Goal: Task Accomplishment & Management: Manage account settings

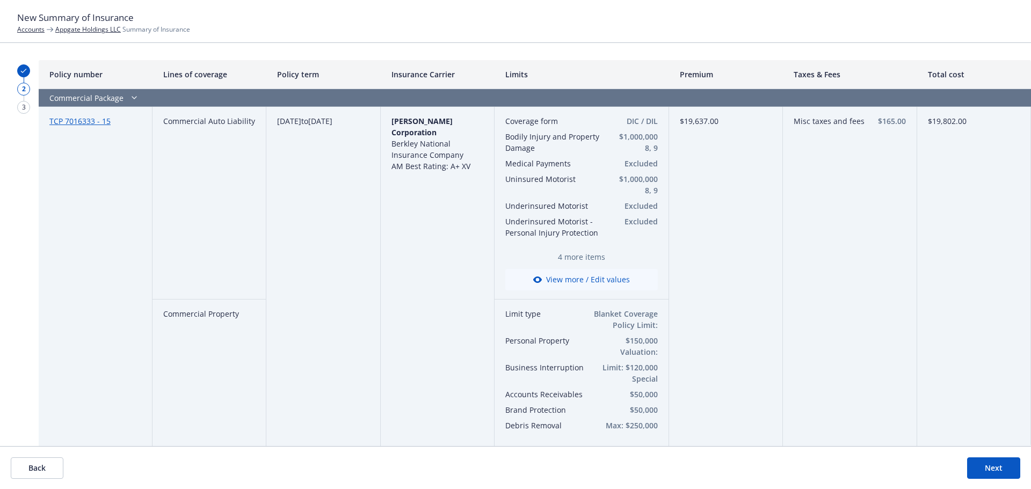
scroll to position [1987, 0]
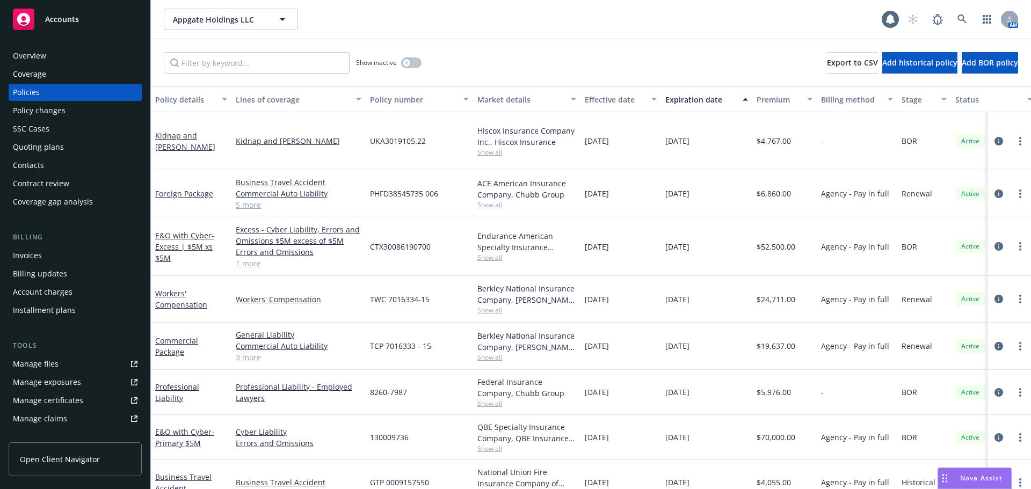
scroll to position [107, 0]
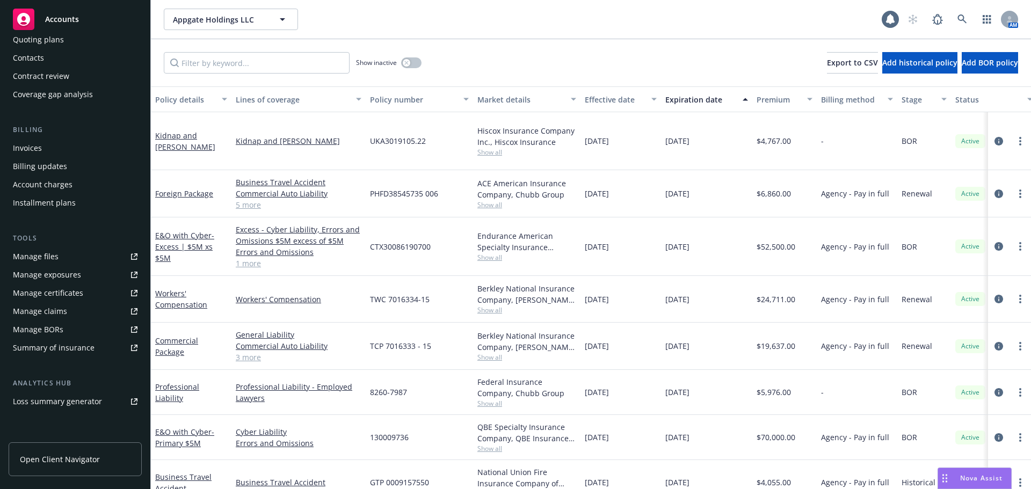
click at [115, 19] on div "Accounts" at bounding box center [75, 19] width 125 height 21
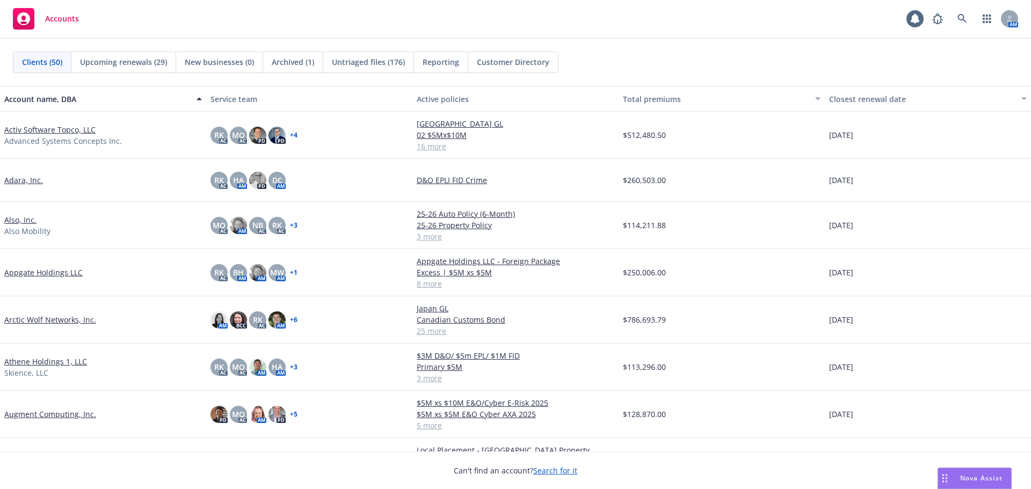
click at [81, 317] on link "Arctic Wolf Networks, Inc." at bounding box center [50, 319] width 92 height 11
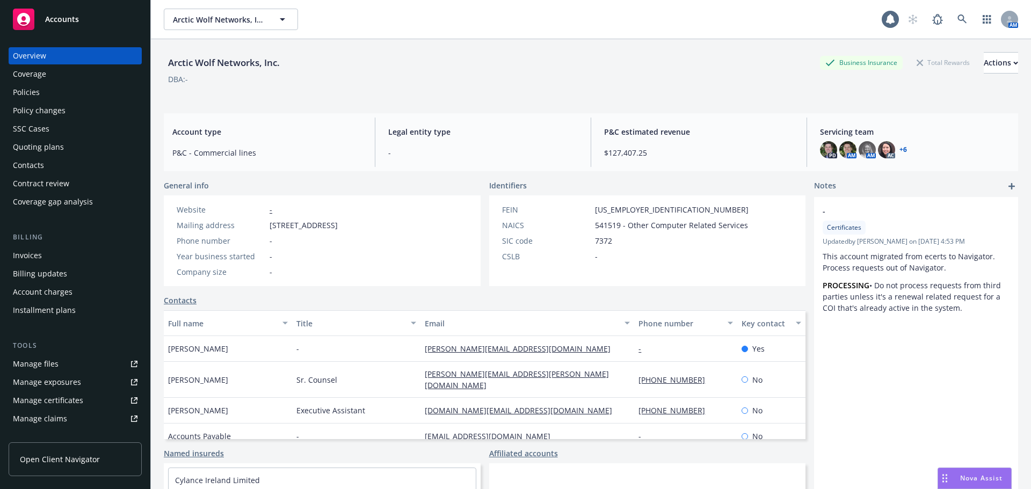
click at [38, 93] on div "Policies" at bounding box center [26, 92] width 27 height 17
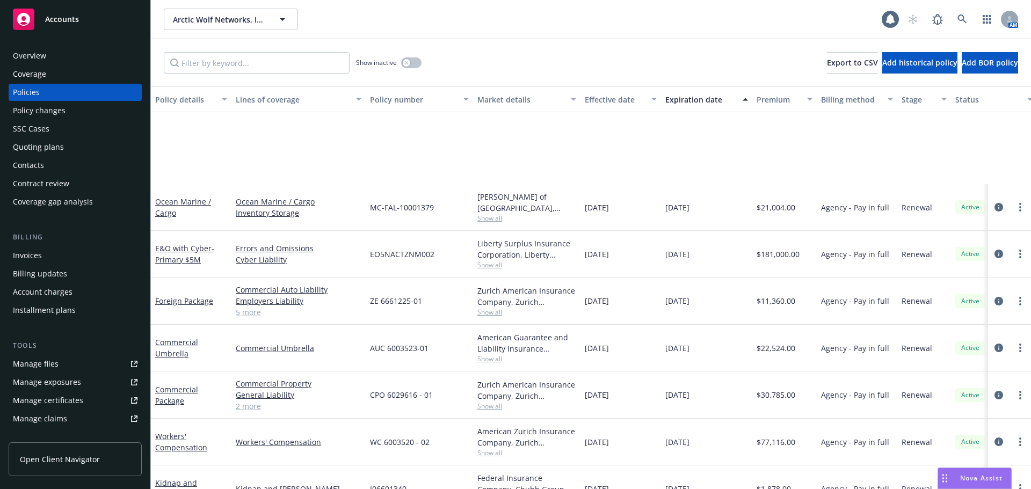
scroll to position [791, 0]
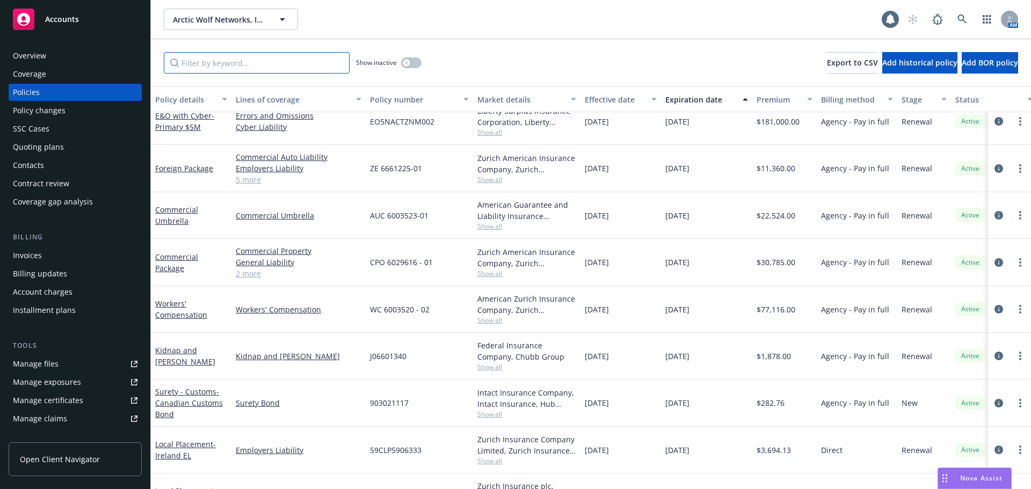
click at [222, 64] on input "Filter by keyword..." at bounding box center [257, 62] width 186 height 21
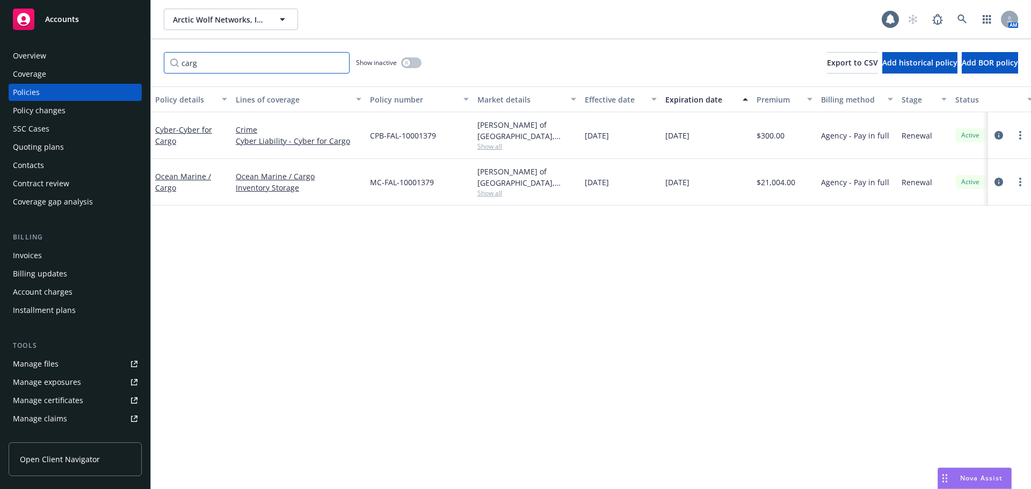
scroll to position [0, 0]
type input "carg"
click at [176, 185] on div "Ocean Marine / Cargo" at bounding box center [191, 182] width 72 height 23
click at [166, 179] on link "Ocean Marine / Cargo" at bounding box center [183, 181] width 56 height 21
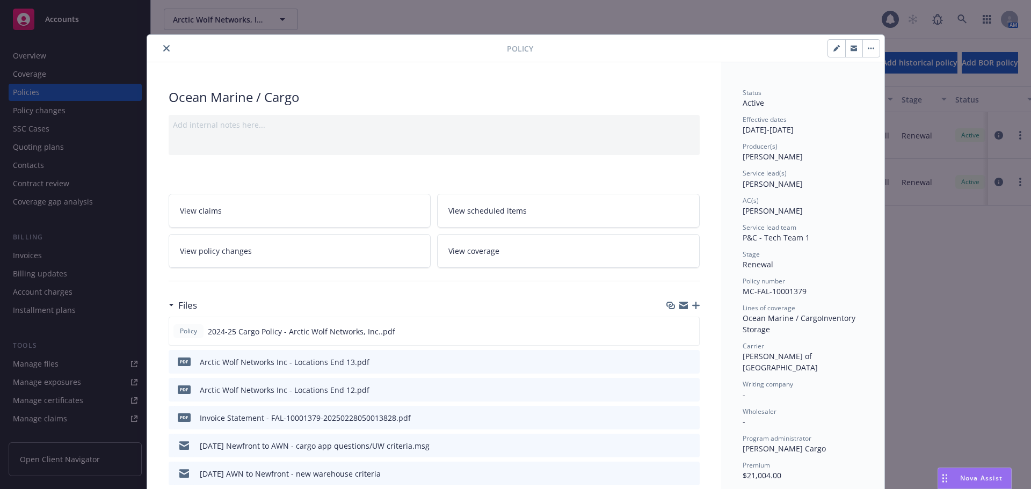
click at [870, 46] on button "button" at bounding box center [870, 48] width 17 height 17
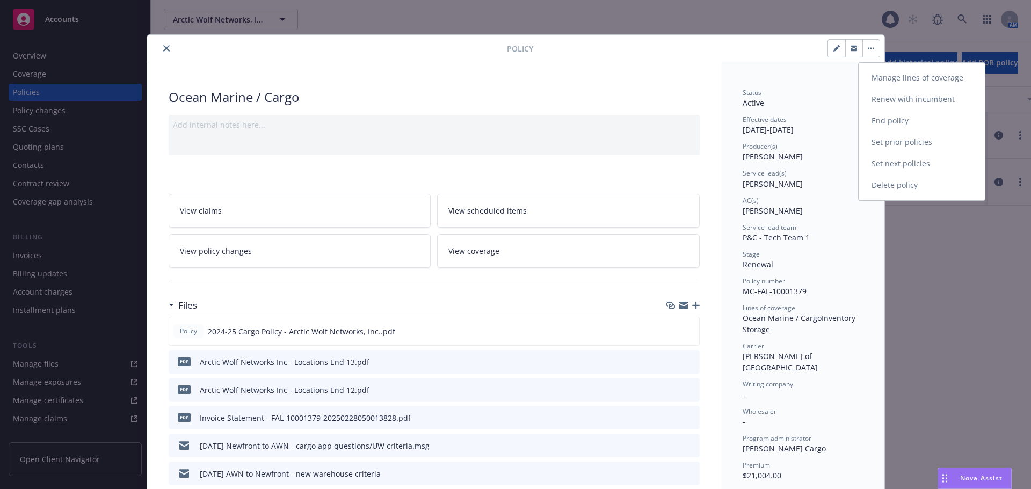
click at [889, 92] on link "Renew with incumbent" at bounding box center [922, 99] width 126 height 21
select select "12"
select select "MN"
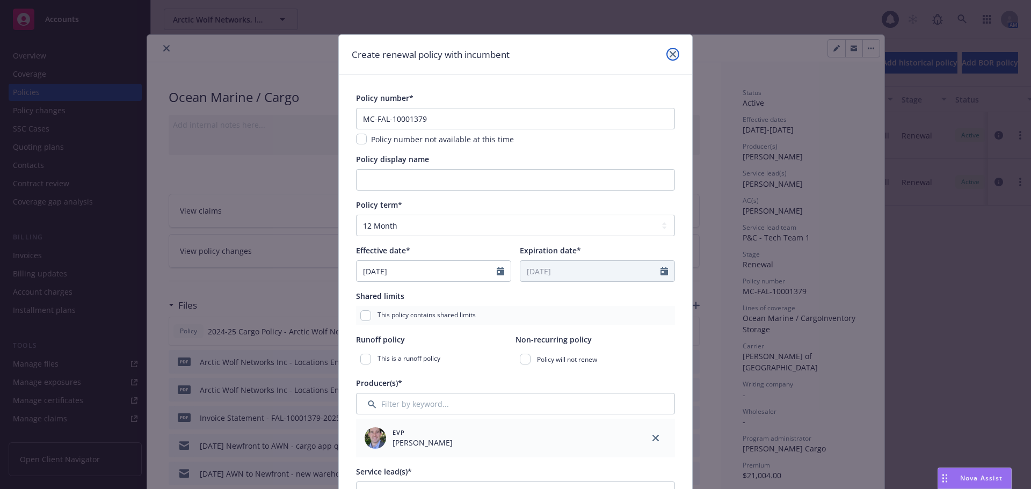
click at [670, 53] on icon "close" at bounding box center [673, 54] width 6 height 6
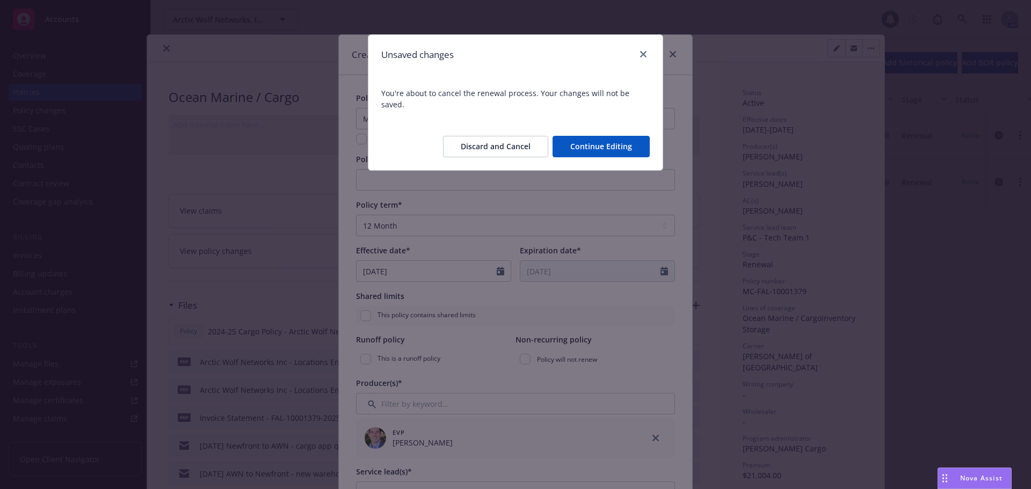
click at [515, 137] on button "Discard and Cancel" at bounding box center [495, 146] width 105 height 21
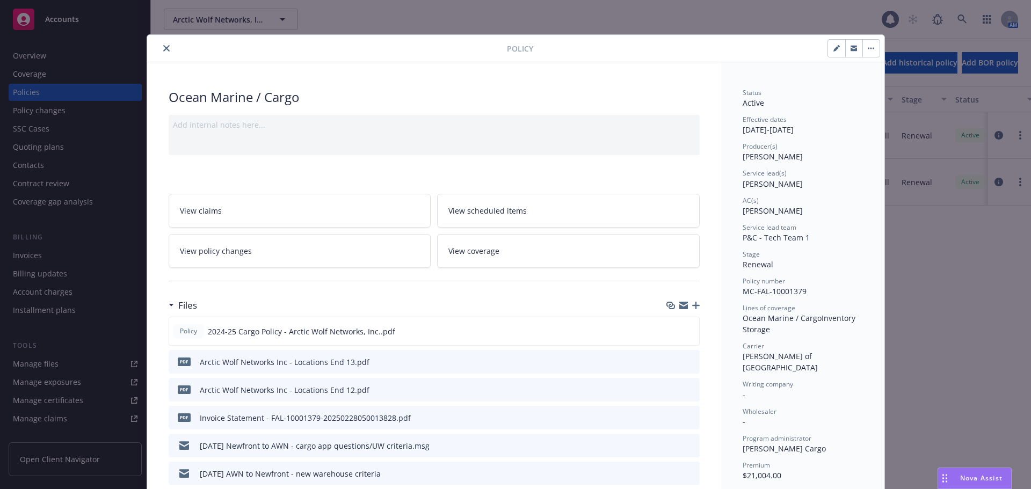
click at [863, 52] on button "button" at bounding box center [870, 48] width 17 height 17
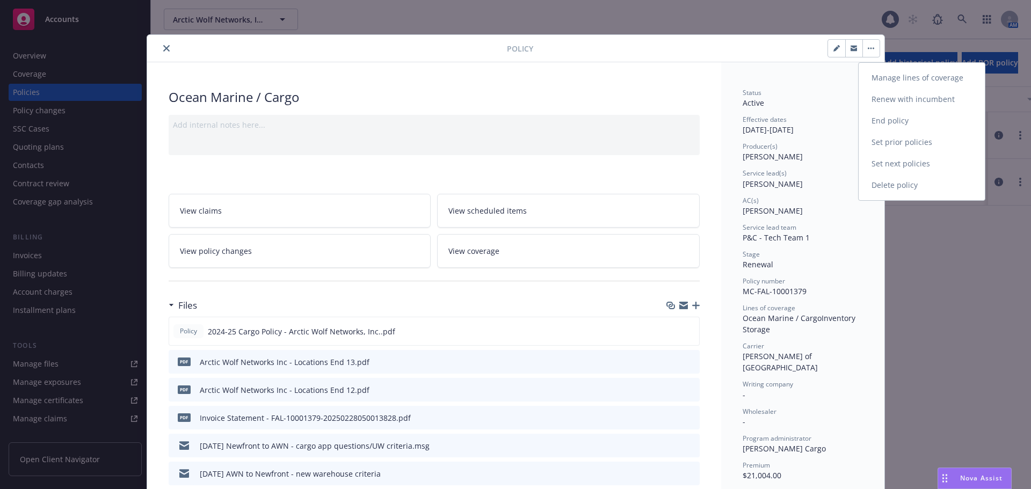
click at [908, 97] on link "Renew with incumbent" at bounding box center [922, 99] width 126 height 21
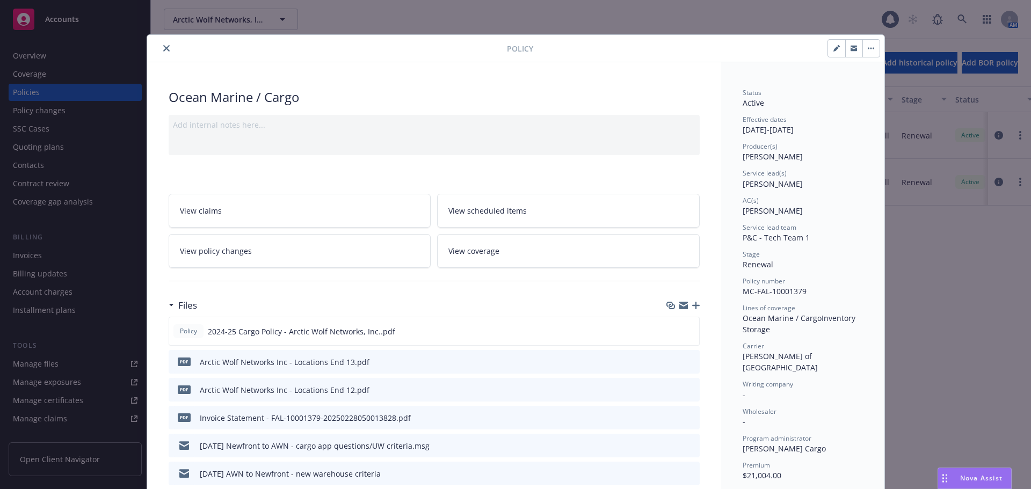
select select "12"
select select "MN"
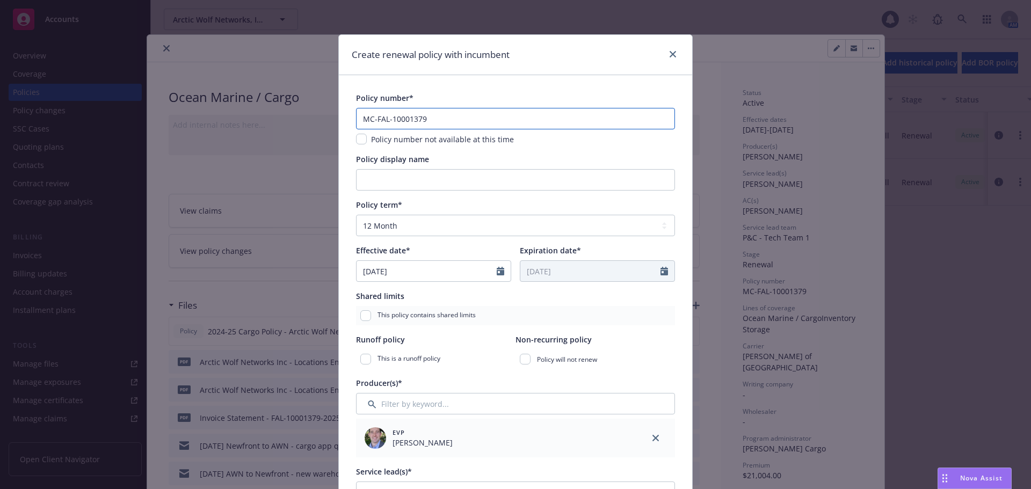
drag, startPoint x: 478, startPoint y: 121, endPoint x: 219, endPoint y: 116, distance: 258.9
click at [225, 113] on div "Create renewal policy with incumbent Policy number* MC-FAL-10001379 Policy numb…" at bounding box center [515, 244] width 1031 height 489
paste input "FAL-17260"
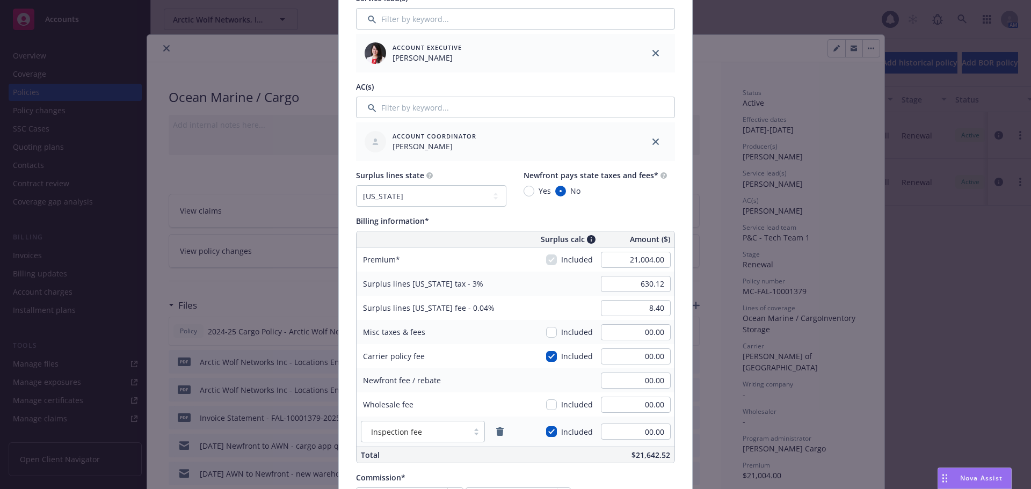
scroll to position [483, 0]
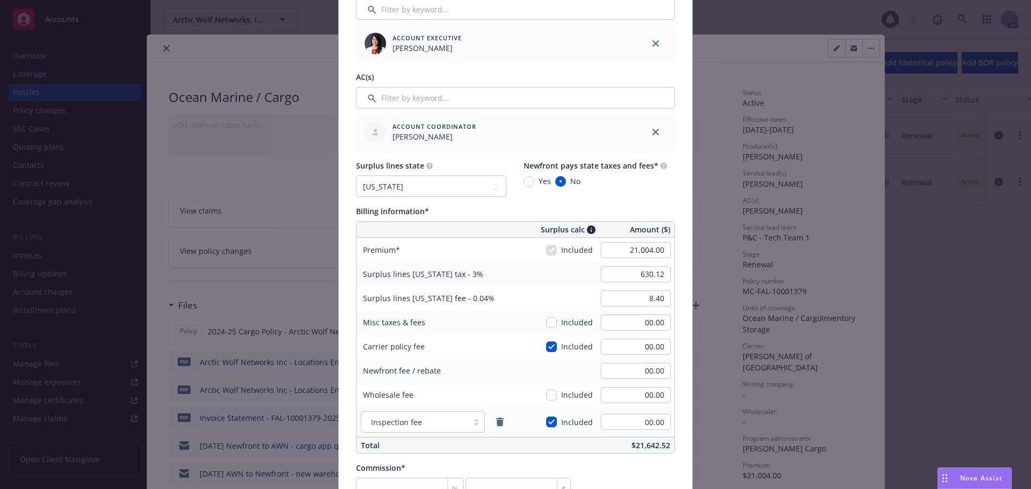
type input "FAL-172609"
click at [613, 248] on input "21,004.00" at bounding box center [636, 250] width 70 height 16
type input "18,660.00"
type input "559.80"
type input "7.46"
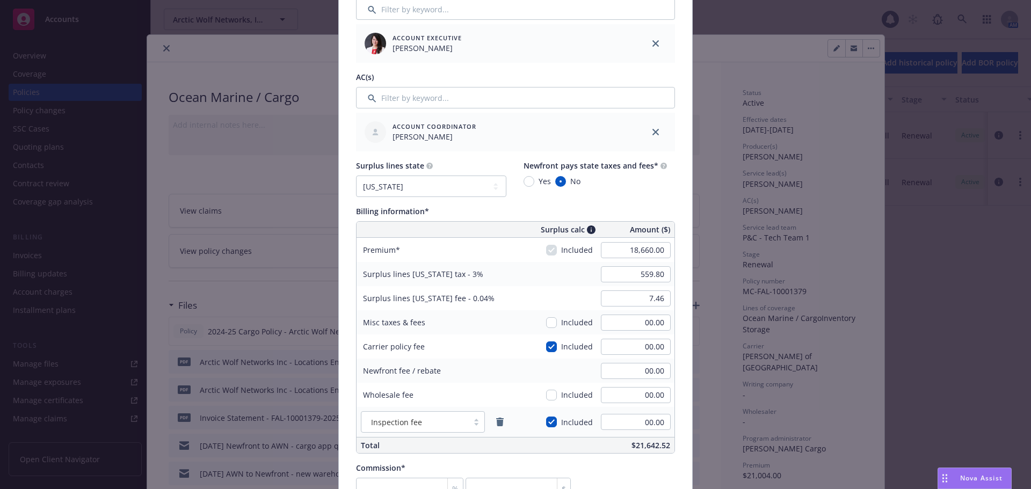
click at [685, 266] on div "Policy number* FAL-172609 Policy number not available at this time Policy displ…" at bounding box center [515, 319] width 353 height 1455
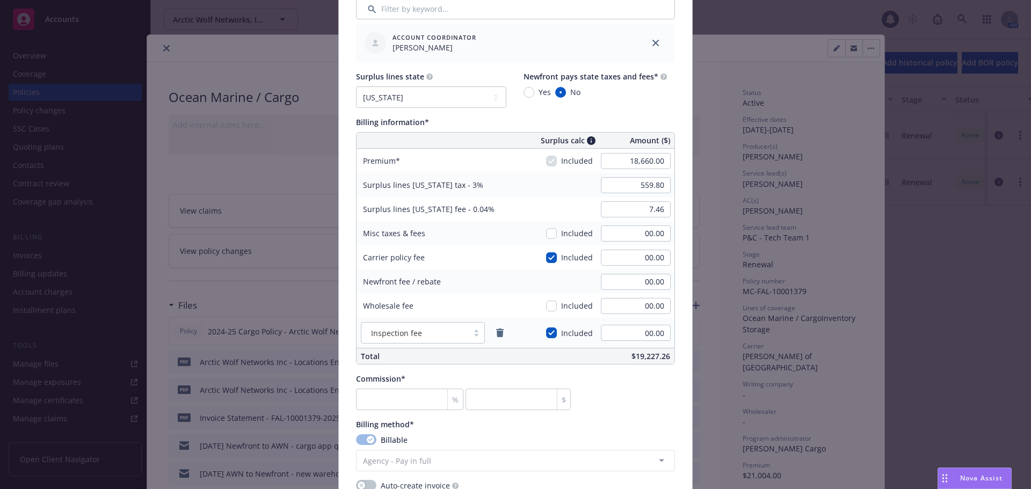
scroll to position [591, 0]
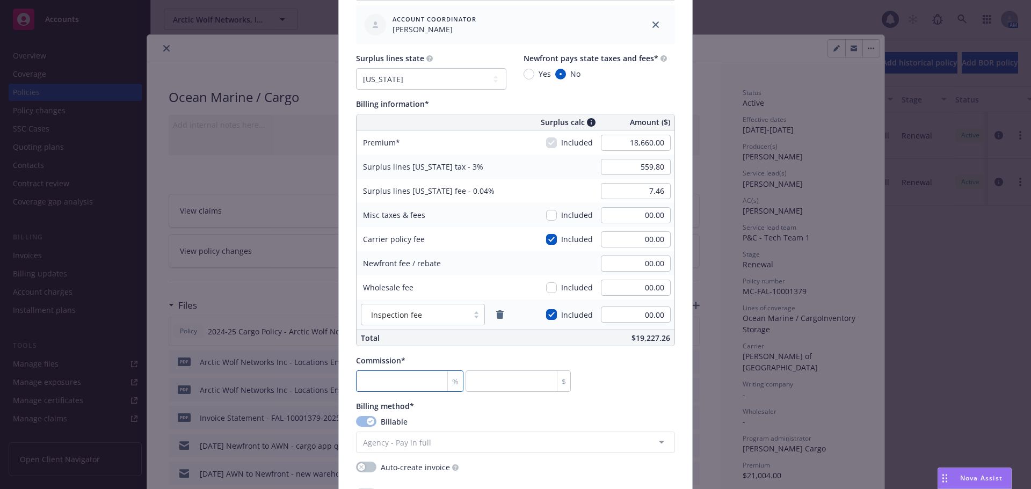
click at [406, 379] on input "number" at bounding box center [409, 381] width 107 height 21
type input "1"
type input "186.6"
type input "17"
type input "3172.2"
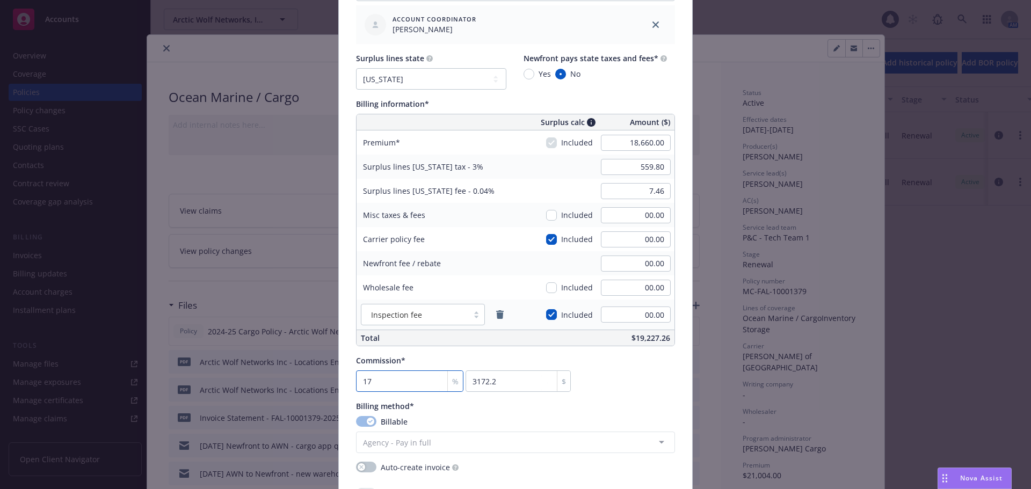
type input "17.5"
type input "3265.5"
type input "17.5"
click at [627, 379] on div "Commission* 17.5 % 3265.5 $" at bounding box center [515, 373] width 319 height 37
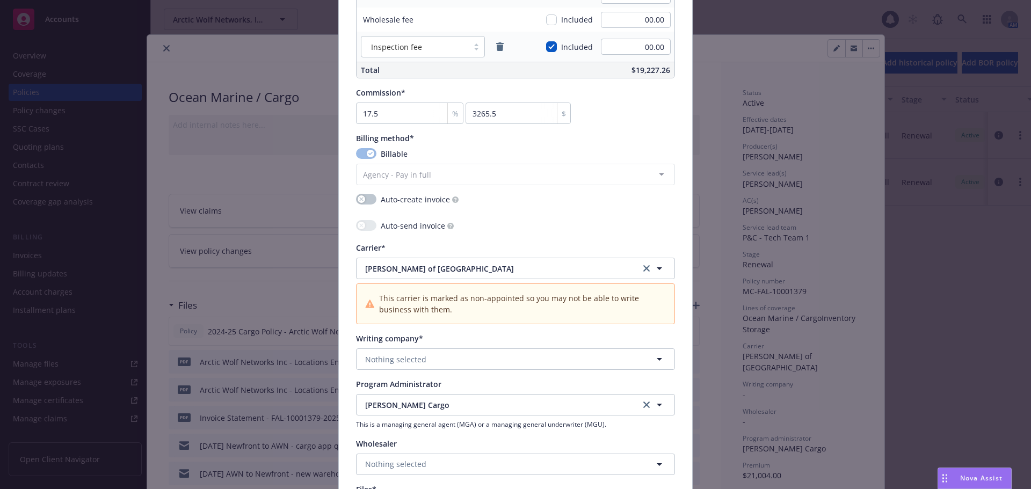
scroll to position [859, 0]
click at [463, 361] on button "Nothing selected" at bounding box center [515, 358] width 319 height 21
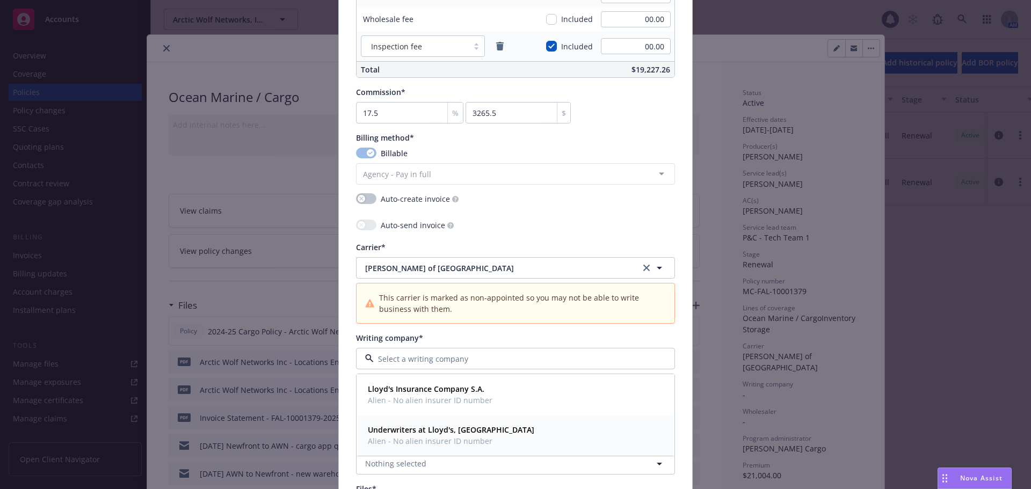
click at [473, 434] on strong "Underwriters at Lloyd's, London" at bounding box center [451, 430] width 166 height 10
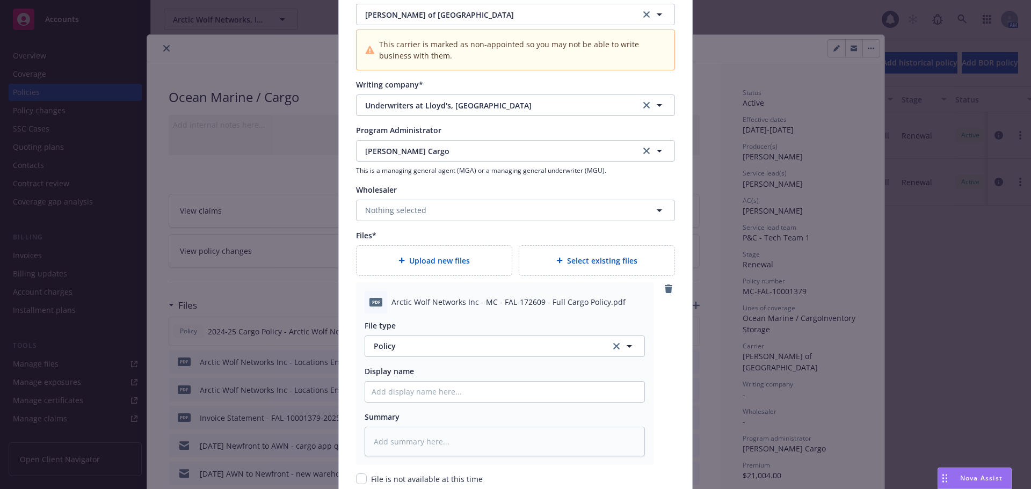
scroll to position [1181, 0]
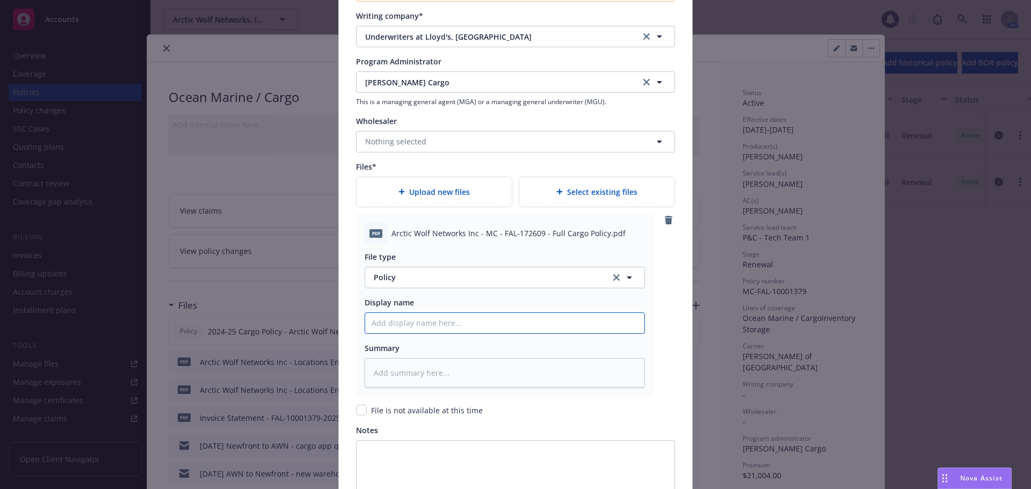
click at [439, 324] on input "Policy display name" at bounding box center [504, 323] width 279 height 20
type textarea "x"
type input "2"
type textarea "x"
type input "25"
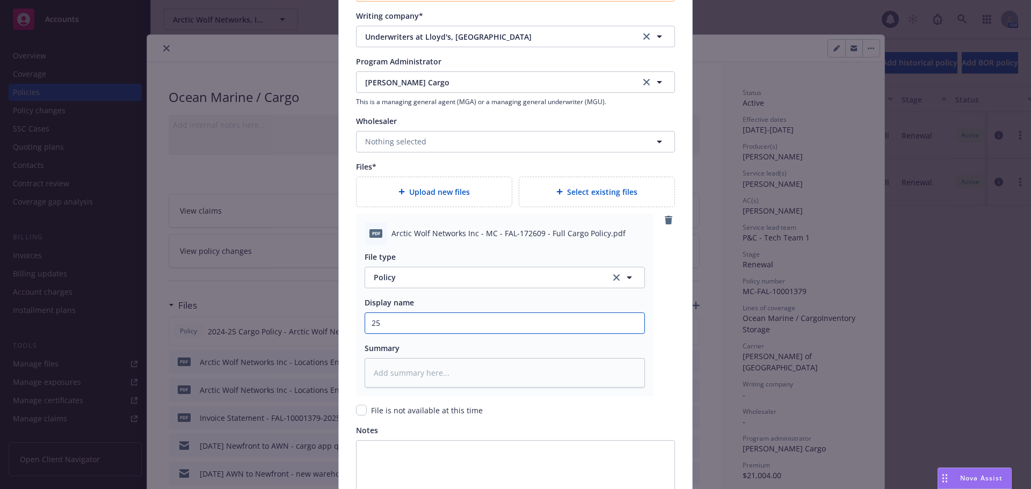
type textarea "x"
type input "252"
type textarea "x"
type input "2525"
type textarea "x"
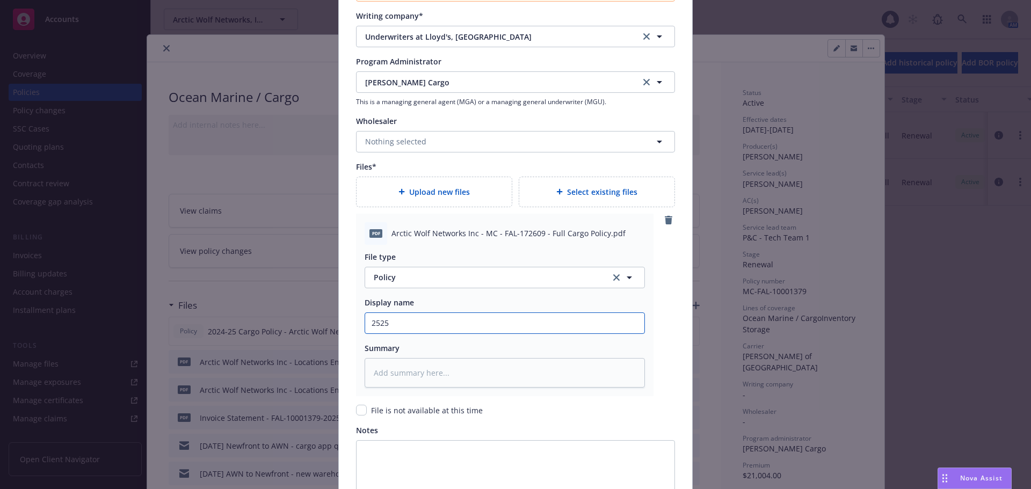
type input "2525-"
type textarea "x"
type input "2525-26"
type textarea "x"
type input "2525-26"
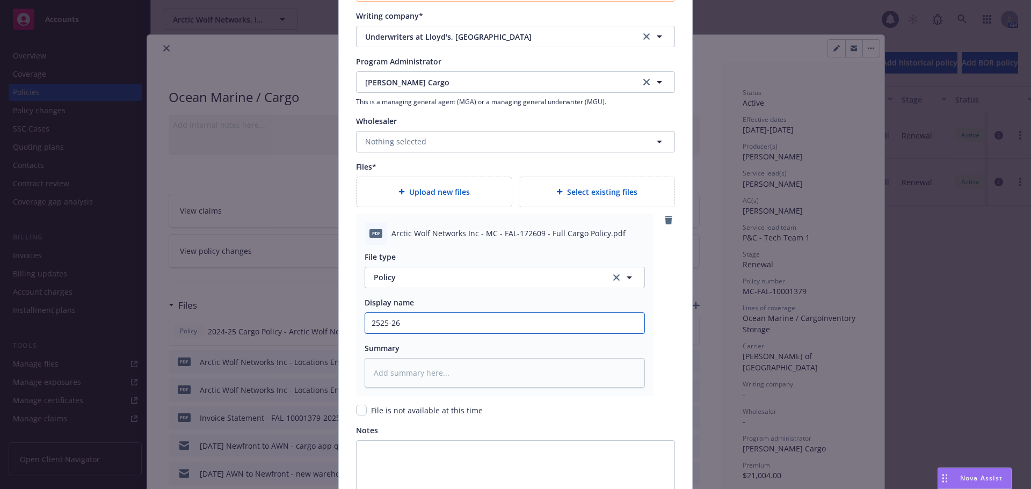
type textarea "x"
type input "2525-26 C"
type textarea "x"
type input "2525-26 Ca"
type textarea "x"
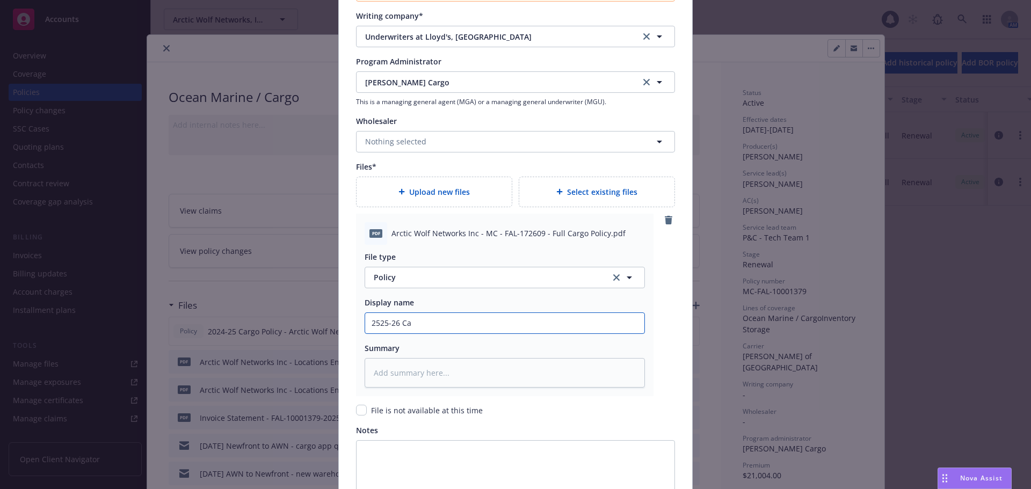
type input "2525-26 Car"
type textarea "x"
type input "2525-26 Carg"
type textarea "x"
type input "2525-26 Cargo"
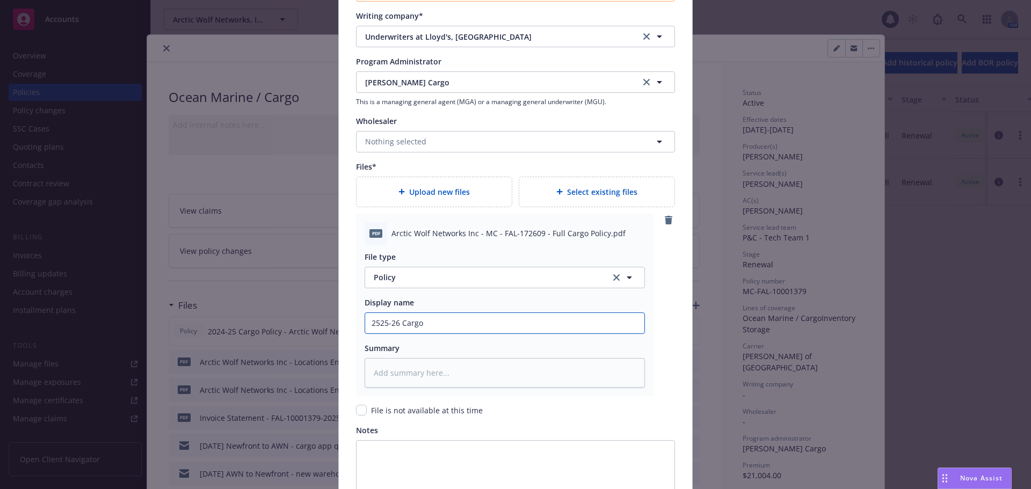
type textarea "x"
type input "2525-26 Cargo"
type textarea "x"
type input "2525-26 Cargo P"
type textarea "x"
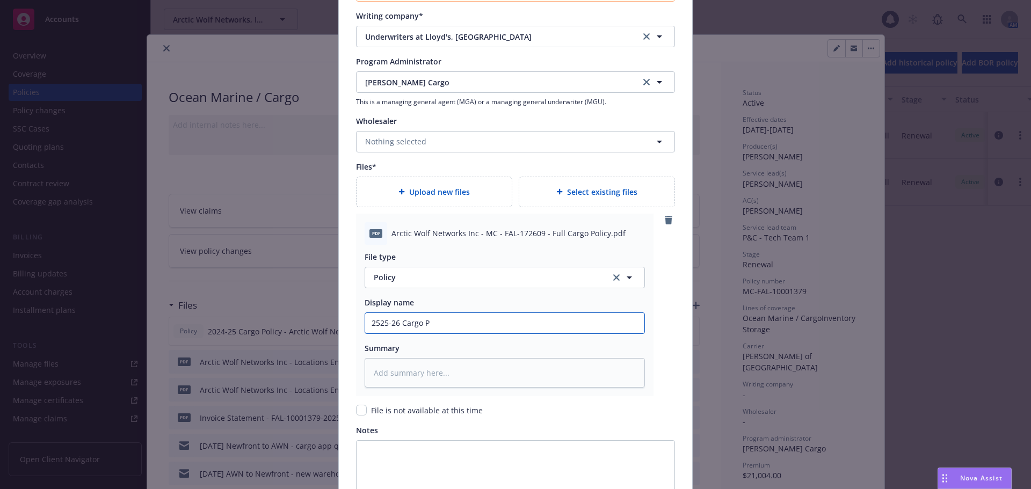
type input "2525-26 Cargo Po"
type textarea "x"
type input "2525-26 Cargo Pol"
type textarea "x"
type input "2525-26 Cargo Poli"
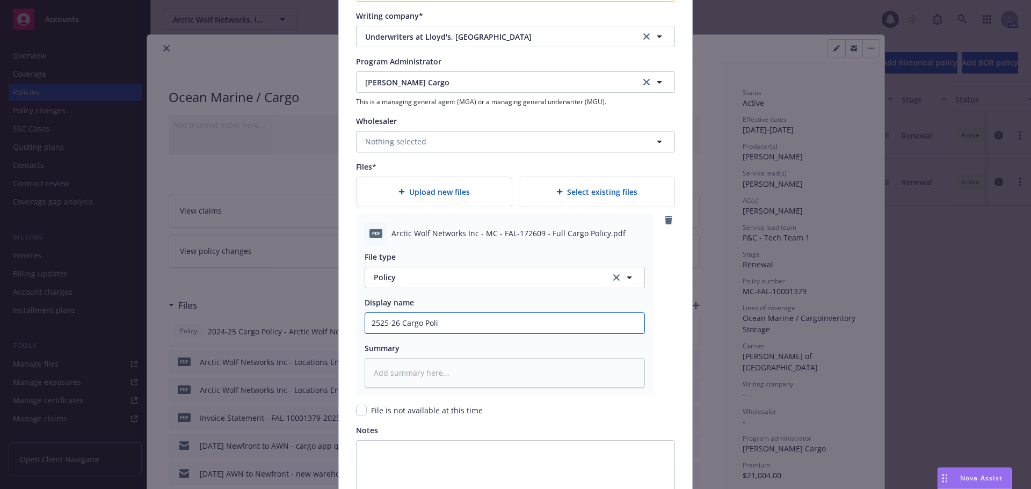
type textarea "x"
type input "2525-26 Cargo Polic"
type textarea "x"
type input "2525-26 Cargo Policy"
type textarea "x"
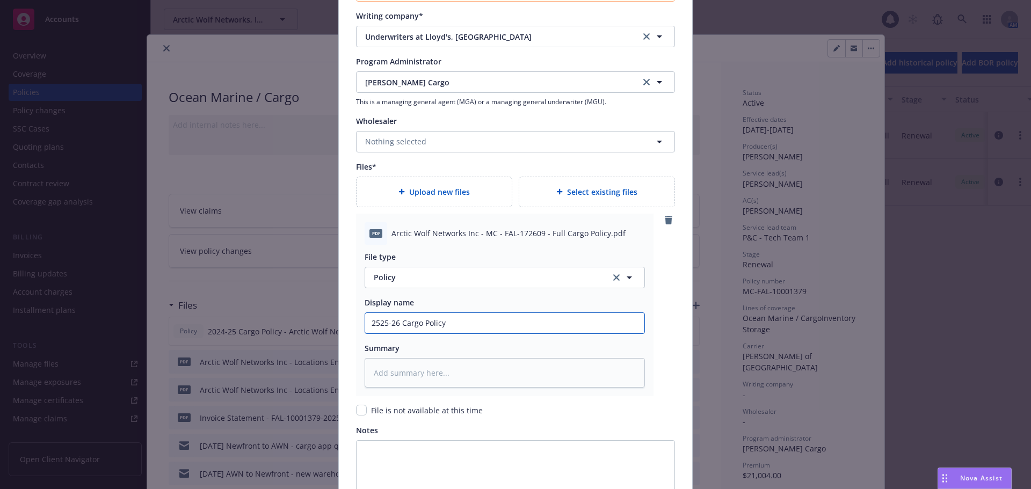
type input "2525-26 Cargo Policy -"
type textarea "x"
type input "2525-26 Cargo Policy -"
type textarea "x"
type input "2525-26 Cargo Policy - A"
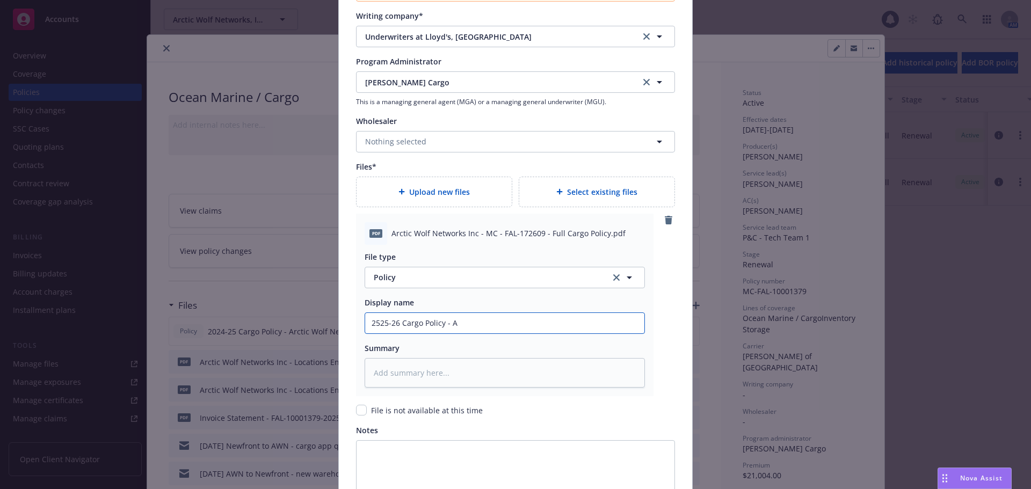
type textarea "x"
type input "2525-26 Cargo Policy - Ar"
type textarea "x"
type input "2525-26 Cargo Policy - Arc"
type textarea "x"
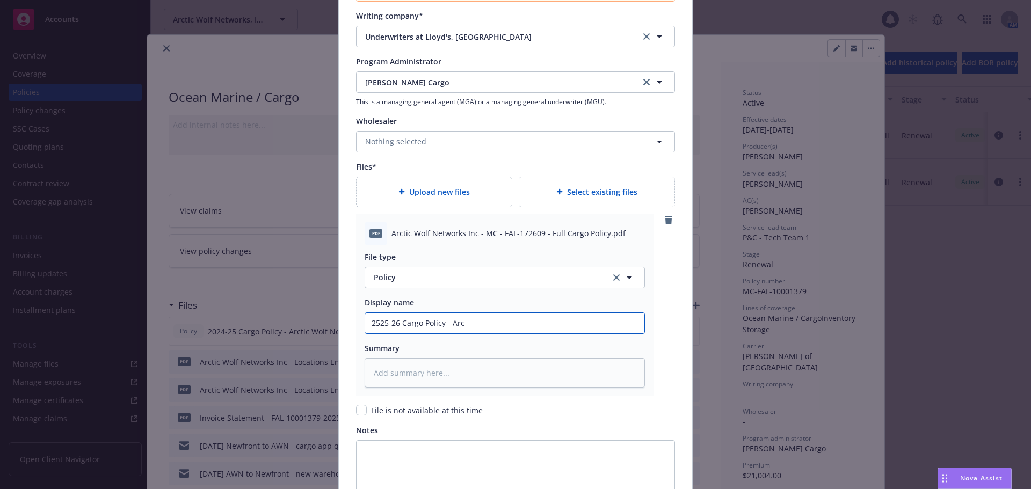
type input "2525-26 Cargo Policy - Arct"
type textarea "x"
type input "2525-26 Cargo Policy - Arcti"
type textarea "x"
type input "2525-26 Cargo Policy - Arctic"
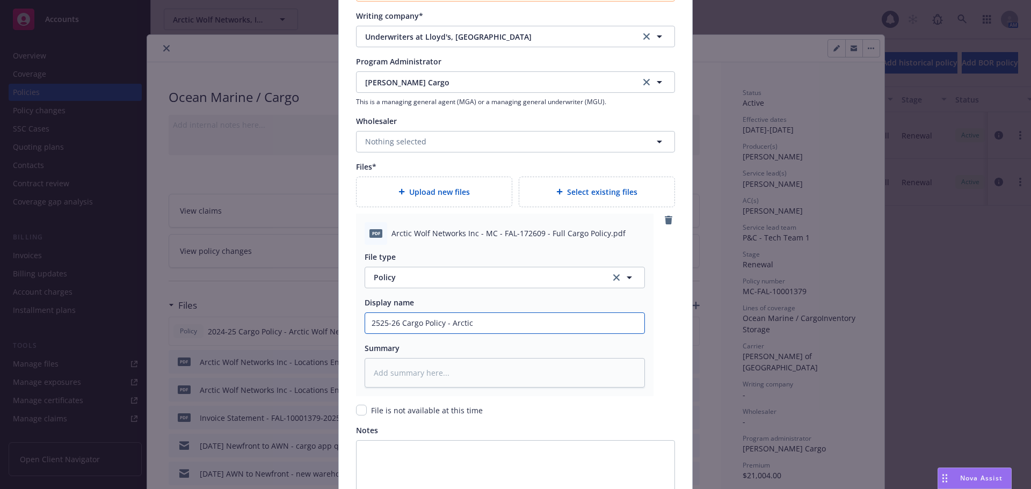
type textarea "x"
type input "2525-26 Cargo Policy - Arctic W"
type textarea "x"
type input "2525-26 Cargo Policy - Arctic Wo"
type textarea "x"
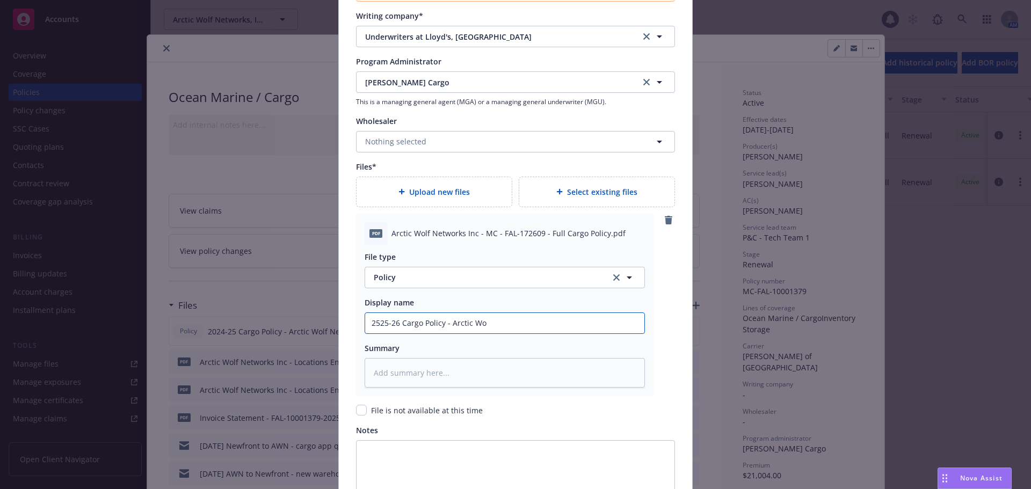
type input "2525-26 Cargo Policy - Arctic Wol"
type textarea "x"
type input "2525-26 Cargo Policy - Arctic Wolf"
type textarea "x"
type input "2525-26 Cargo Policy - Arctic Wolf"
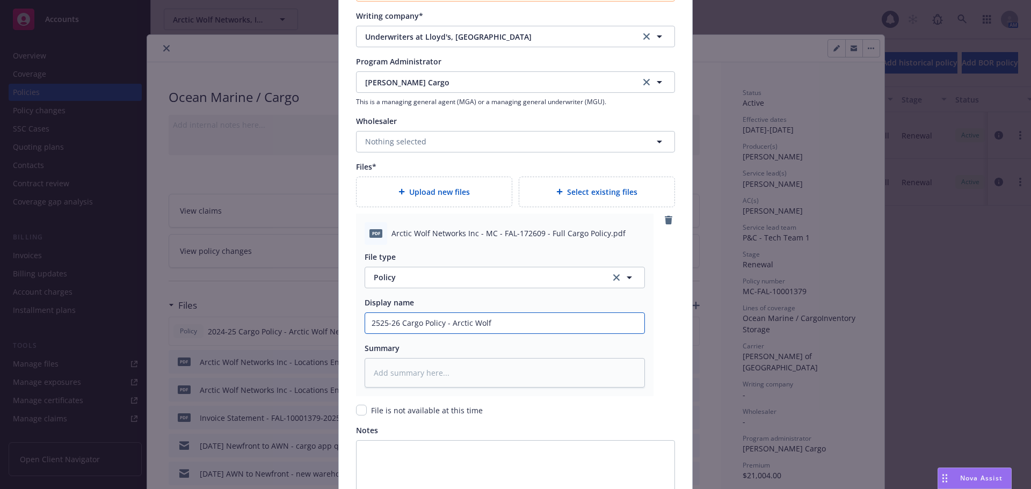
type textarea "x"
type input "2525-26 Cargo Policy - Arctic Wolf N"
type textarea "x"
type input "2525-26 Cargo Policy - Arctic Wolf Ne"
type textarea "x"
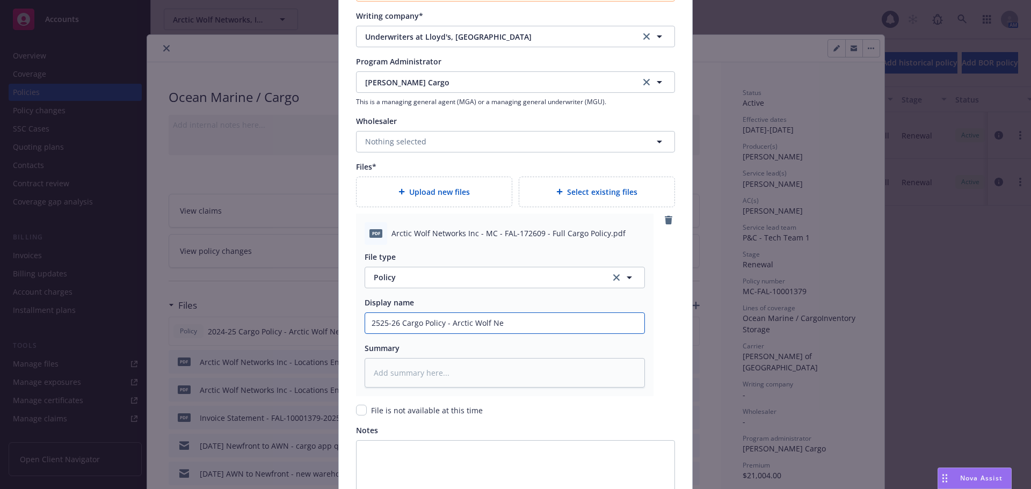
type input "2525-26 Cargo Policy - Arctic Wolf Net"
type textarea "x"
type input "2525-26 Cargo Policy - Arctic Wolf Netw"
type textarea "x"
type input "2525-26 Cargo Policy - Arctic Wolf Netwo"
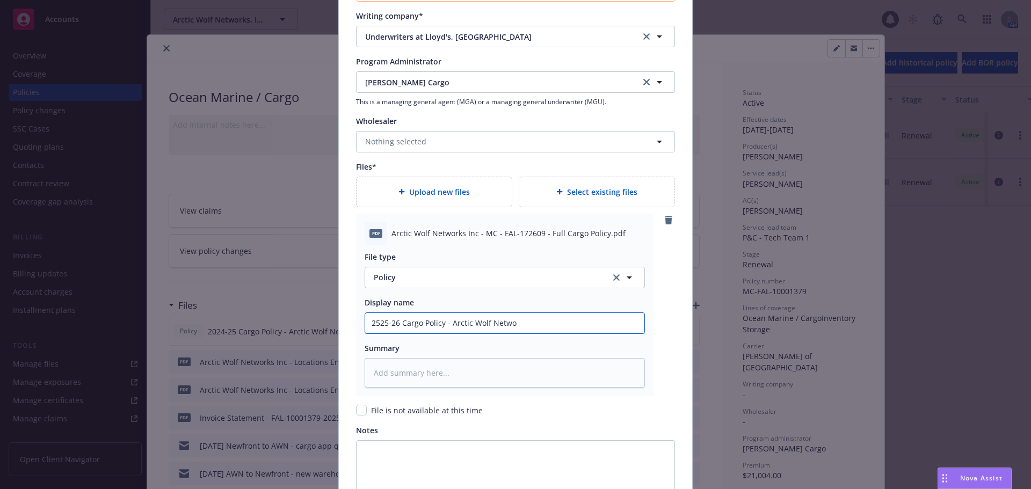
type textarea "x"
type input "2525-26 Cargo Policy - Arctic Wolf Networ"
type textarea "x"
type input "2525-26 Cargo Policy - Arctic Wolf Network"
type textarea "x"
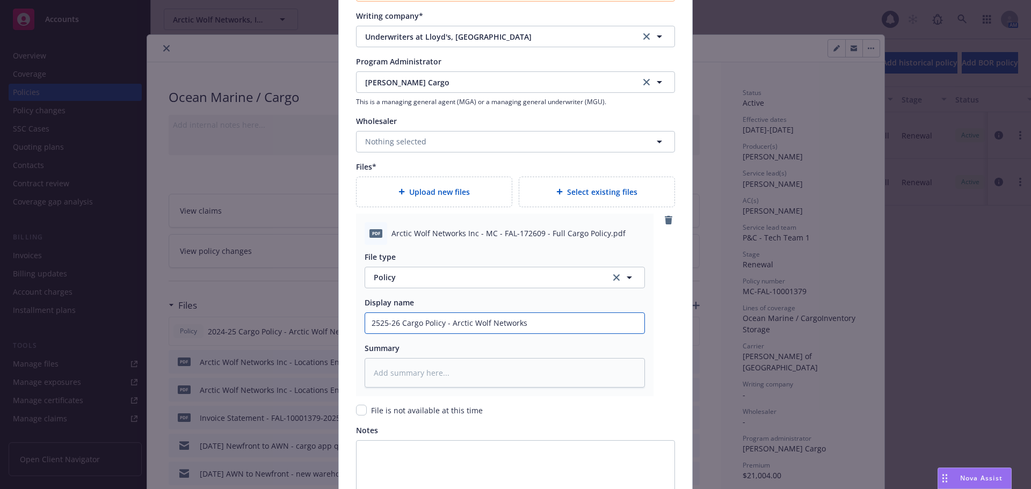
type input "2525-26 Cargo Policy - Arctic Wolf Networks,"
type textarea "x"
type input "2525-26 Cargo Policy - Arctic Wolf Networks,"
type textarea "x"
type input "2525-26 Cargo Policy - Arctic Wolf Networks, I"
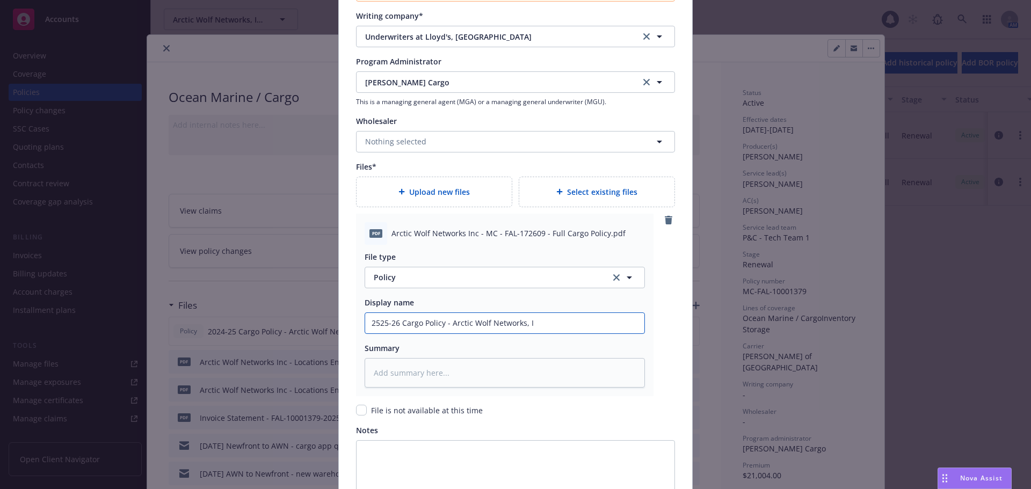
type textarea "x"
type input "2525-26 Cargo Policy - Arctic Wolf Networks, In"
type textarea "x"
type input "2525-26 Cargo Policy - Arctic Wolf Networks, Inc"
type textarea "x"
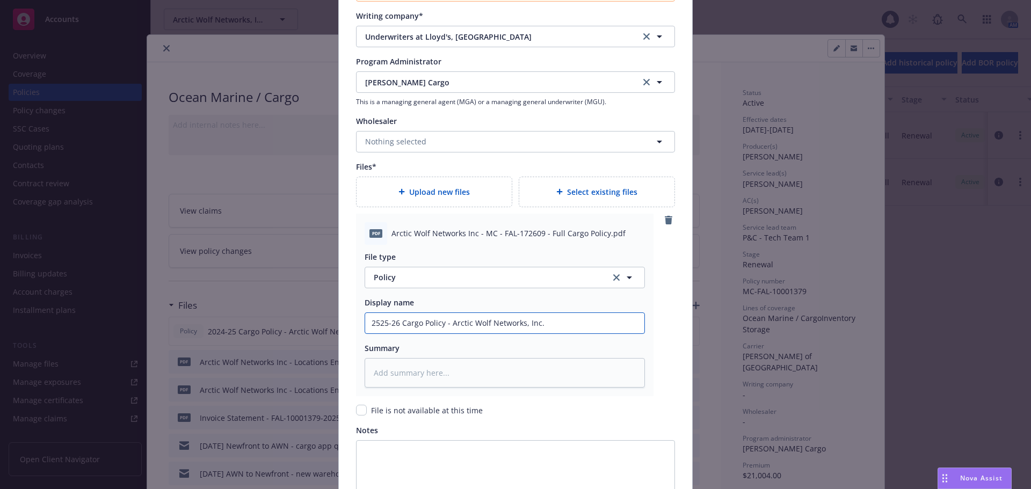
type input "2525-26 Cargo Policy - Arctic Wolf Networks, Inc."
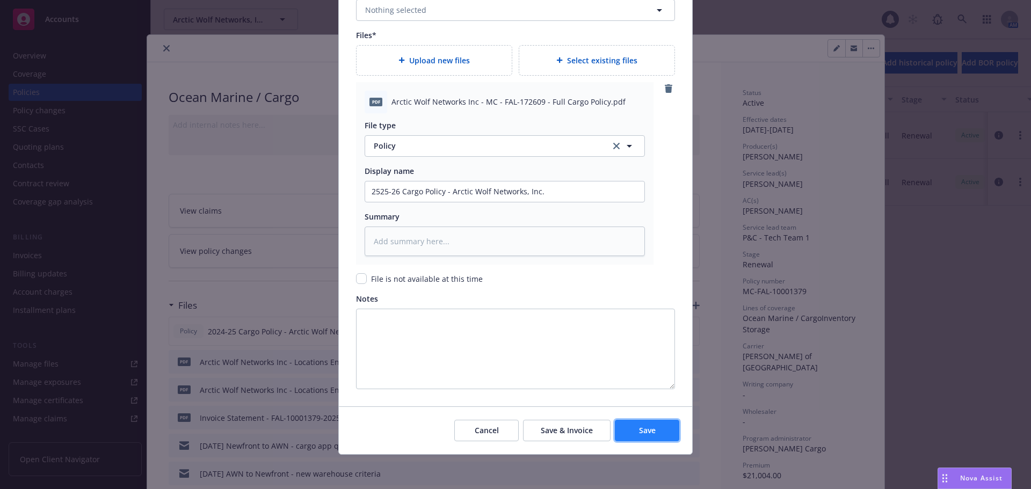
click at [646, 427] on span "Save" at bounding box center [647, 430] width 17 height 10
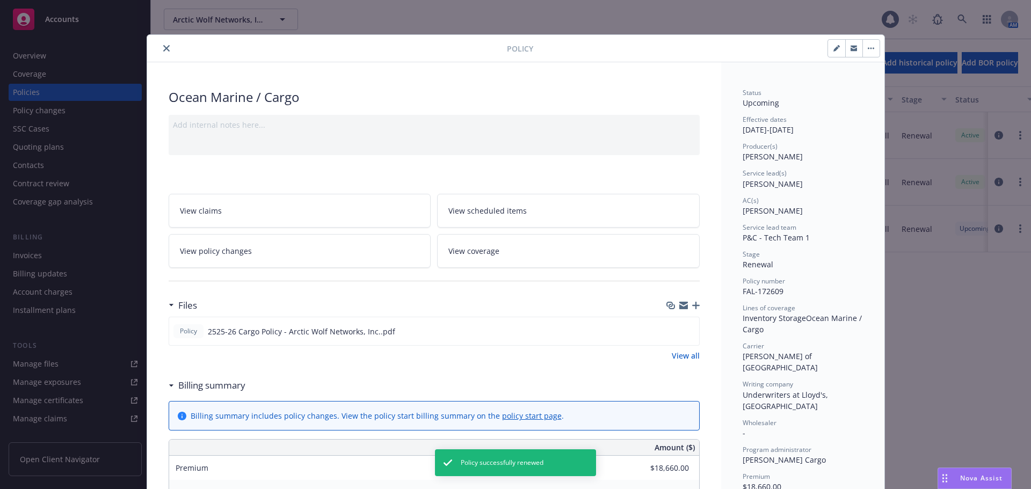
click at [693, 309] on icon "button" at bounding box center [696, 306] width 8 height 8
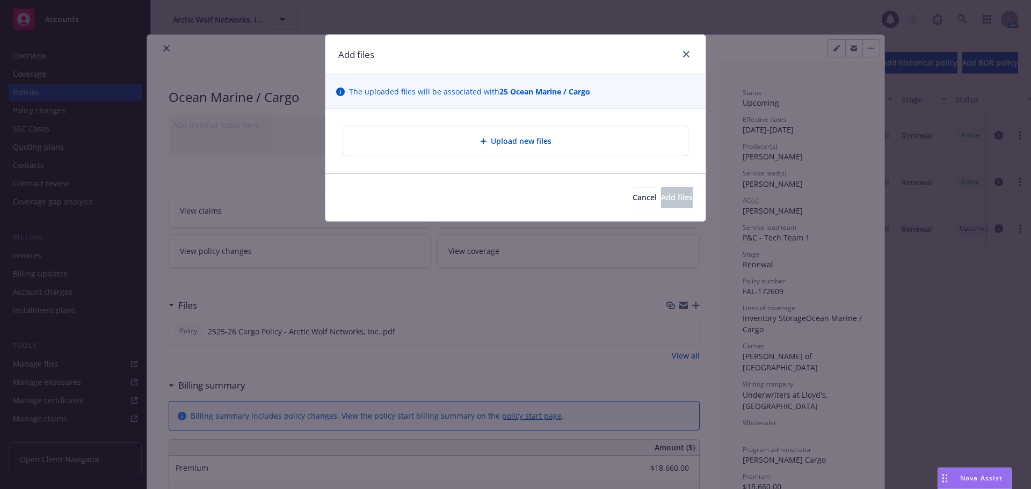
type textarea "x"
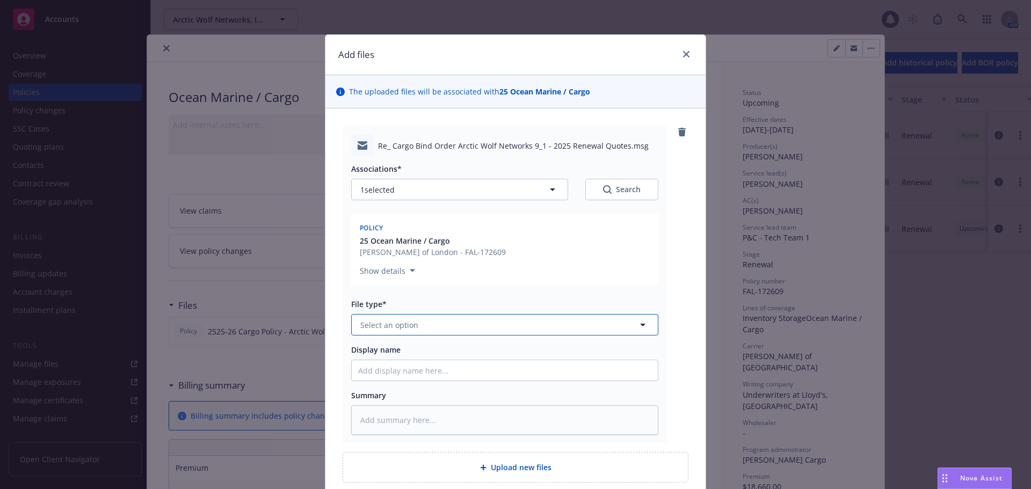
click at [391, 328] on span "Select an option" at bounding box center [389, 324] width 58 height 11
type input "ema"
click at [429, 351] on div "Email" at bounding box center [504, 355] width 293 height 16
type textarea "x"
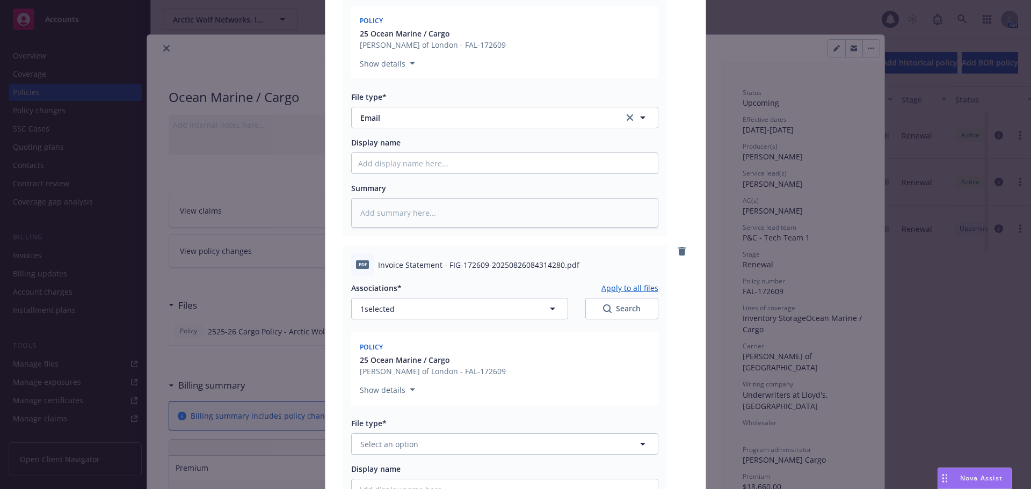
scroll to position [322, 0]
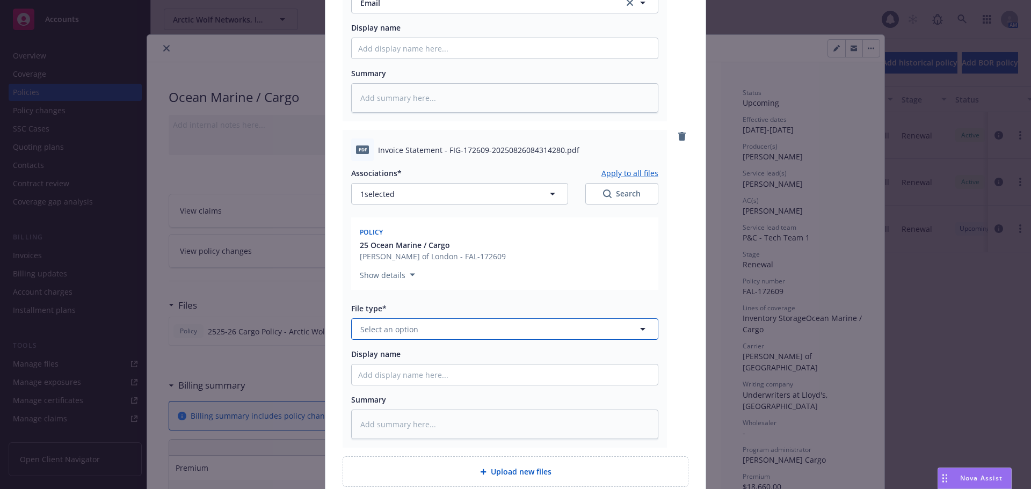
click at [397, 333] on span "Select an option" at bounding box center [389, 329] width 58 height 11
type input "invo"
click at [461, 391] on div "Invoice - Third Party" at bounding box center [504, 388] width 293 height 16
click at [686, 360] on div "Re_ Cargo Bind Order Arctic Wolf Networks 9_1 - 2025 Renewal Quotes.msg Associa…" at bounding box center [515, 145] width 380 height 718
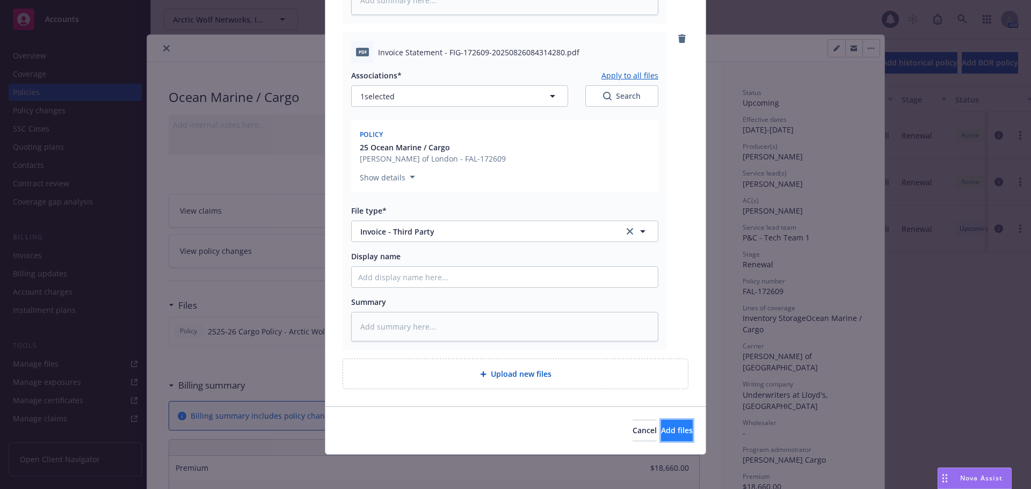
click at [675, 433] on button "Add files" at bounding box center [677, 430] width 32 height 21
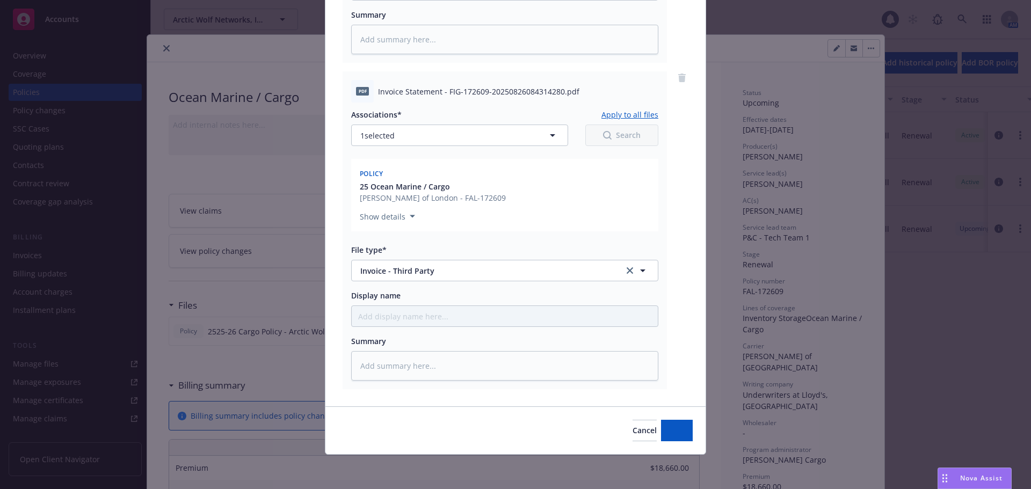
scroll to position [381, 0]
type textarea "x"
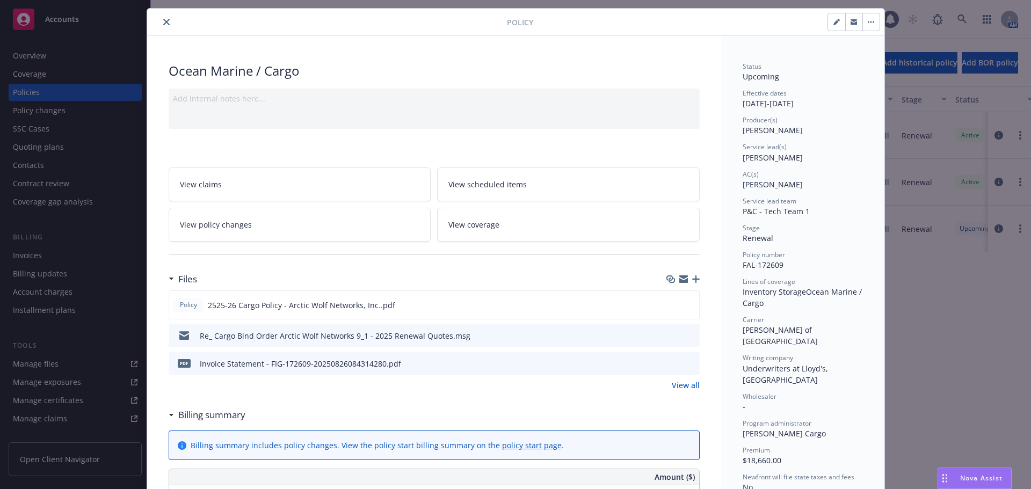
scroll to position [0, 0]
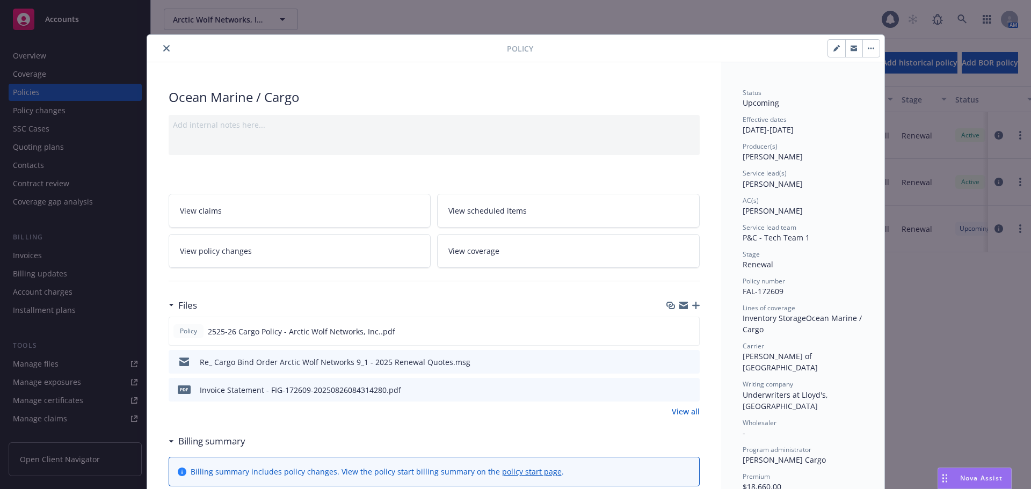
click at [163, 45] on icon "close" at bounding box center [166, 48] width 6 height 6
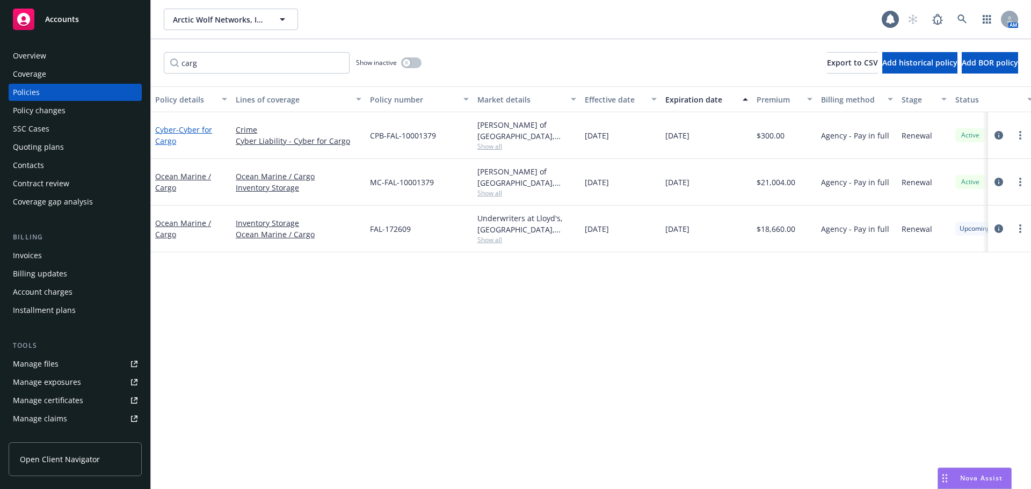
click at [176, 128] on span "- Cyber for Cargo" at bounding box center [183, 135] width 57 height 21
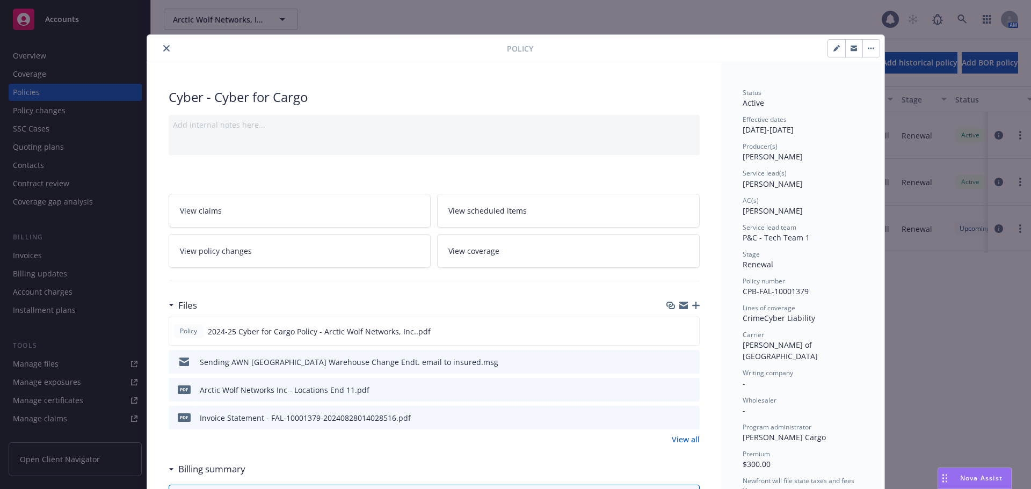
click at [869, 47] on button "button" at bounding box center [870, 48] width 17 height 17
click at [767, 233] on span "P&C - Tech Team 1" at bounding box center [776, 238] width 67 height 10
click at [867, 43] on button "button" at bounding box center [870, 48] width 17 height 17
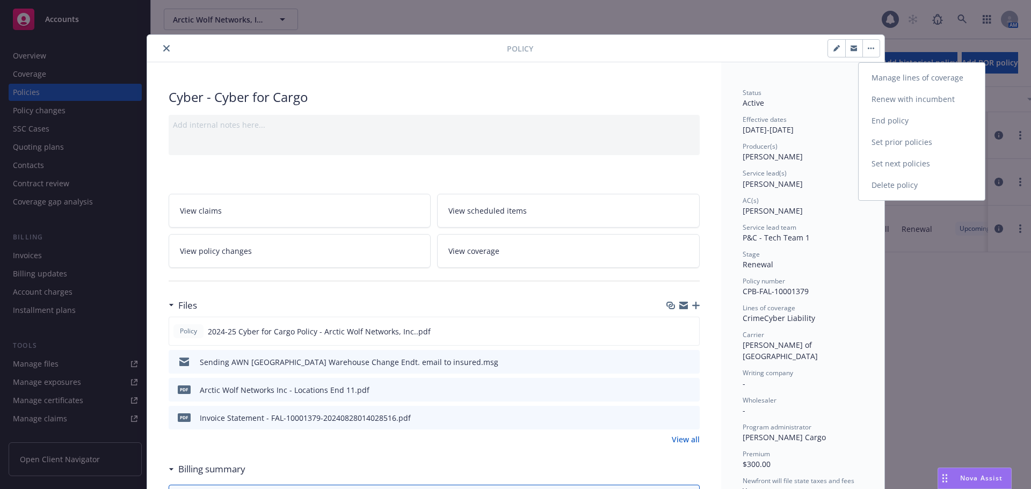
click at [908, 97] on link "Renew with incumbent" at bounding box center [922, 99] width 126 height 21
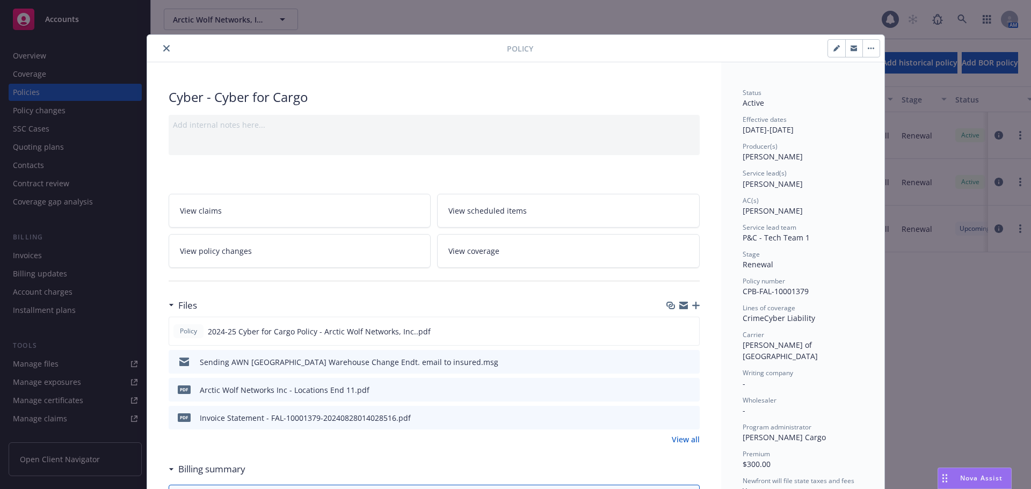
select select "12"
select select "MN"
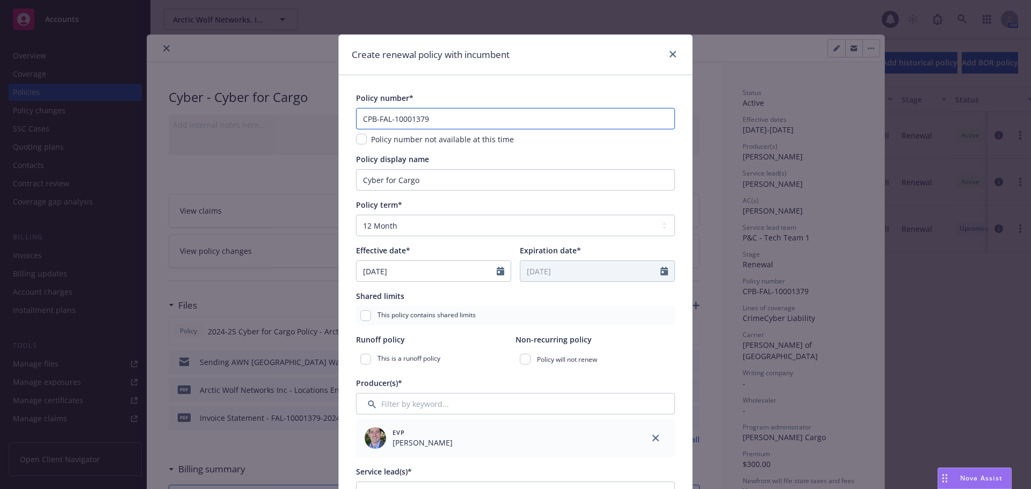
drag, startPoint x: 446, startPoint y: 119, endPoint x: 238, endPoint y: 123, distance: 207.3
click at [238, 123] on div "Create renewal policy with incumbent Policy number* CPB-FAL-10001379 Policy num…" at bounding box center [515, 244] width 1031 height 489
paste input "17260"
type input "CPB-172609"
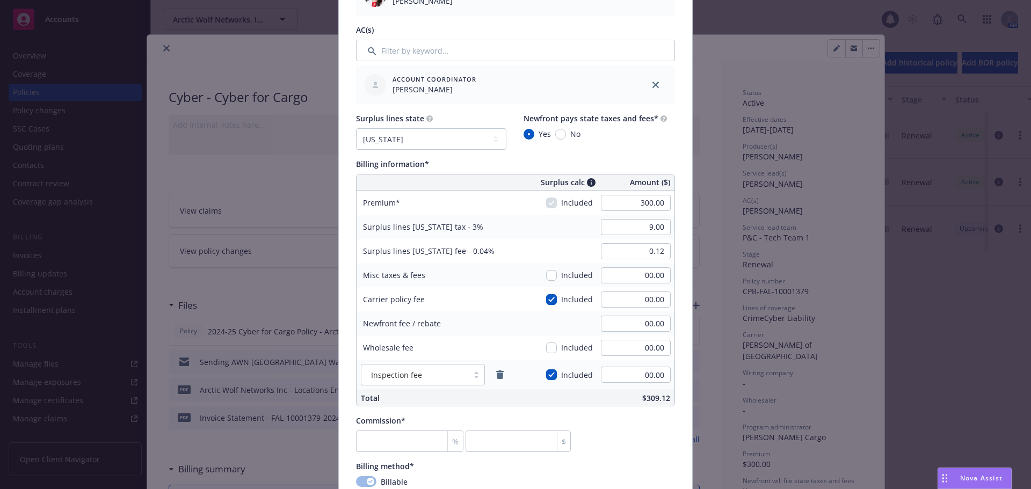
scroll to position [537, 0]
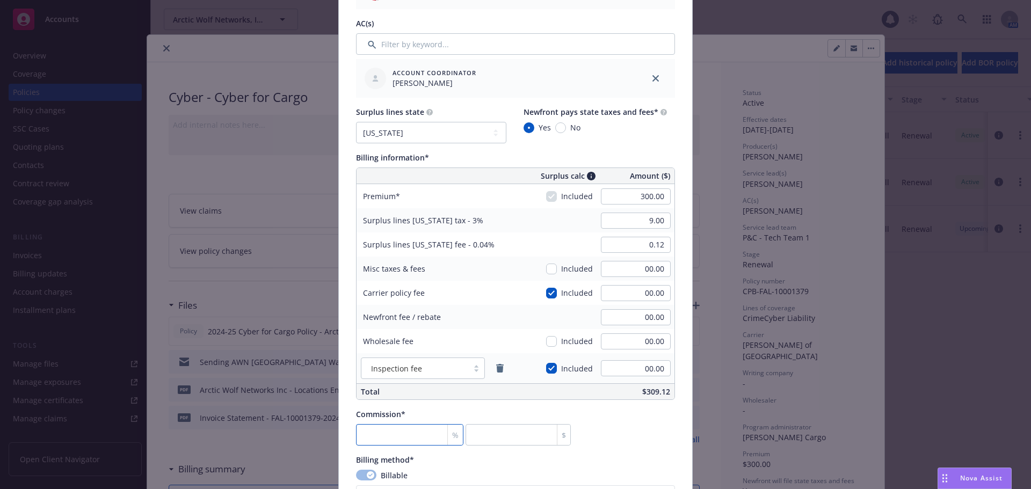
click at [417, 430] on input "number" at bounding box center [409, 434] width 107 height 21
type input "1"
type input "3"
type input "17"
type input "51"
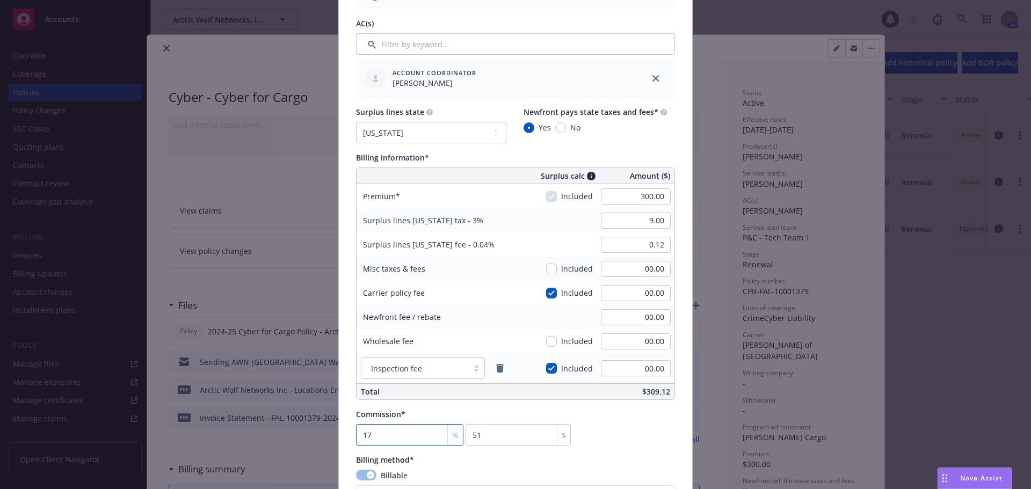
type input "17.5"
type input "52.5"
type input "17.5"
click at [622, 423] on div "Commission* 17.5 % 52.5 $" at bounding box center [515, 427] width 319 height 37
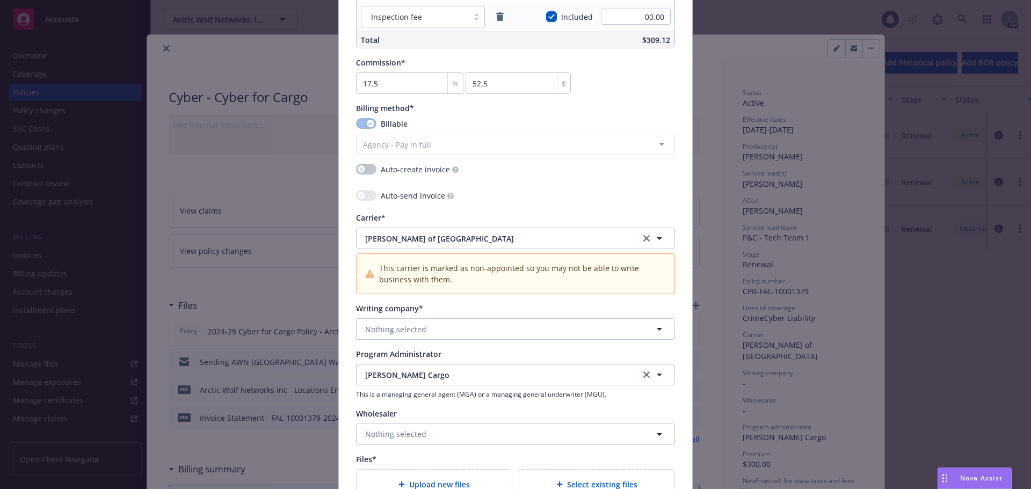
scroll to position [913, 0]
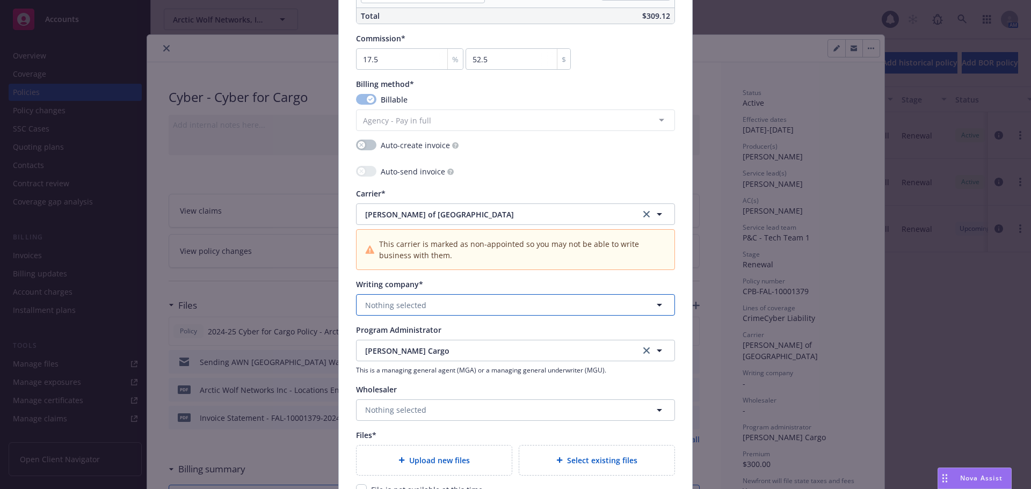
click at [413, 301] on span "Nothing selected" at bounding box center [395, 305] width 61 height 11
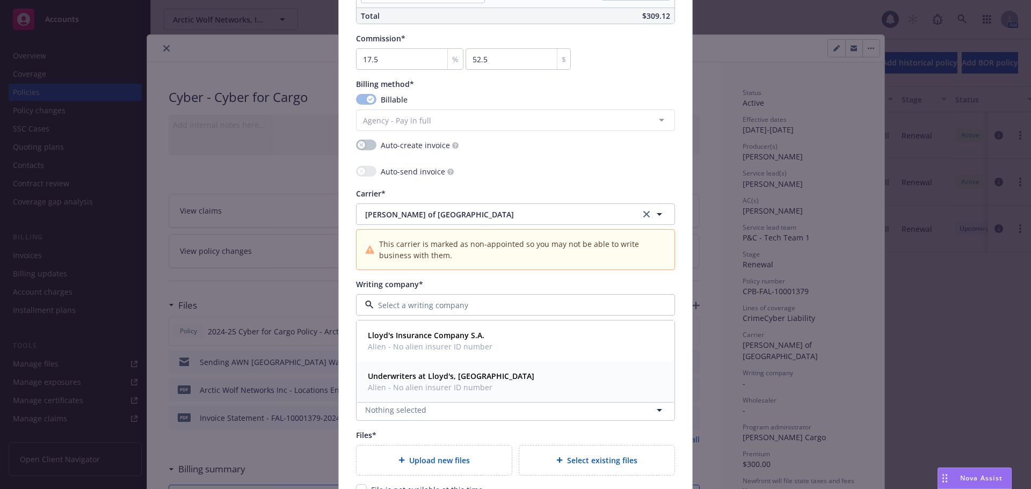
click at [420, 377] on strong "Underwriters at Lloyd's, London" at bounding box center [451, 376] width 166 height 10
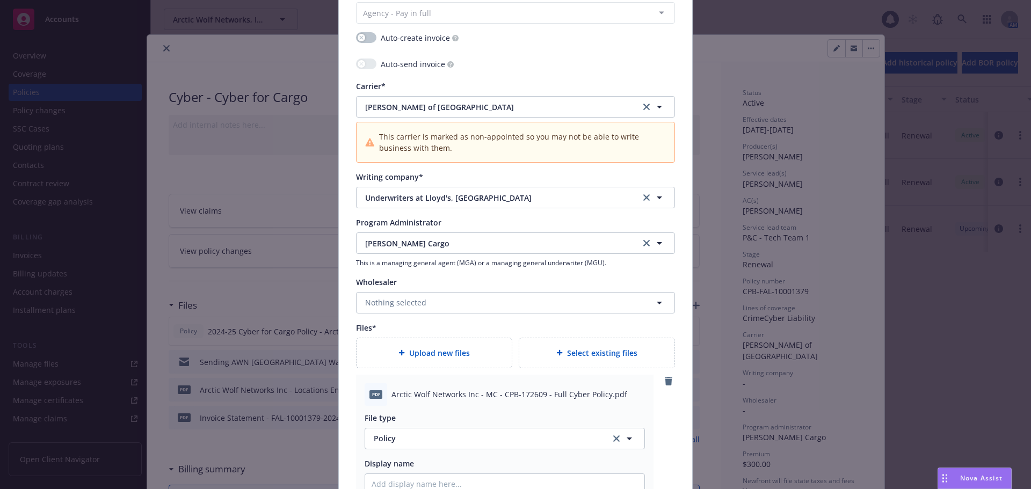
scroll to position [1128, 0]
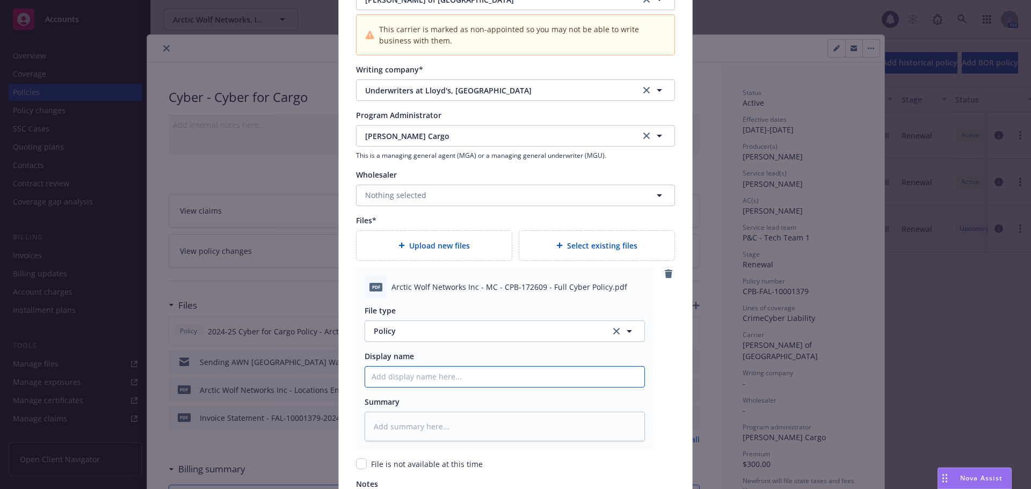
click at [470, 381] on input "Policy display name" at bounding box center [504, 377] width 279 height 20
type textarea "x"
type input "20"
type textarea "x"
type input "202"
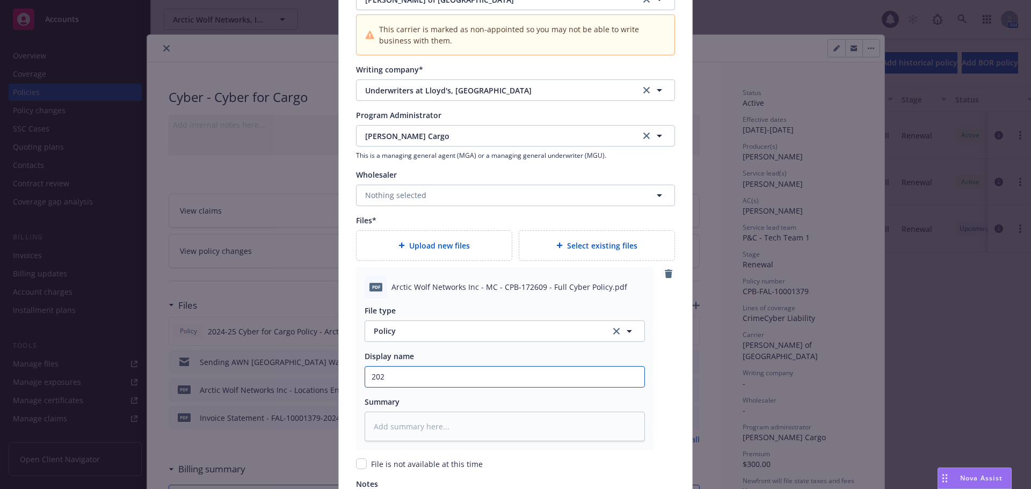
type textarea "x"
type input "2025"
type textarea "x"
type input "2025-"
type textarea "x"
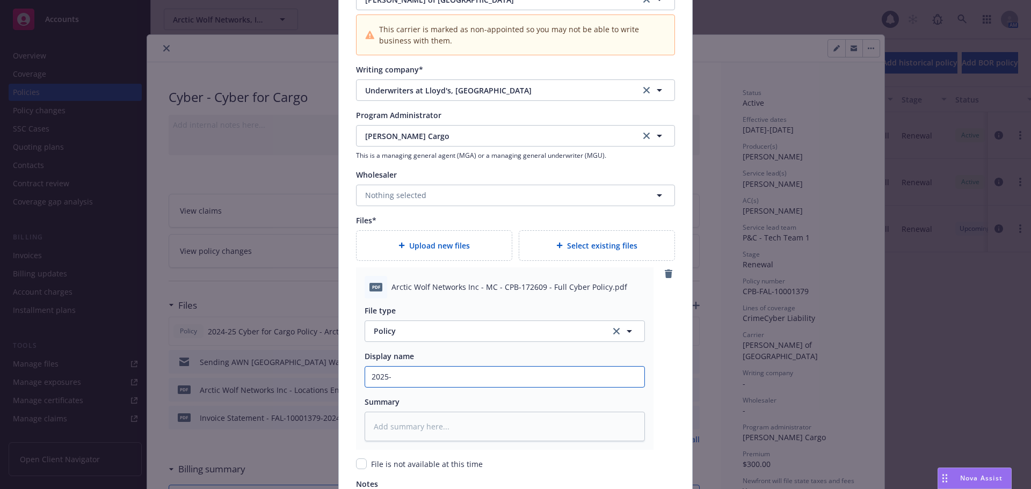
type input "2025-2"
type textarea "x"
type input "2025-26"
type textarea "x"
type input "2025-26"
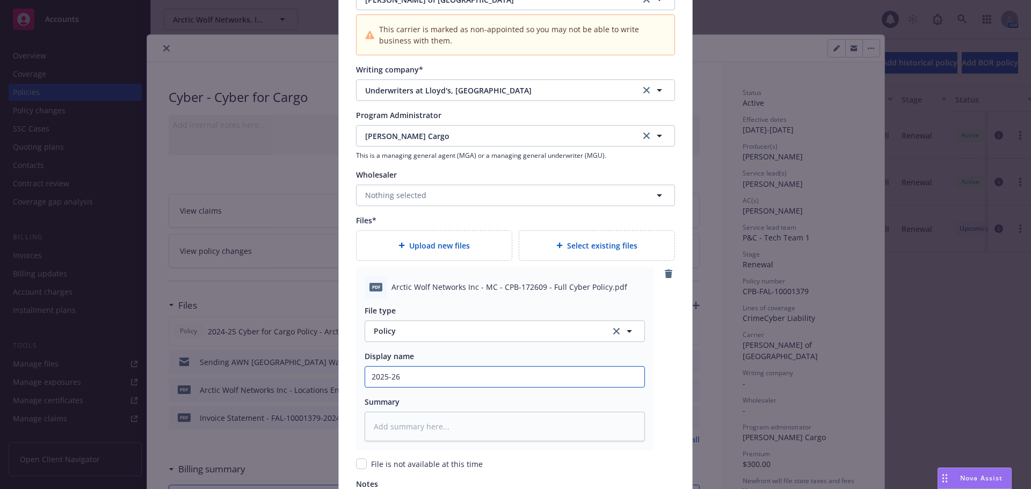
type textarea "x"
type input "2025-26 C"
type textarea "x"
type input "2025-26 Car"
type textarea "x"
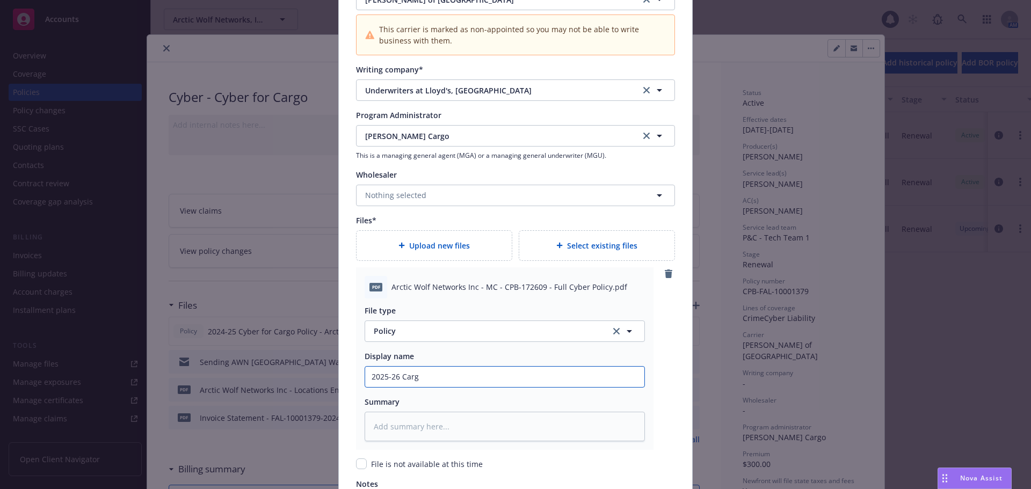
type input "2025-26 Cargo Policy - PDF Solutions, Inc."
drag, startPoint x: 447, startPoint y: 377, endPoint x: 493, endPoint y: 379, distance: 46.2
click at [493, 379] on input "2025-26 Cargo Policy - PDF Solutions, Inc." at bounding box center [504, 377] width 279 height 20
type textarea "x"
type input "2025-26 Cargo Policy - A, Inc."
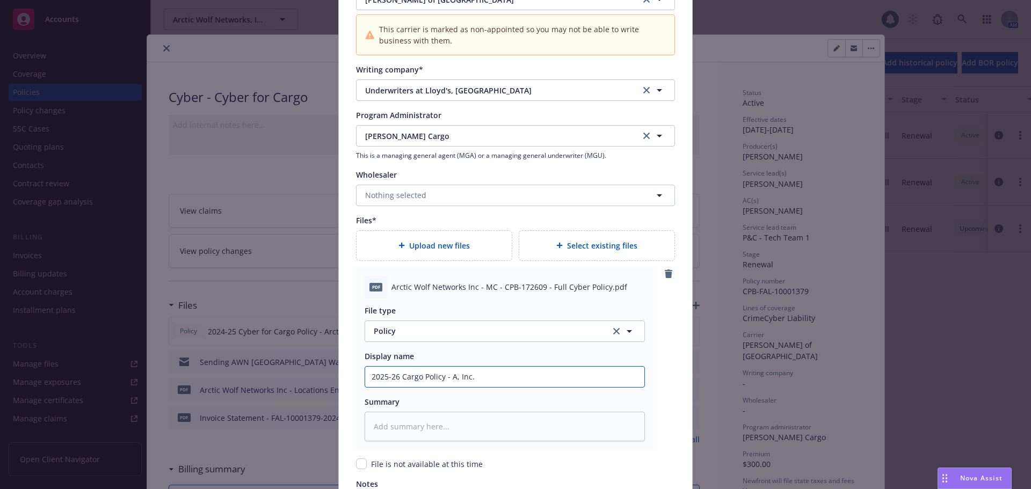
type textarea "x"
type input "2025-26 Cargo Policy - Ar, Inc."
type textarea "x"
type input "2025-26 Cargo Policy - Arc, Inc."
type textarea "x"
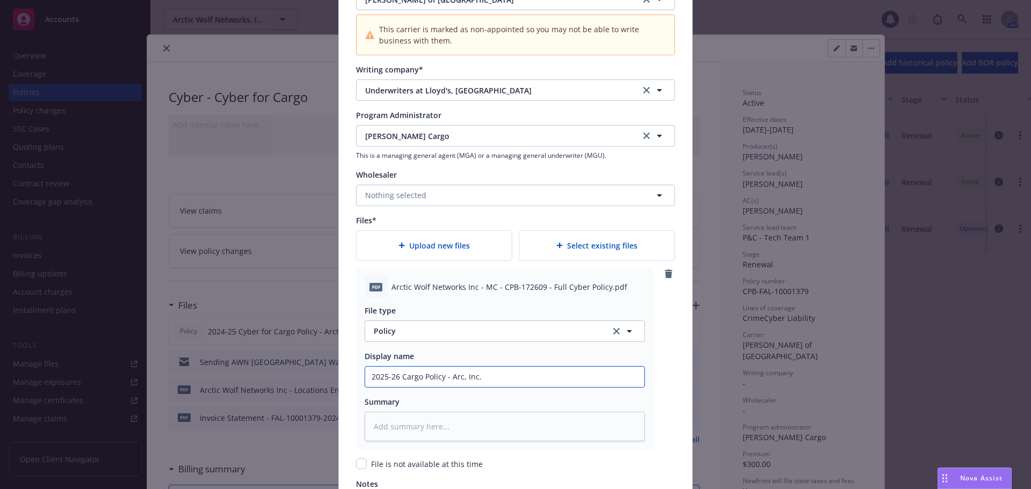
type input "2025-26 Cargo Policy - Arct, Inc."
type textarea "x"
type input "2025-26 Cargo Policy - Arcti, Inc."
type textarea "x"
type input "2025-26 Cargo Policy - Arctic, Inc."
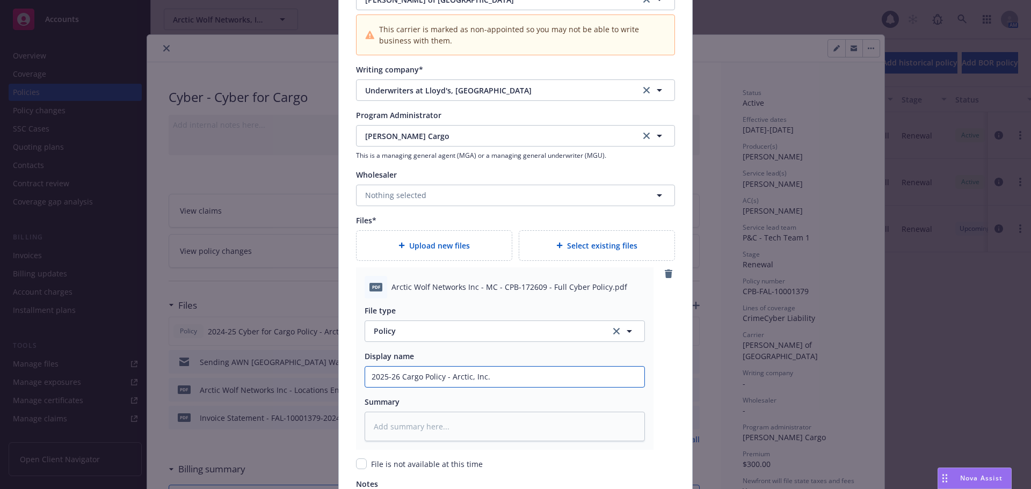
type textarea "x"
type input "2025-26 Cargo Policy - Arctic , Inc."
type textarea "x"
type input "2025-26 Cargo Policy - Arctic W, Inc."
type textarea "x"
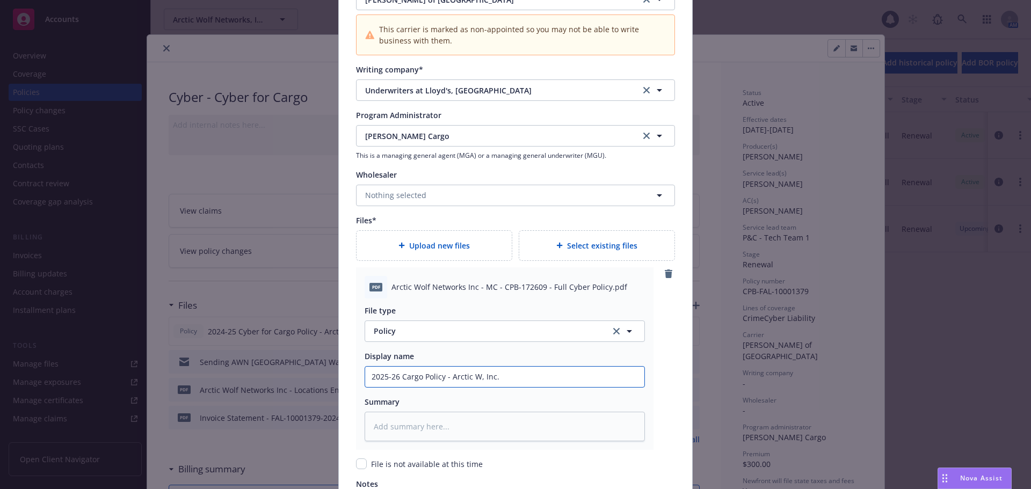
type input "2025-26 Cargo Policy - Arctic Wo, Inc."
type textarea "x"
type input "2025-26 Cargo Policy - Arctic Wol, Inc."
type textarea "x"
type input "2025-26 Cargo Policy - Arctic Wolf, Inc."
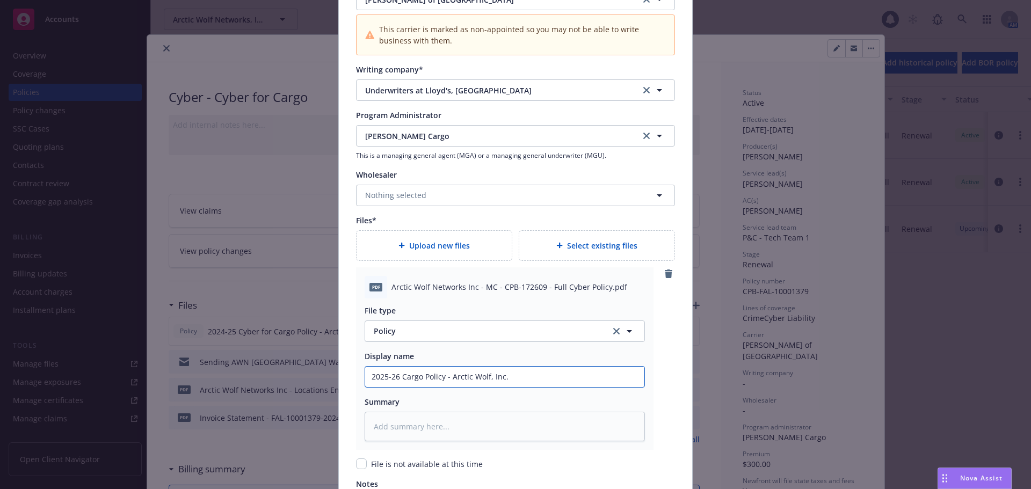
type textarea "x"
type input "2025-26 Cargo Policy - Arctic Wolf , Inc."
type textarea "x"
type input "2025-26 Cargo Policy - Arctic Wolf N, Inc."
type textarea "x"
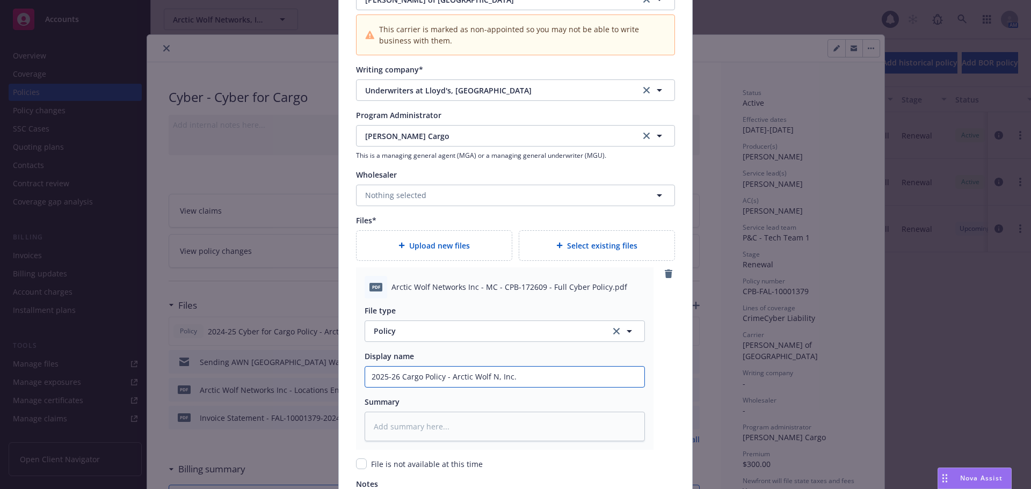
type input "2025-26 Cargo Policy - Arctic Wolf Ne, Inc."
type textarea "x"
type input "2025-26 Cargo Policy - Arctic Wolf Net, Inc."
type textarea "x"
type input "2025-26 Cargo Policy - Arctic Wolf Netw, Inc."
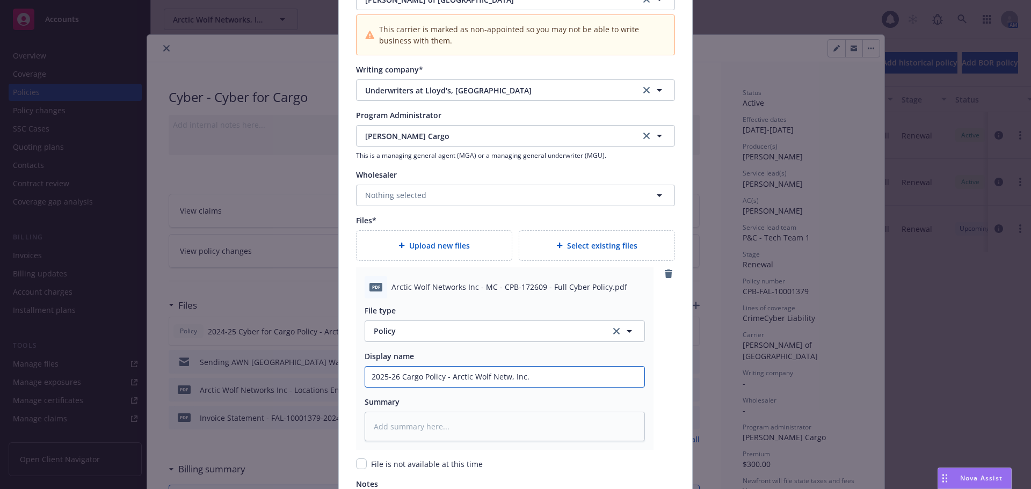
type textarea "x"
type input "2025-26 Cargo Policy - Arctic Wolf Netwo, Inc."
type textarea "x"
type input "2025-26 Cargo Policy - Arctic Wolf Networ, Inc."
type textarea "x"
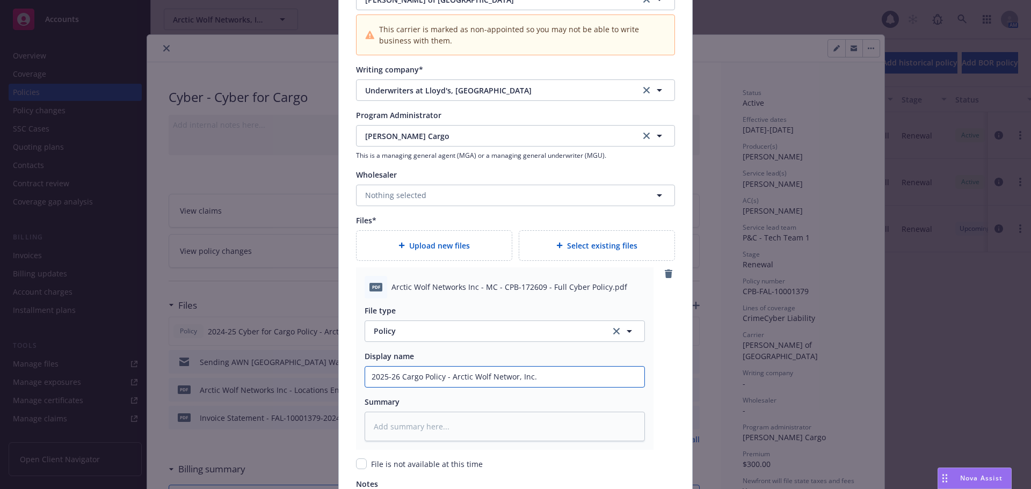
type input "2025-26 Cargo Policy - Arctic Wolf Network, Inc."
type textarea "x"
type input "2025-26 Cargo Policy - Arctic Wolf Networks, Inc."
type textarea "x"
type input "2025-26 Cyargo Policy - Arctic Wolf Networks, Inc."
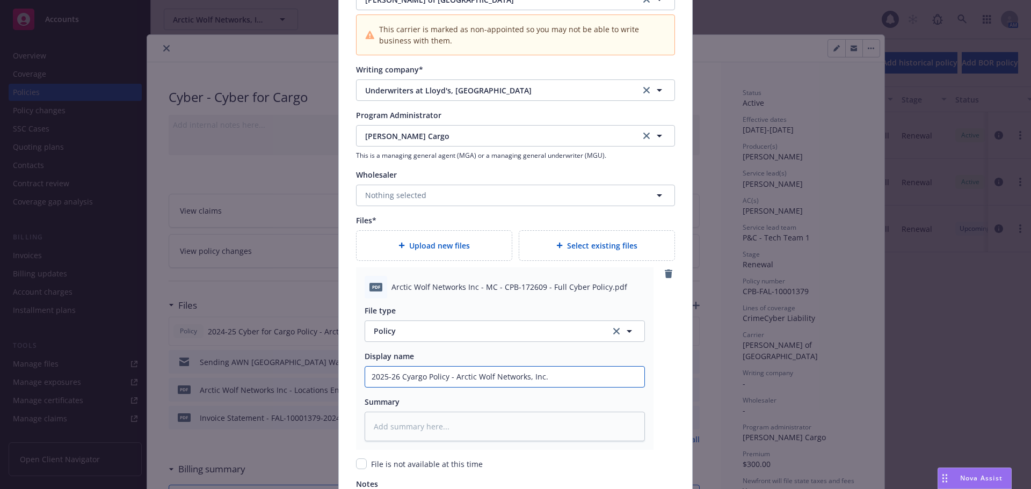
type textarea "x"
type input "2025-26 Cybargo Policy - Arctic Wolf Networks, Inc."
type textarea "x"
type input "2025-26 Cybeargo Policy - Arctic Wolf Networks, Inc."
type textarea "x"
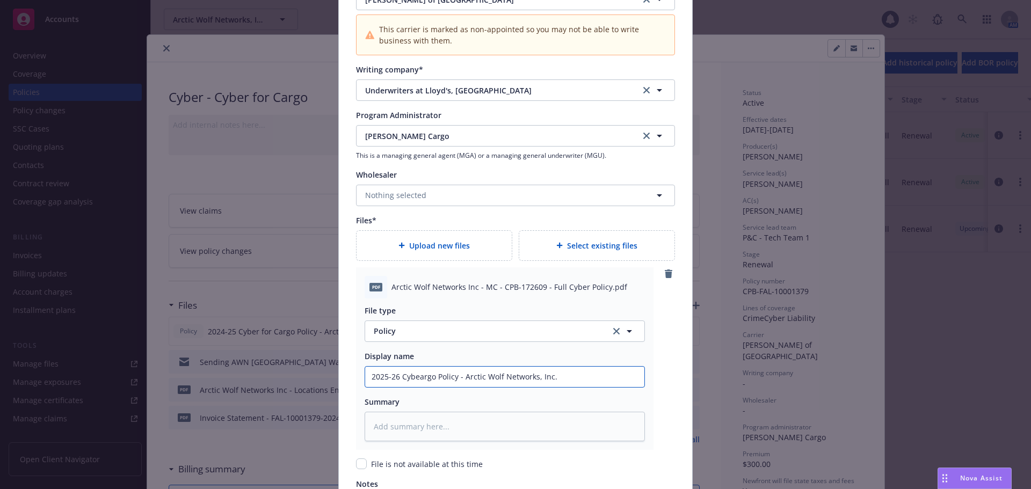
type input "2025-26 Cyberargo Policy - Arctic Wolf Networks, Inc."
type textarea "x"
type input "2025-26 Cyber argo Policy - Arctic Wolf Networks, Inc."
type textarea "x"
type input "2025-26 Cyber fargo Policy - Arctic Wolf Networks, Inc."
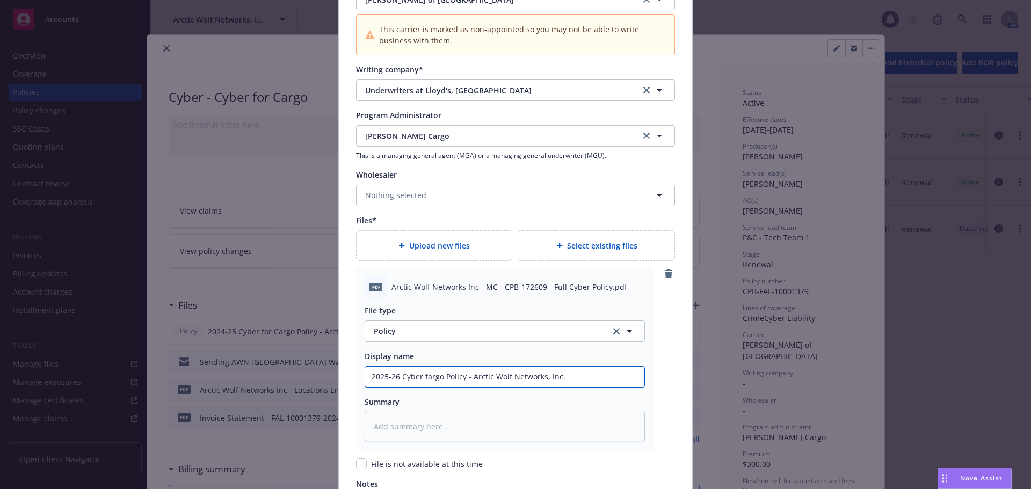
type textarea "x"
type input "2025-26 Cyber foargo Policy - Arctic Wolf Networks, Inc."
type textarea "x"
type input "2025-26 Cyber forargo Policy - Arctic Wolf Networks, Inc."
type textarea "x"
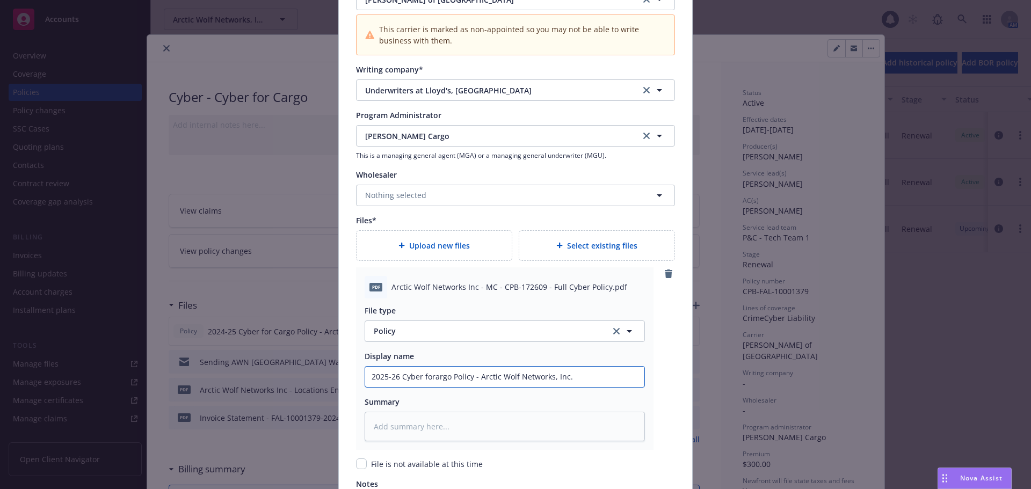
type input "2025-26 Cyber for argo Policy - Arctic Wolf Networks, Inc."
type textarea "x"
click at [577, 381] on input "2025-26 Cyber for Cargo Policy - Arctic Wolf Networks, Inc." at bounding box center [504, 377] width 279 height 20
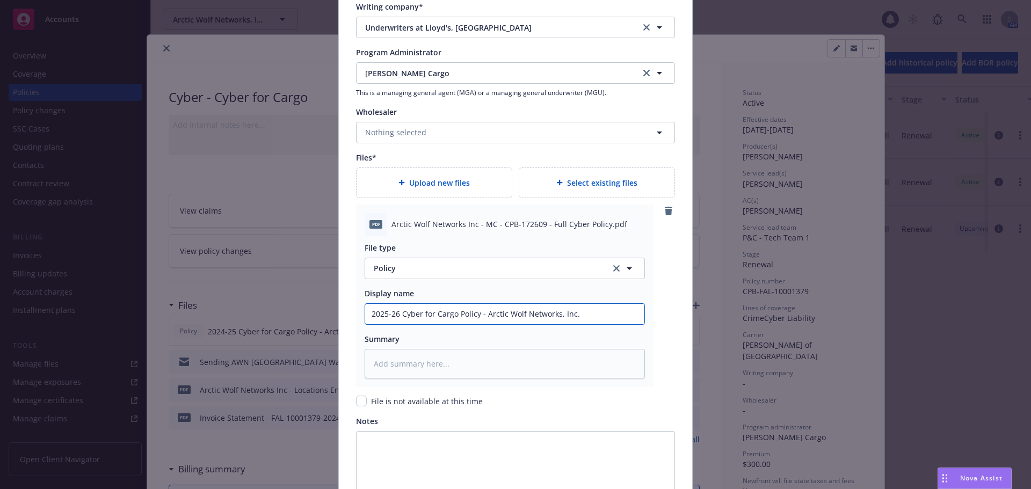
scroll to position [1313, 0]
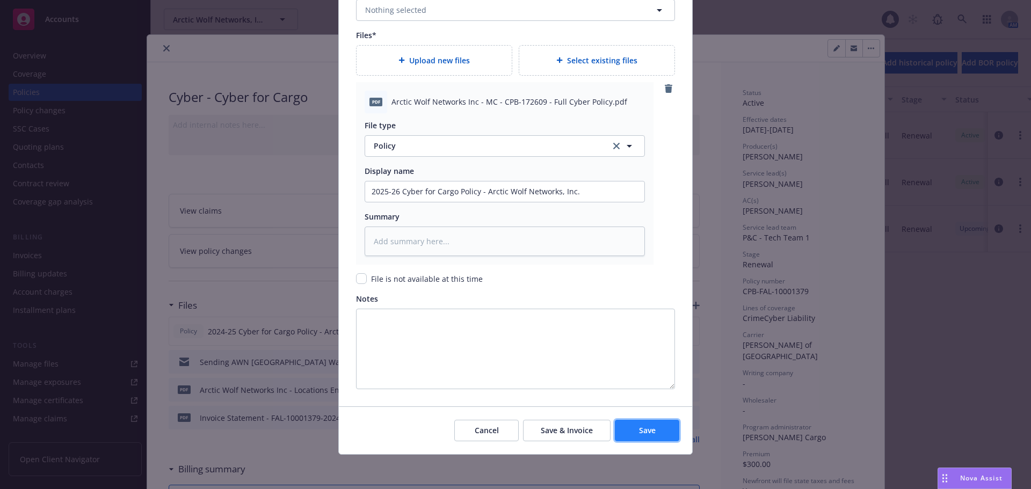
click at [648, 429] on span "Save" at bounding box center [647, 430] width 17 height 10
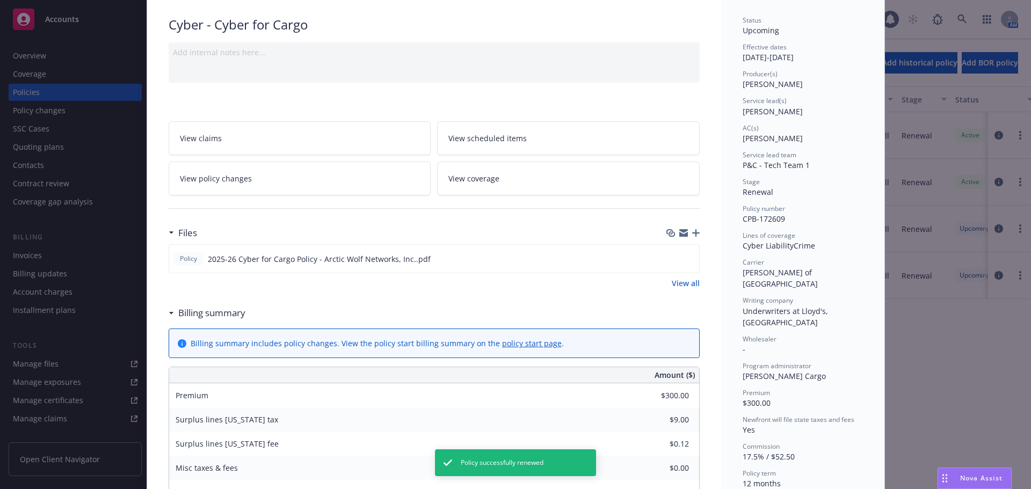
scroll to position [107, 0]
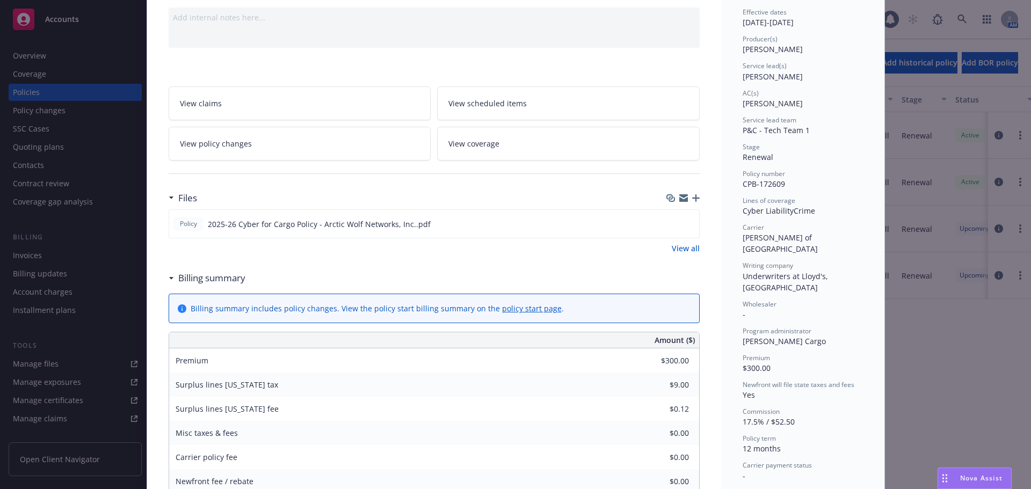
click at [694, 199] on icon "button" at bounding box center [696, 198] width 8 height 8
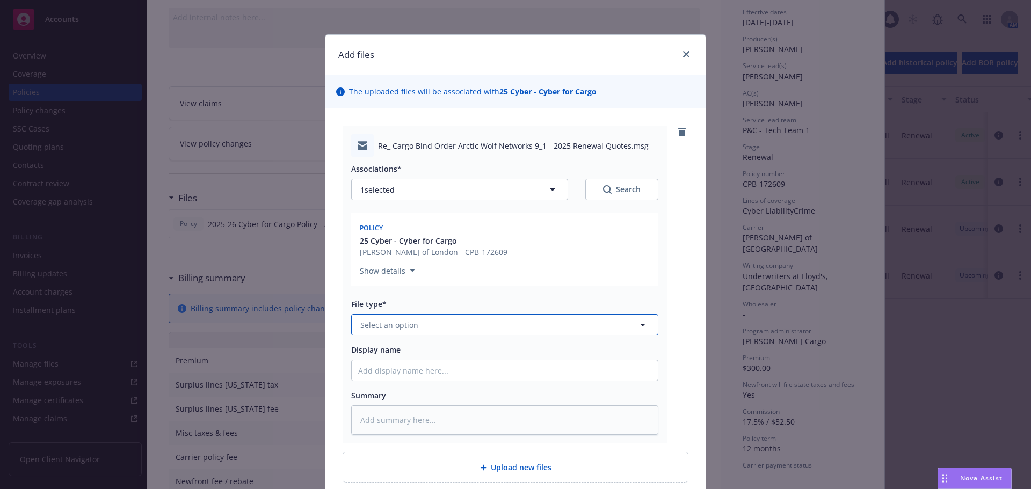
click at [383, 324] on span "Select an option" at bounding box center [389, 324] width 58 height 11
click at [443, 353] on div "Email" at bounding box center [504, 355] width 293 height 16
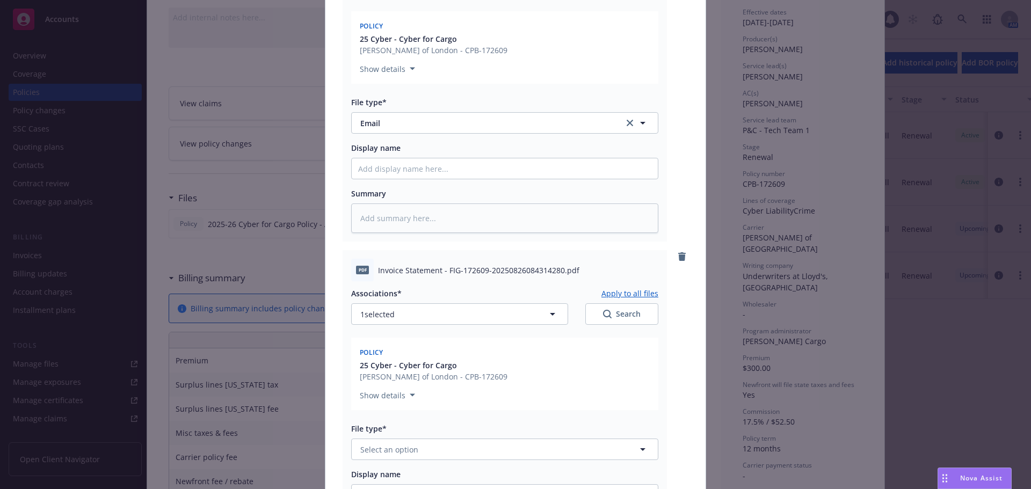
scroll to position [308, 0]
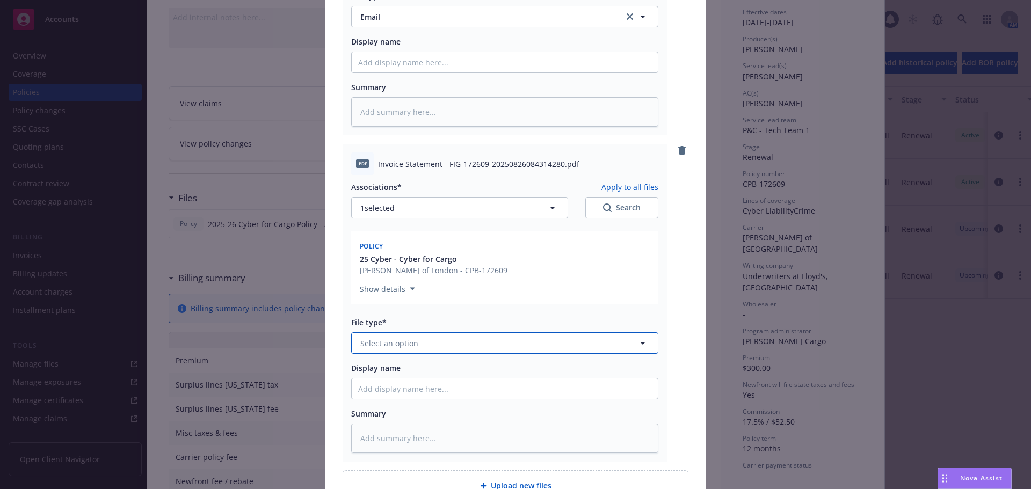
click at [430, 342] on button "Select an option" at bounding box center [504, 342] width 307 height 21
click at [466, 405] on div "Invoice - Third Party" at bounding box center [504, 402] width 293 height 16
click at [673, 307] on div "pdf Invoice Statement - FIG-172609-20250826084314280.pdf Associations* Apply to…" at bounding box center [516, 303] width 346 height 318
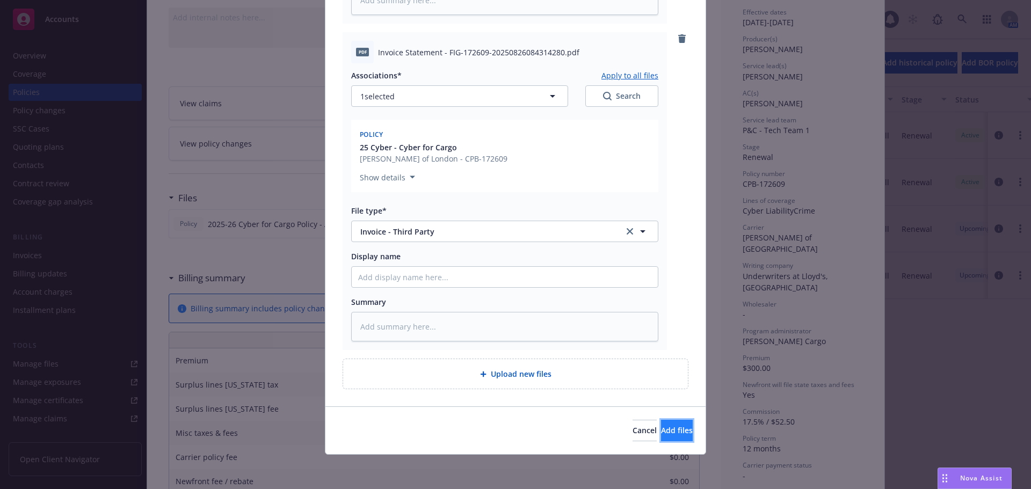
click at [671, 426] on button "Add files" at bounding box center [677, 430] width 32 height 21
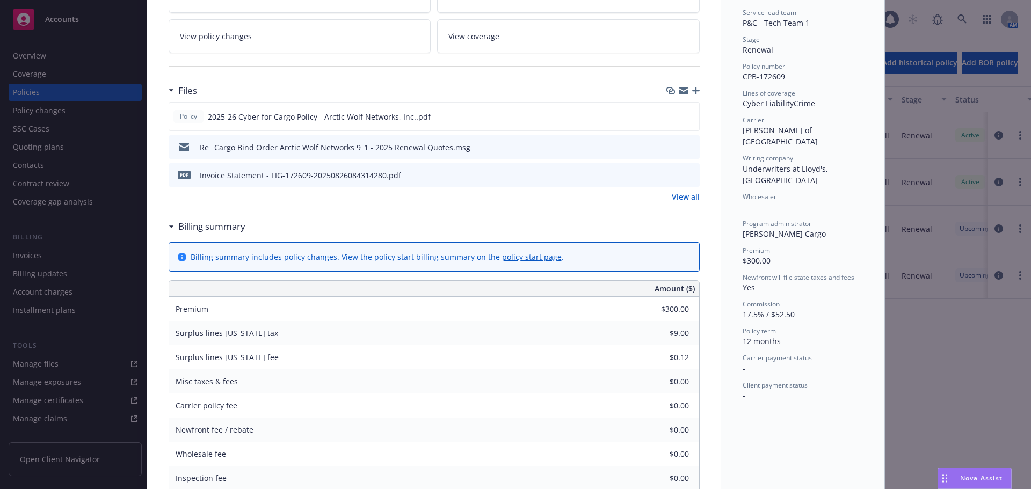
scroll to position [0, 0]
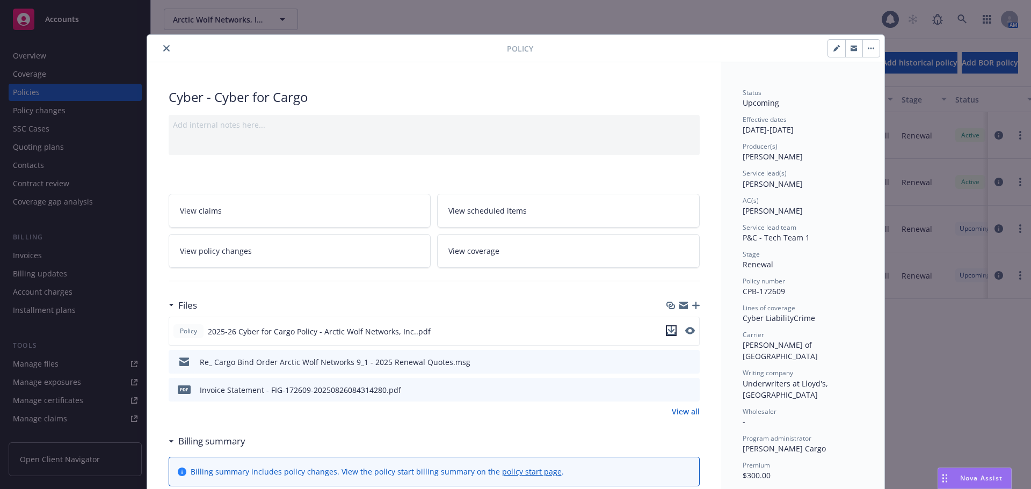
click at [670, 330] on icon "download file" at bounding box center [670, 329] width 7 height 6
click at [160, 46] on button "close" at bounding box center [166, 48] width 13 height 13
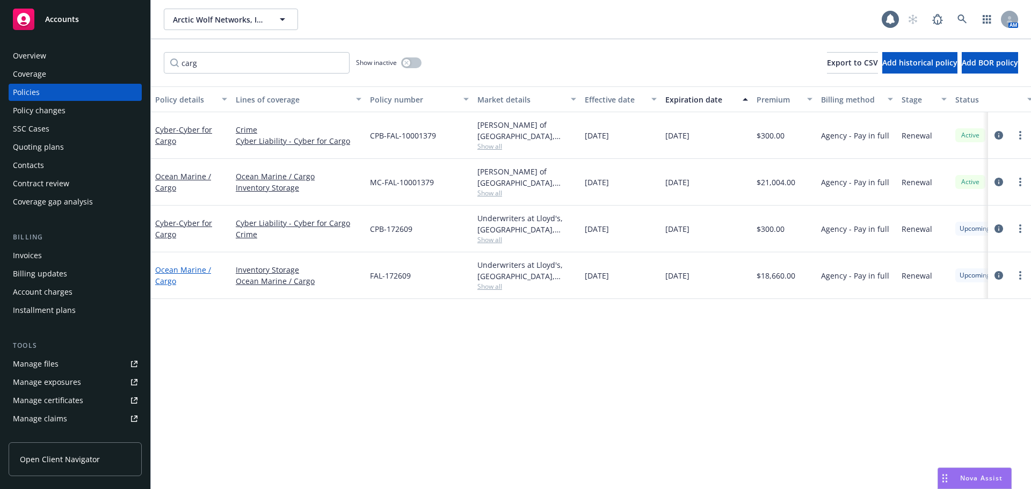
click at [167, 271] on link "Ocean Marine / Cargo" at bounding box center [183, 275] width 56 height 21
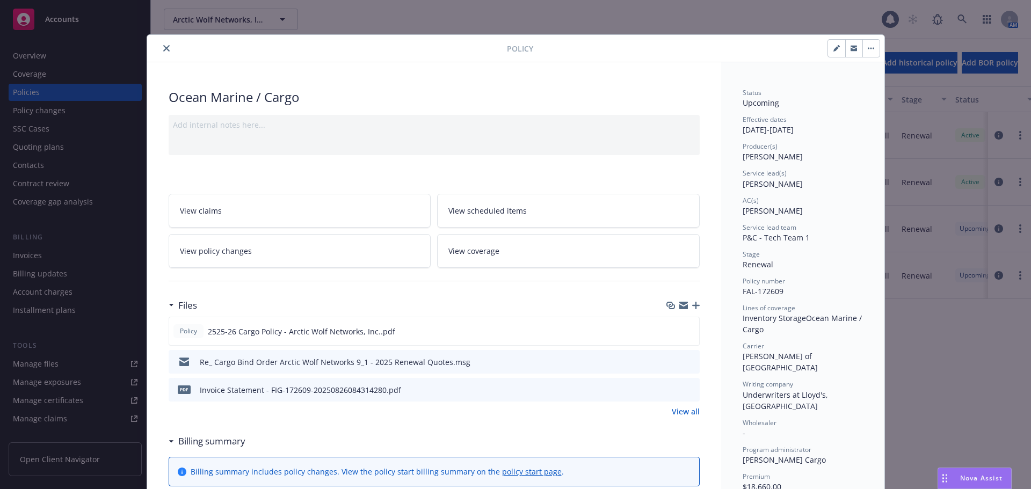
scroll to position [32, 0]
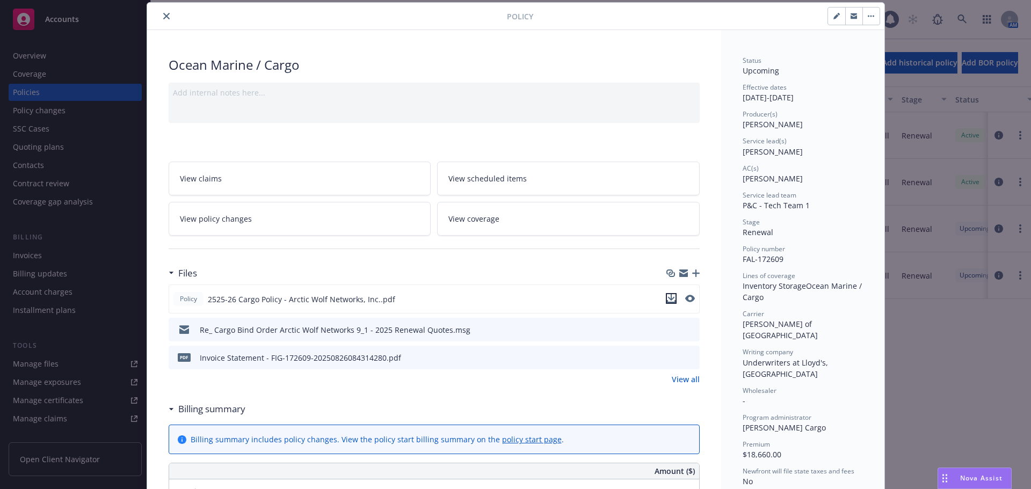
click at [667, 299] on icon "download file" at bounding box center [670, 297] width 7 height 6
click at [163, 16] on icon "close" at bounding box center [166, 16] width 6 height 6
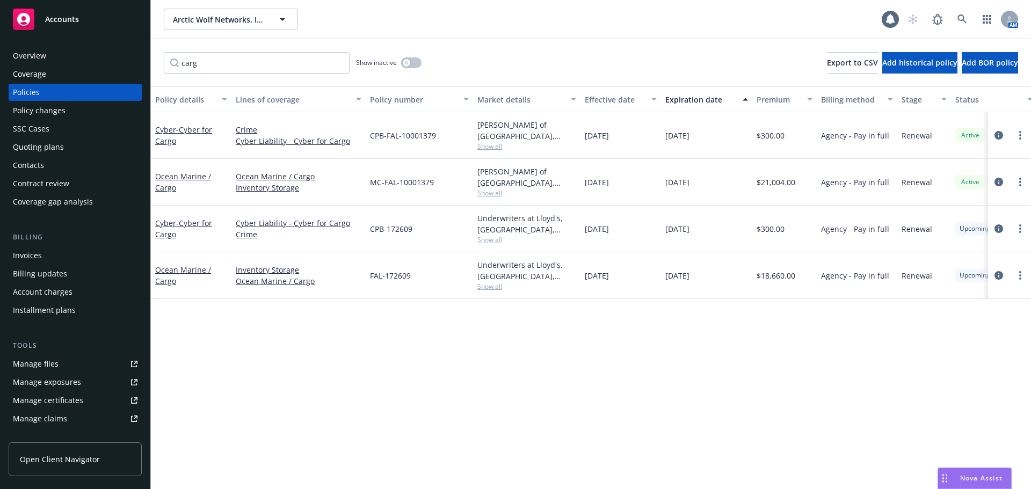
click at [100, 24] on div "Accounts" at bounding box center [75, 19] width 125 height 21
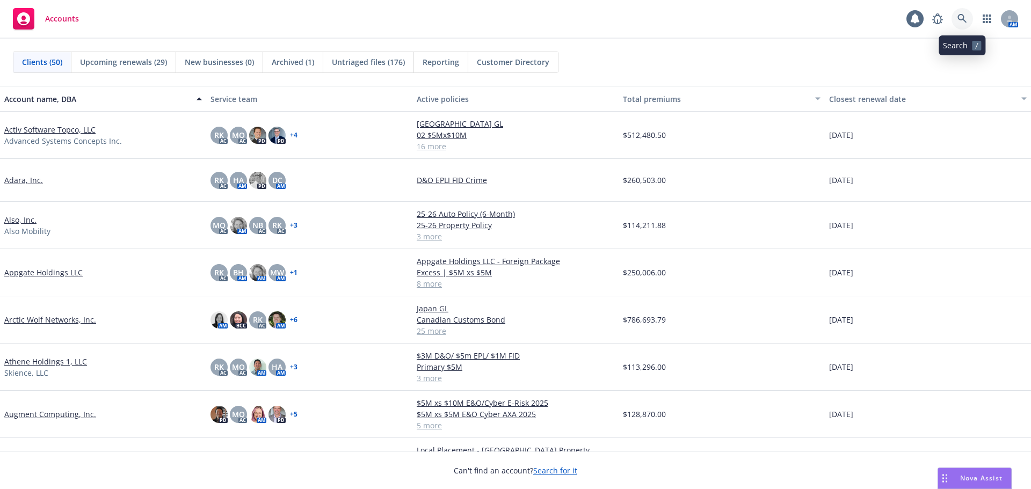
click at [968, 20] on link at bounding box center [961, 18] width 21 height 21
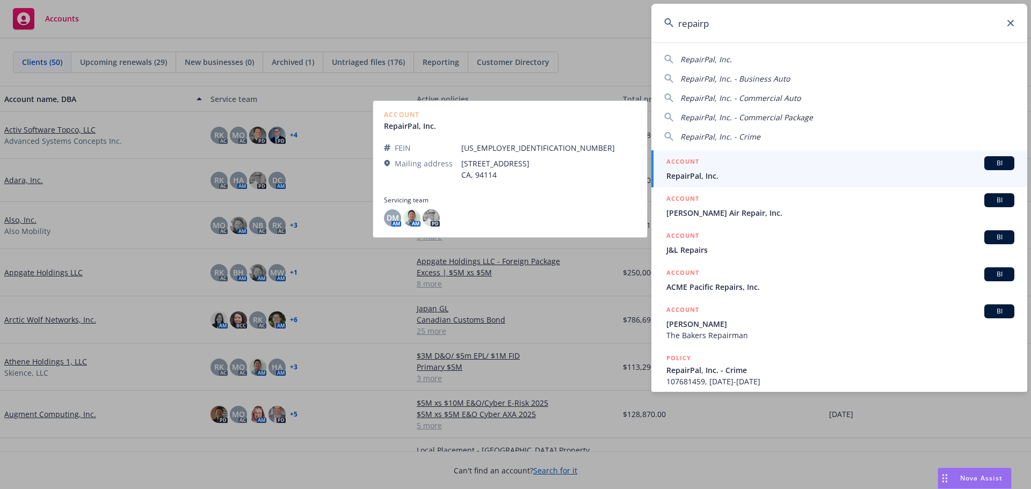
click at [746, 171] on span "RepairPal, Inc." at bounding box center [840, 175] width 348 height 11
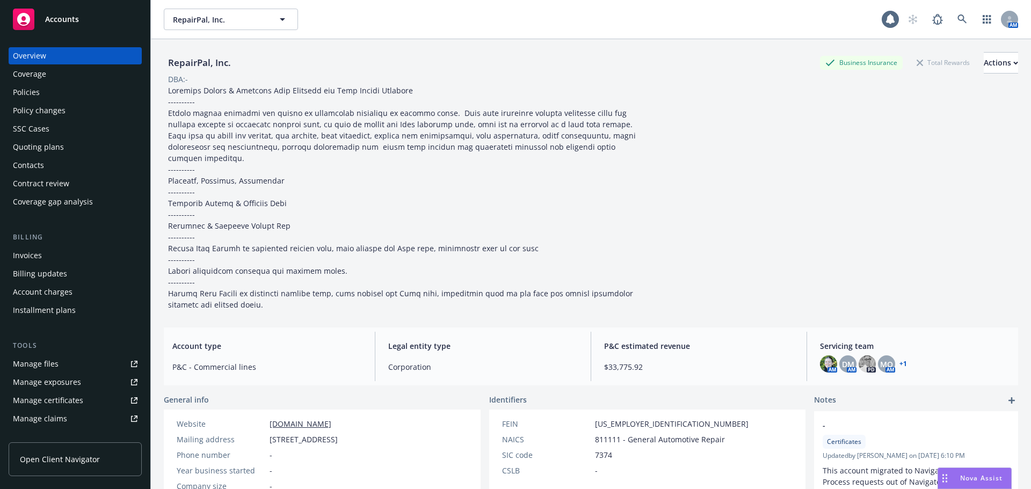
click at [899, 361] on link "+ 1" at bounding box center [903, 364] width 8 height 6
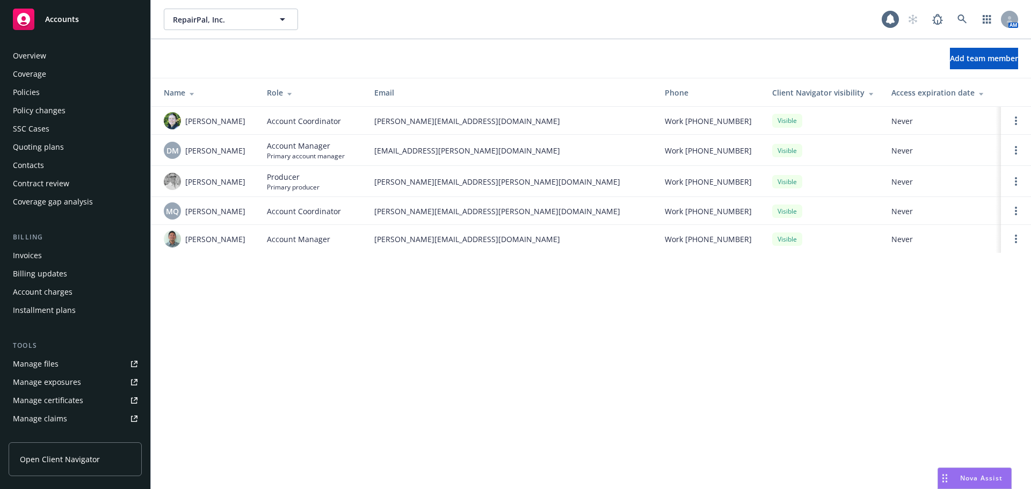
scroll to position [210, 0]
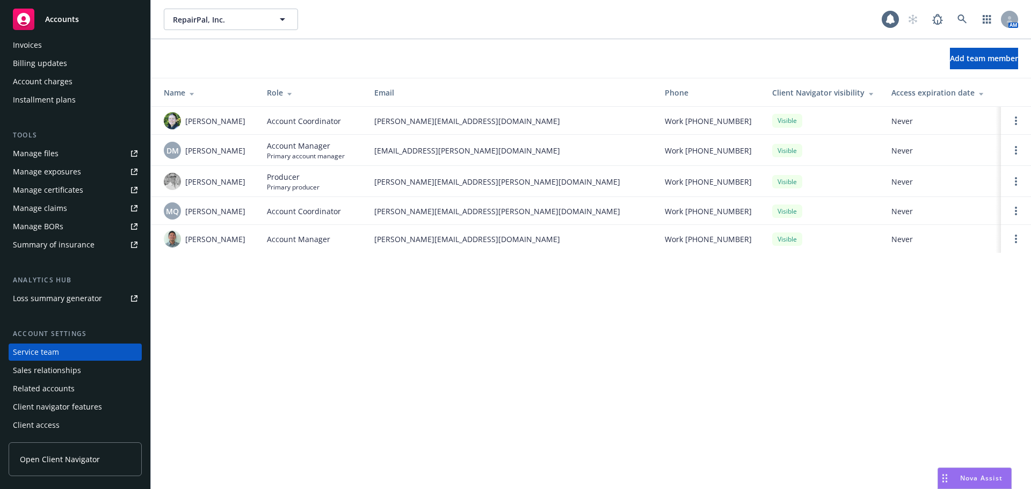
click at [66, 19] on span "Accounts" at bounding box center [62, 19] width 34 height 9
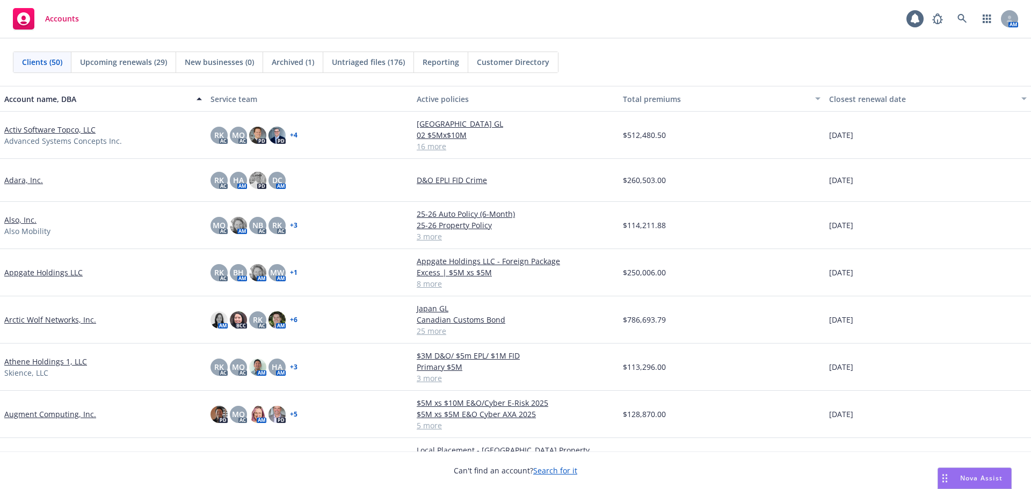
click at [83, 323] on link "Arctic Wolf Networks, Inc." at bounding box center [50, 319] width 92 height 11
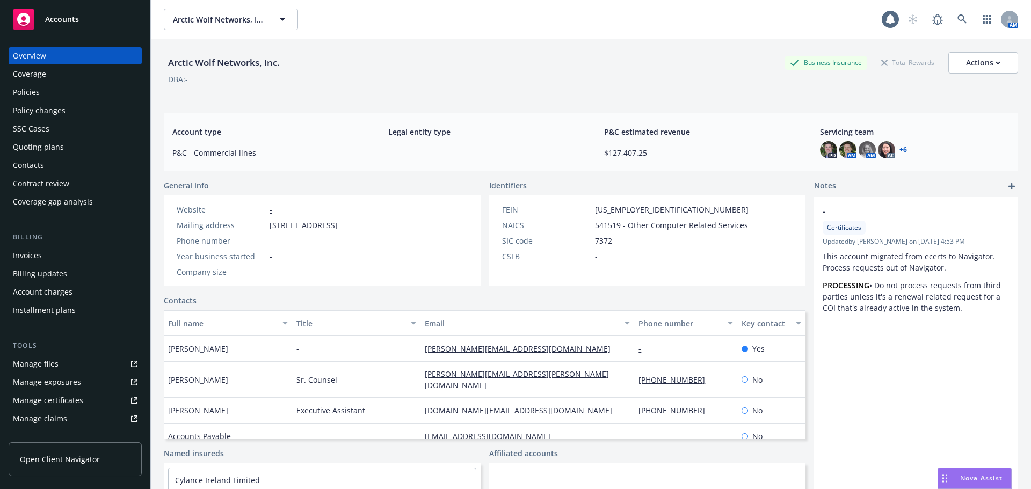
click at [66, 95] on div "Policies" at bounding box center [75, 92] width 125 height 17
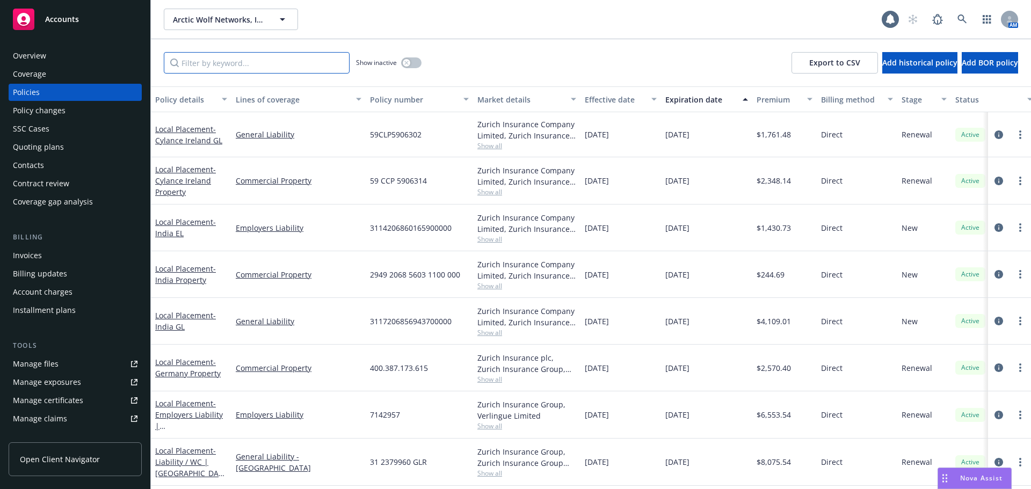
click at [265, 62] on input "Filter by keyword..." at bounding box center [257, 62] width 186 height 21
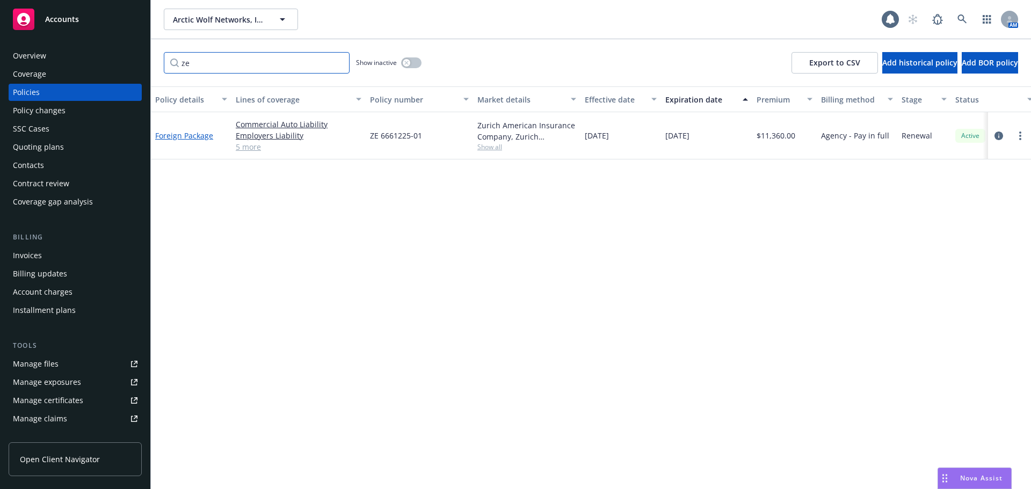
type input "ze"
click at [204, 134] on link "Foreign Package" at bounding box center [184, 135] width 58 height 10
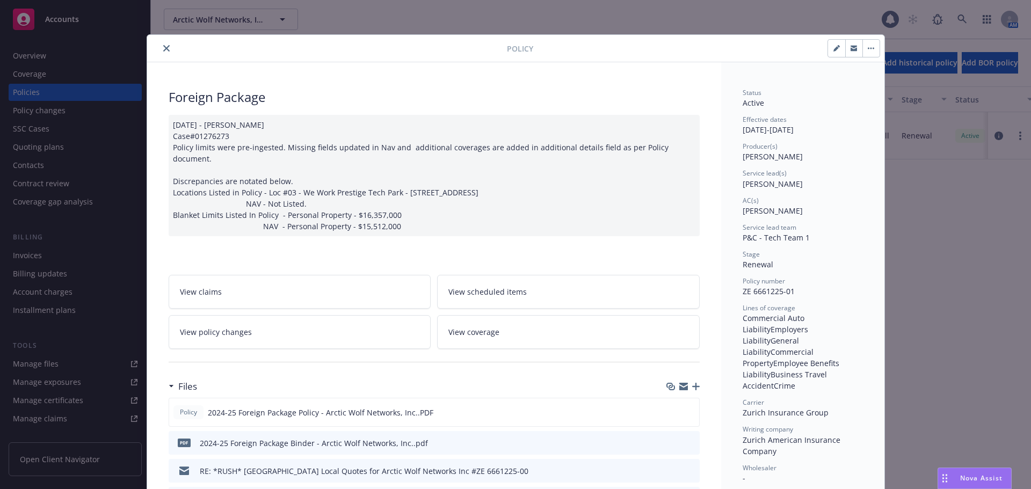
click at [864, 54] on button "button" at bounding box center [870, 48] width 17 height 17
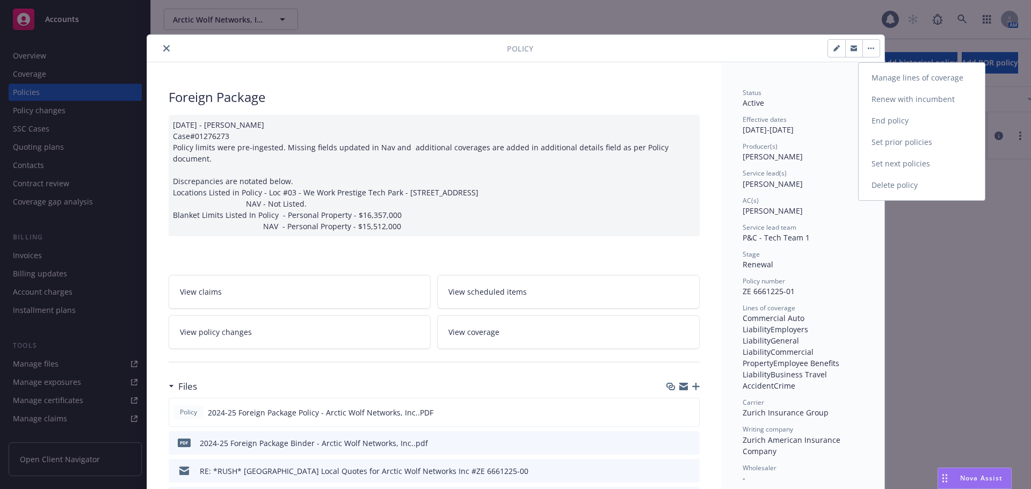
click at [895, 105] on link "Renew with incumbent" at bounding box center [922, 99] width 126 height 21
select select "12"
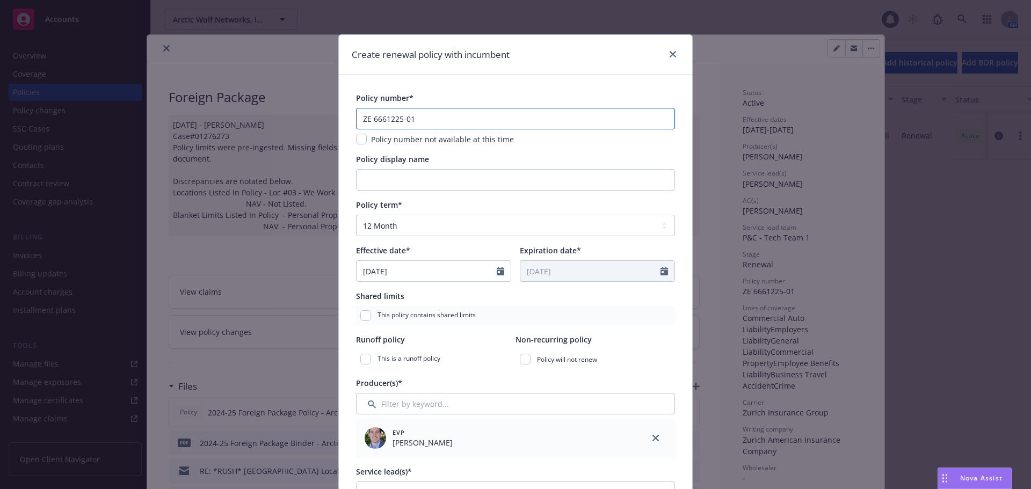
click at [470, 119] on input "ZE 6661225-01" at bounding box center [515, 118] width 319 height 21
type input "ZE 6661225-02"
click at [517, 142] on div "Policy number not available at this time" at bounding box center [515, 139] width 319 height 11
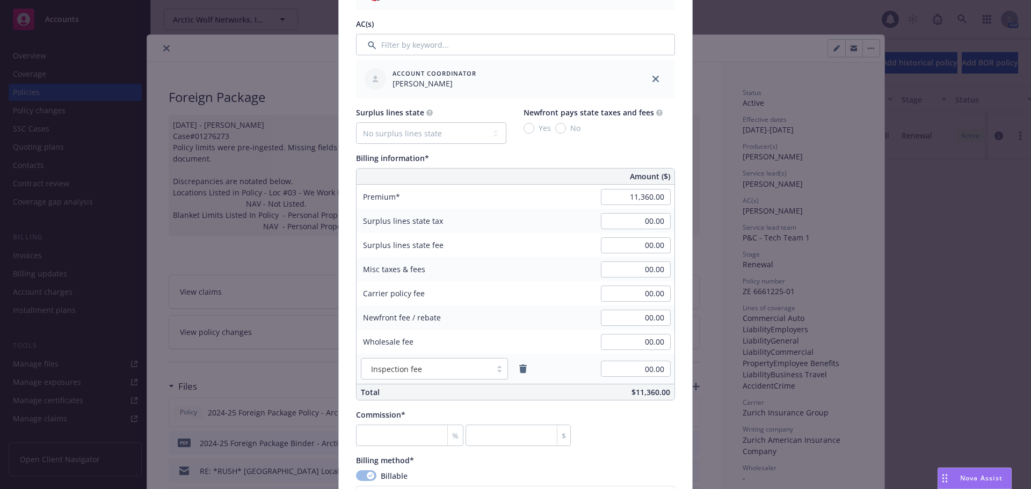
scroll to position [537, 0]
click at [608, 197] on input "11,360.00" at bounding box center [636, 196] width 70 height 16
type input "10,310.00"
click at [553, 205] on div "Premium 10,310.00" at bounding box center [516, 196] width 318 height 24
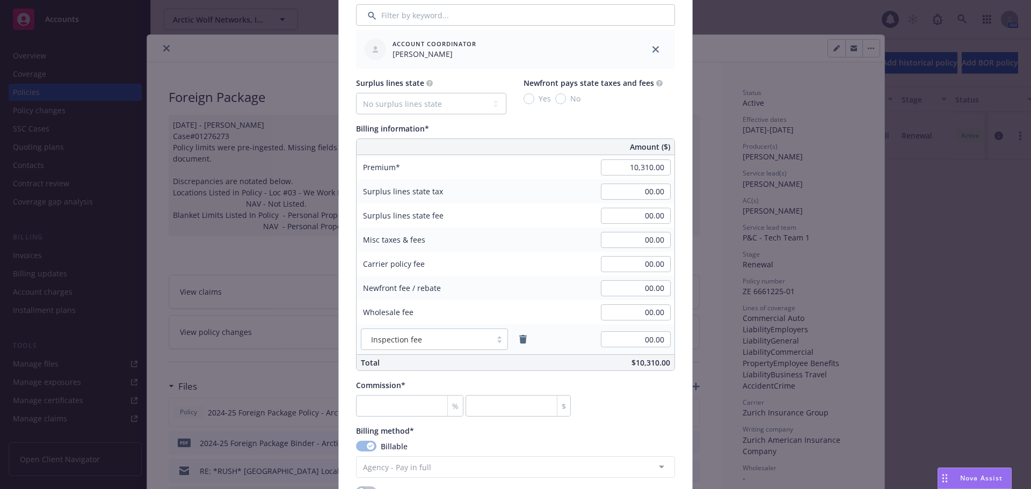
scroll to position [591, 0]
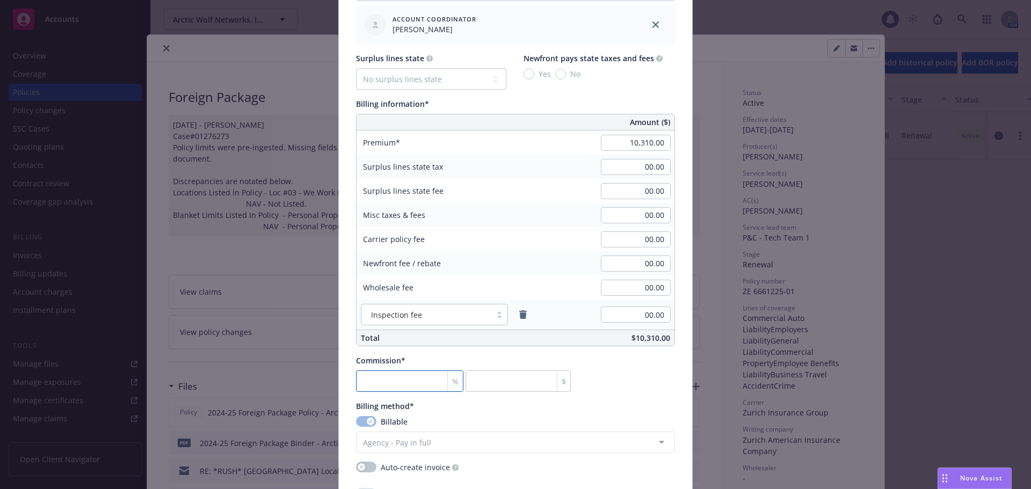
click at [416, 374] on input "number" at bounding box center [409, 381] width 107 height 21
type input "2"
type input "206.2"
type input "20"
type input "2062"
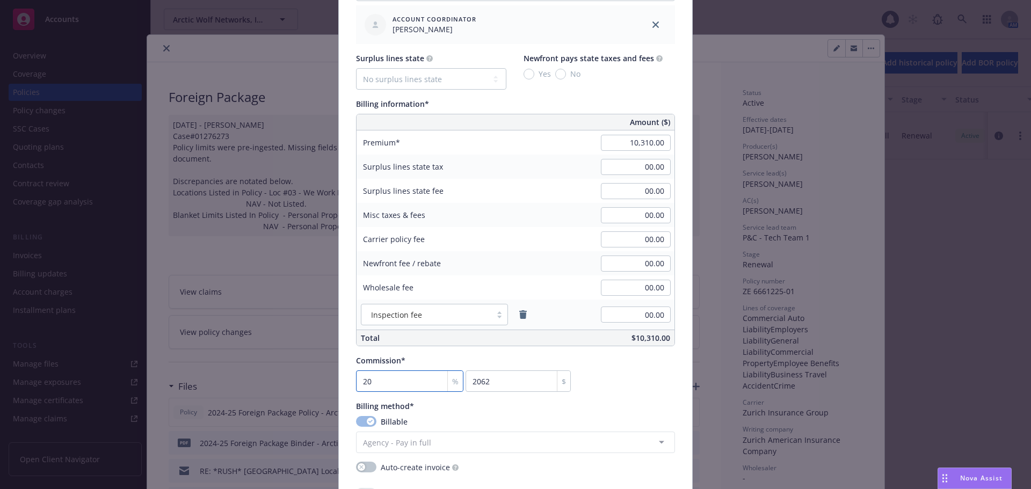
type input "20"
click at [598, 380] on div "Commission* 20 % 2062 $" at bounding box center [515, 373] width 319 height 37
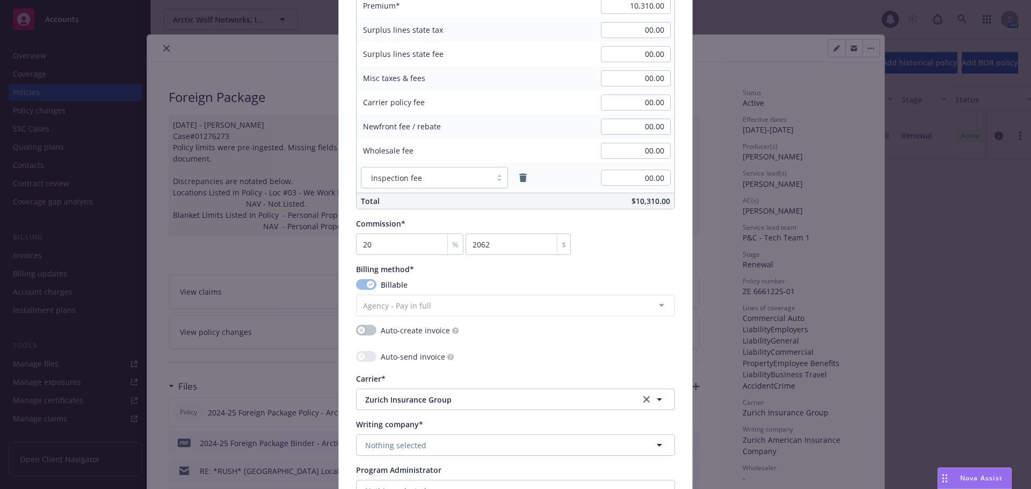
scroll to position [752, 0]
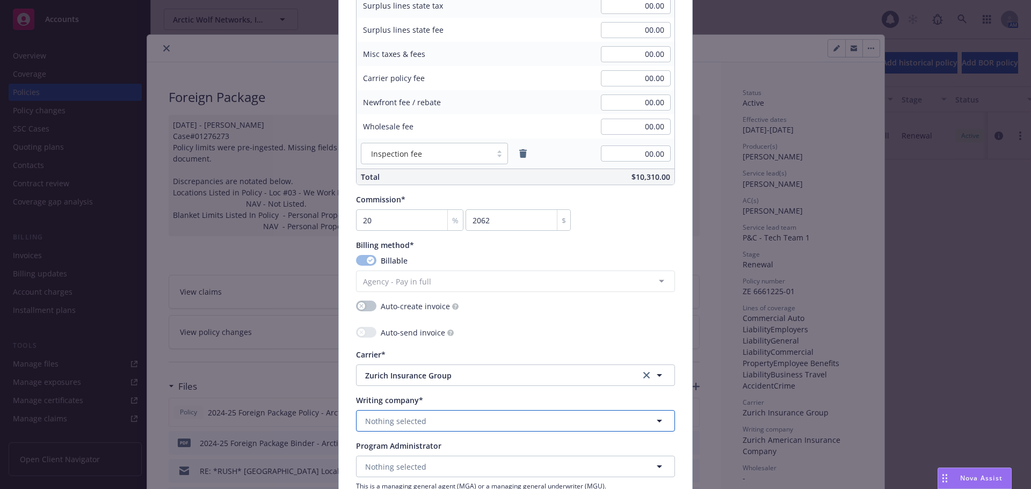
click at [447, 422] on button "Nothing selected" at bounding box center [515, 420] width 319 height 21
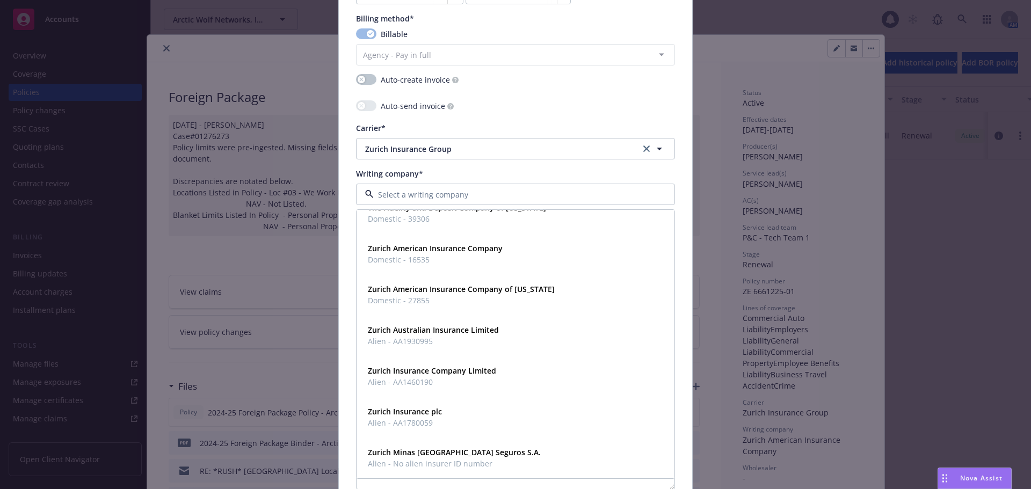
scroll to position [1079, 0]
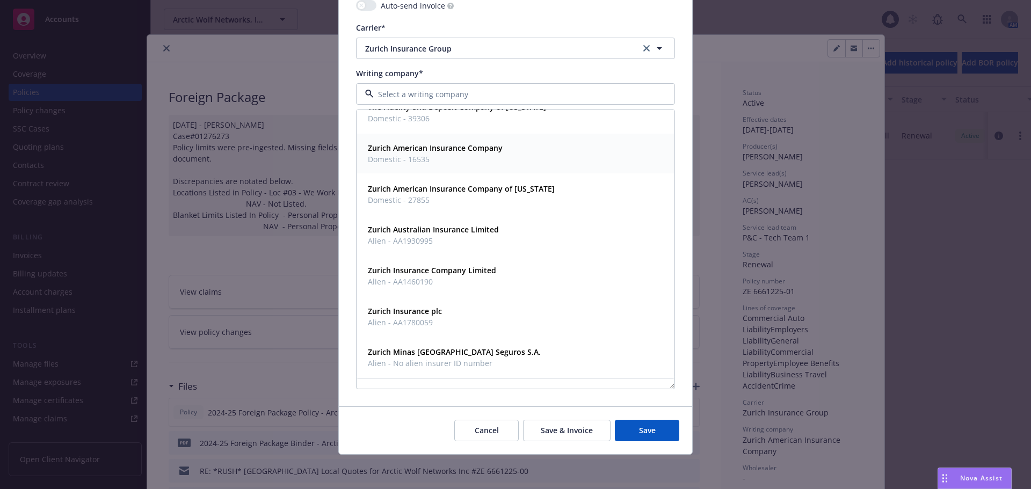
click at [456, 157] on span "Domestic - 16535" at bounding box center [435, 159] width 135 height 11
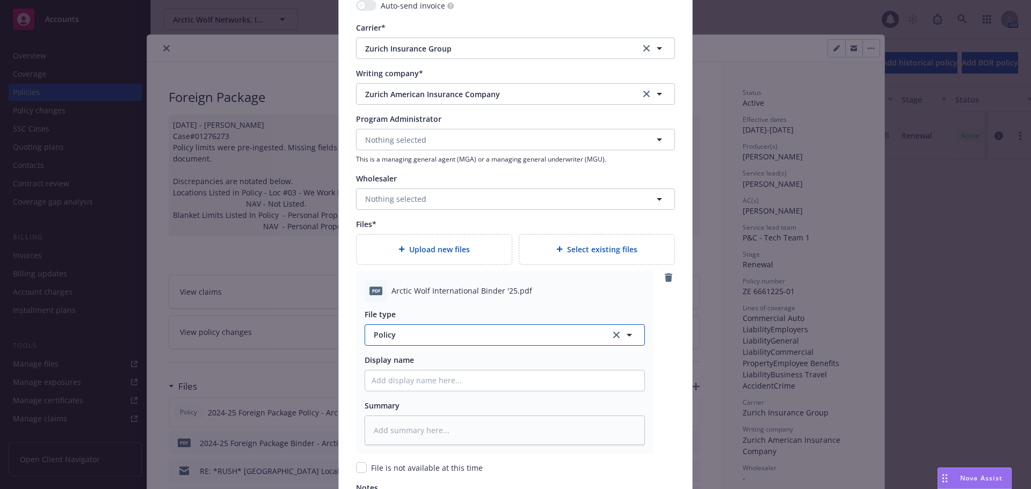
click at [465, 338] on span "Policy" at bounding box center [486, 334] width 224 height 11
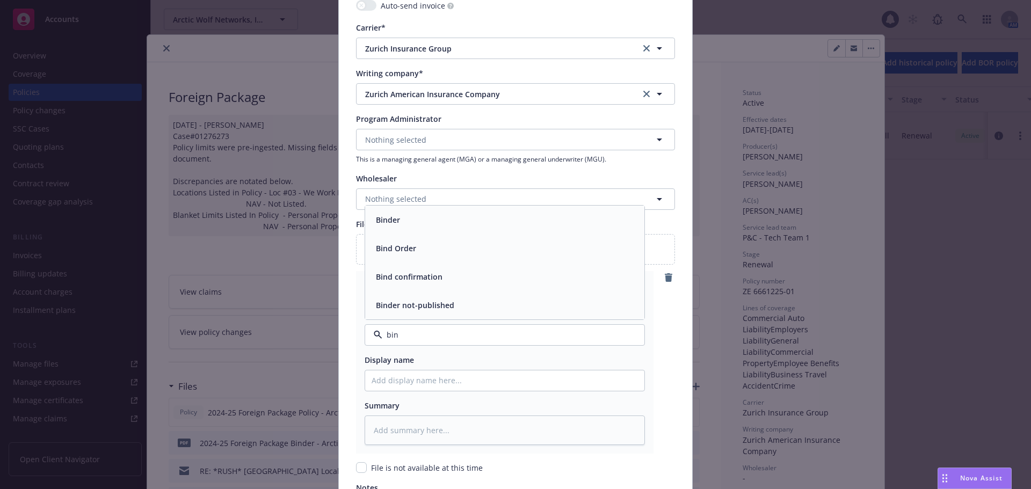
type input "bind"
click at [390, 222] on span "Binder" at bounding box center [388, 219] width 24 height 11
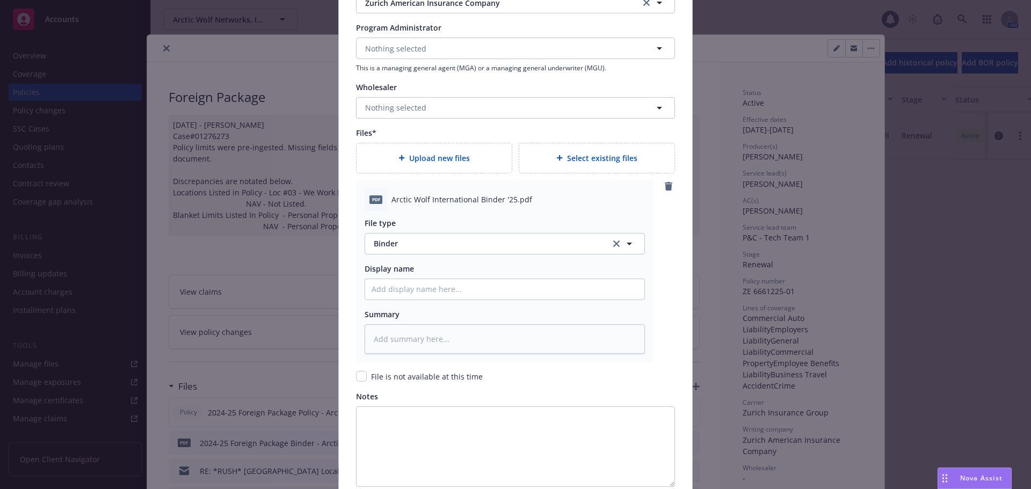
scroll to position [1268, 0]
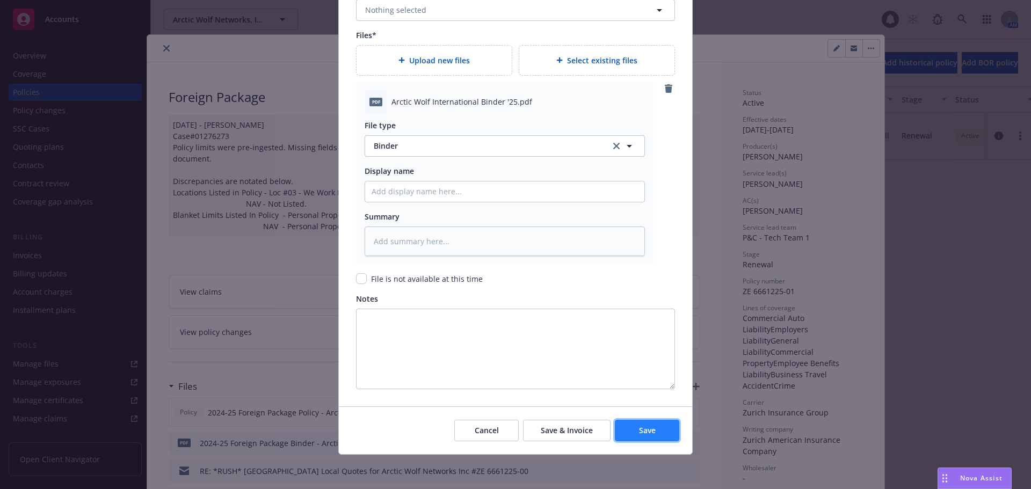
click at [626, 431] on button "Save" at bounding box center [647, 430] width 64 height 21
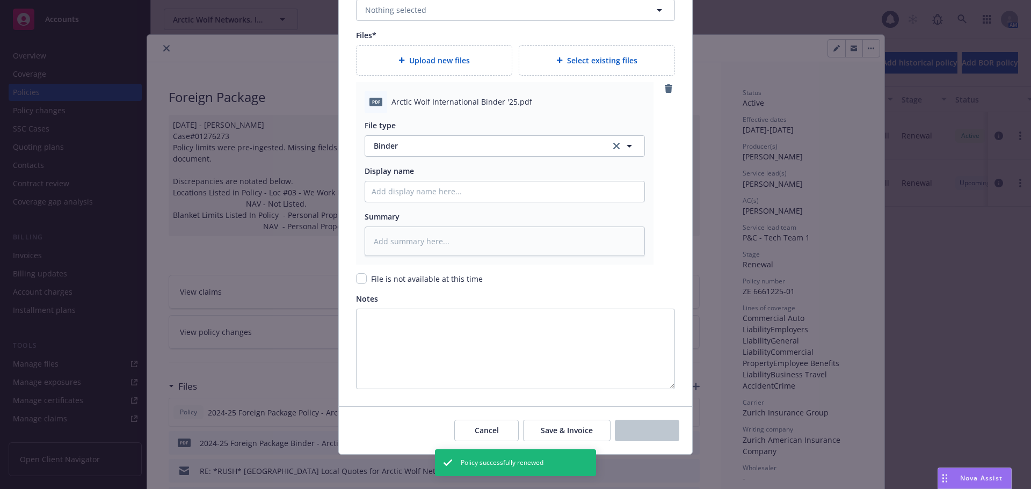
type textarea "x"
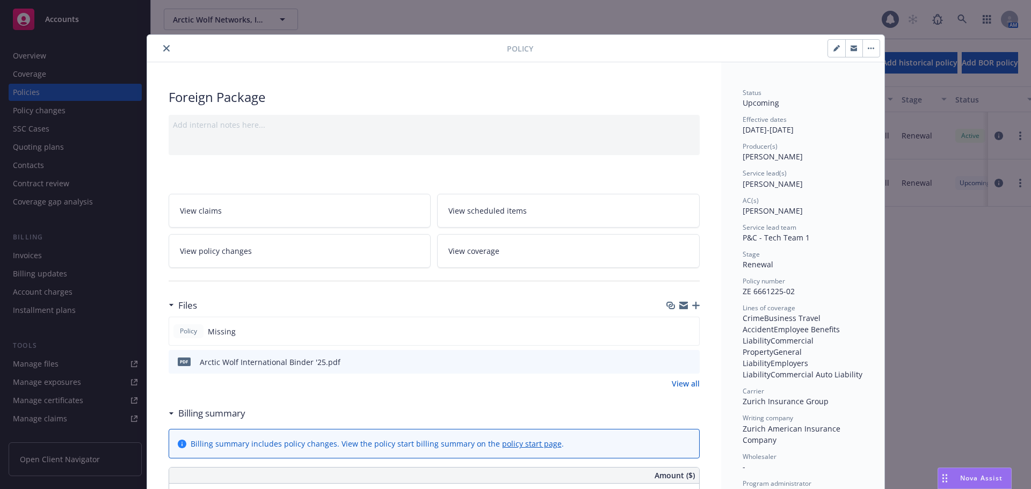
click at [163, 49] on icon "close" at bounding box center [166, 48] width 6 height 6
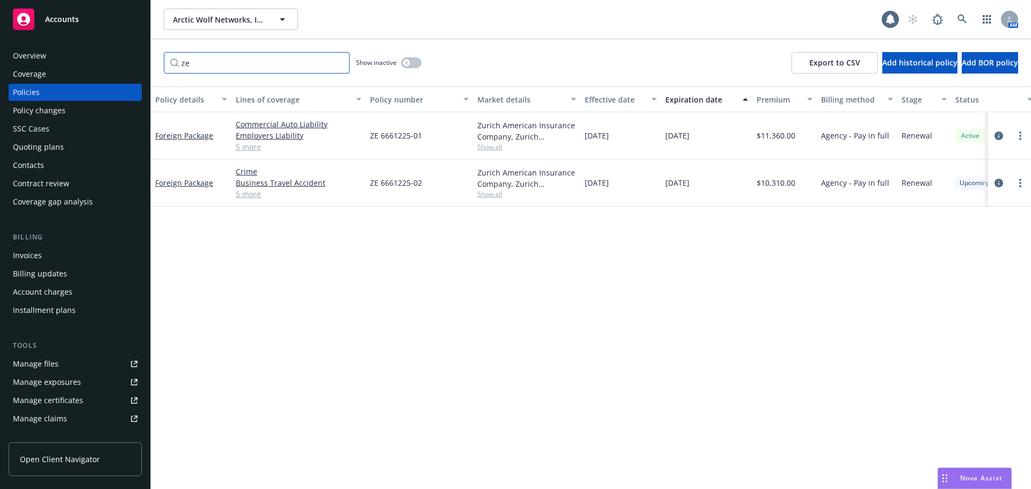
drag, startPoint x: 230, startPoint y: 60, endPoint x: 165, endPoint y: 60, distance: 64.4
click at [165, 60] on input "ze" at bounding box center [257, 62] width 186 height 21
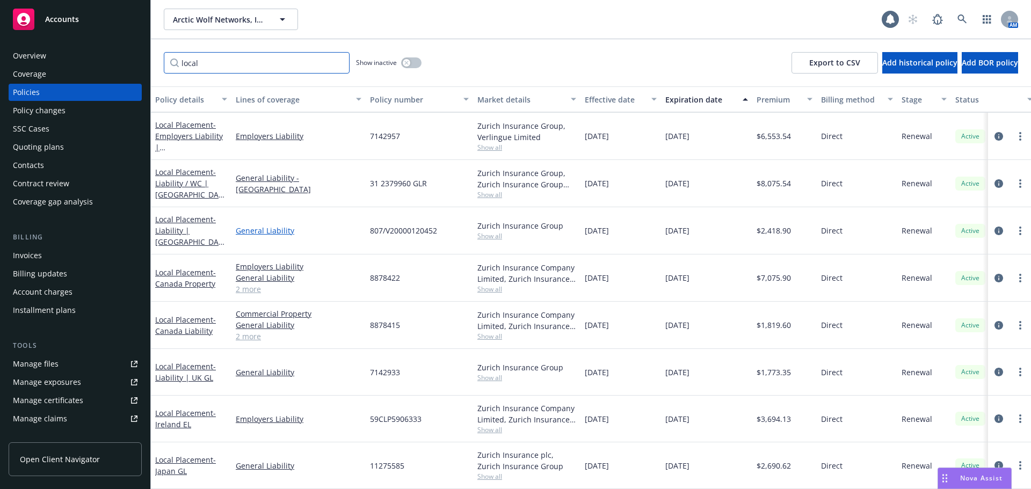
scroll to position [269, 0]
type input "local"
click at [88, 17] on div "Accounts" at bounding box center [75, 19] width 125 height 21
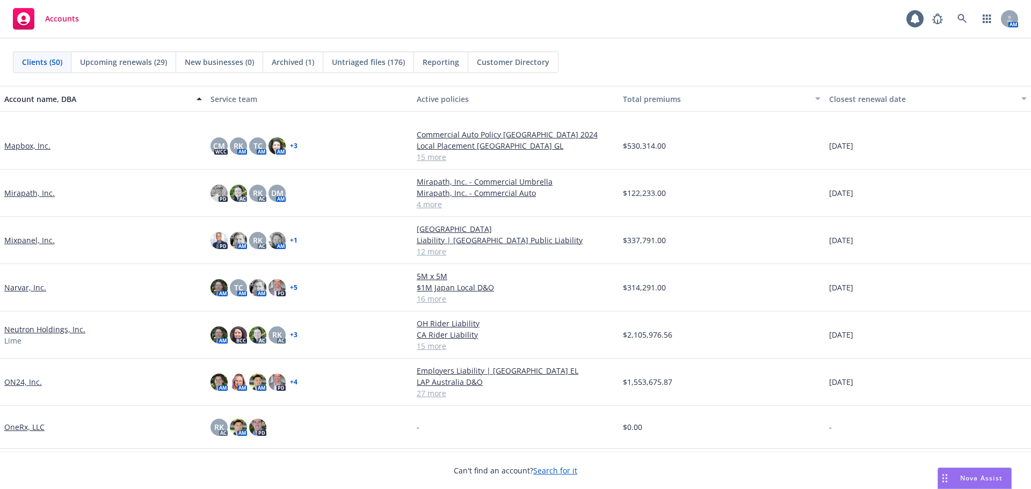
scroll to position [1128, 0]
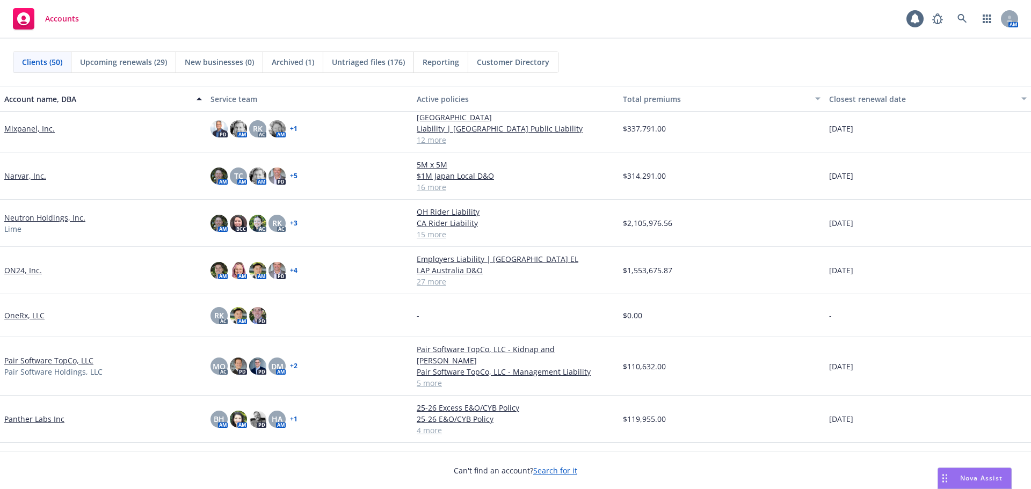
click at [71, 355] on link "Pair Software TopCo, LLC" at bounding box center [48, 360] width 89 height 11
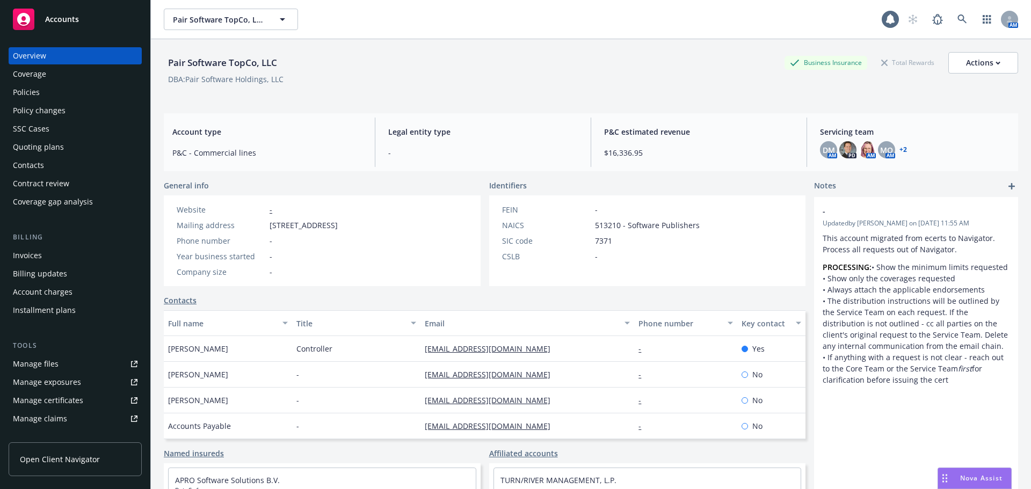
click at [49, 88] on div "Policies" at bounding box center [75, 92] width 125 height 17
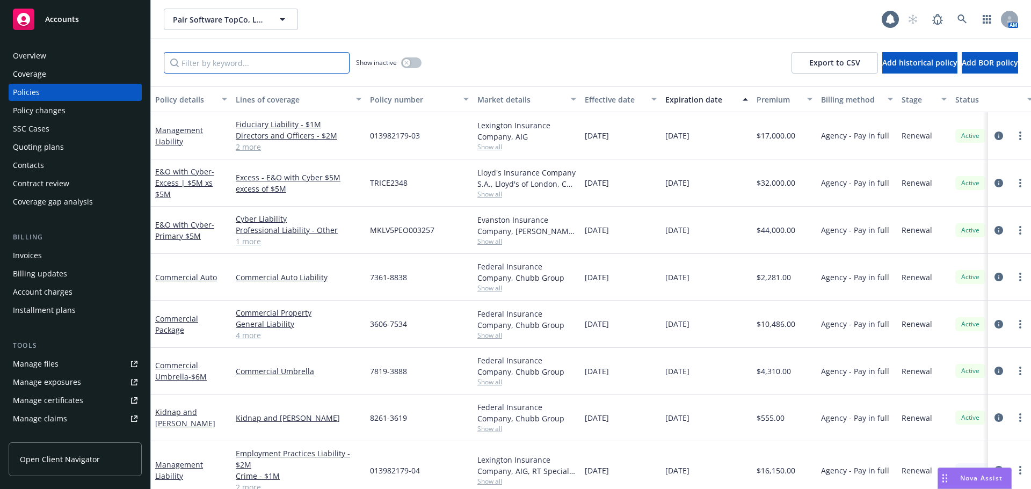
click at [282, 66] on input "Filter by keyword..." at bounding box center [257, 62] width 186 height 21
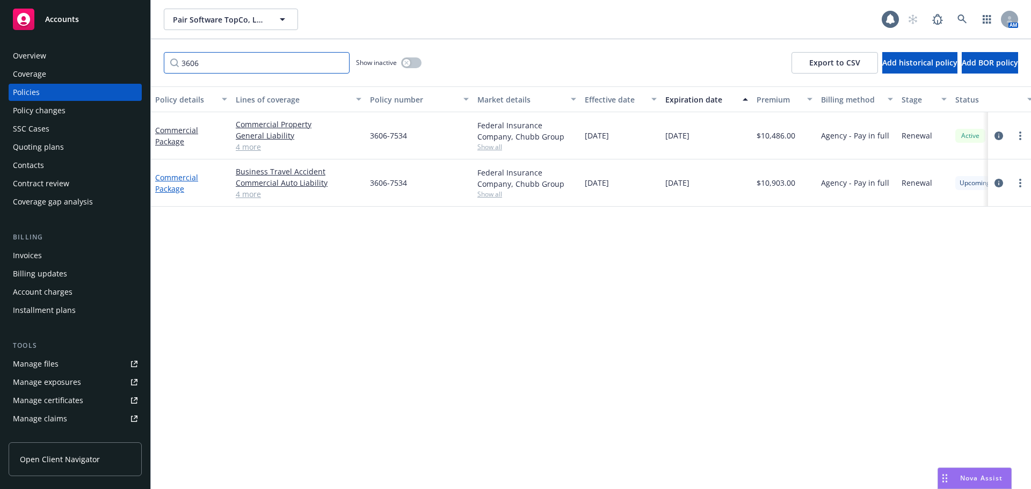
type input "3606"
click at [185, 175] on link "Commercial Package" at bounding box center [176, 182] width 43 height 21
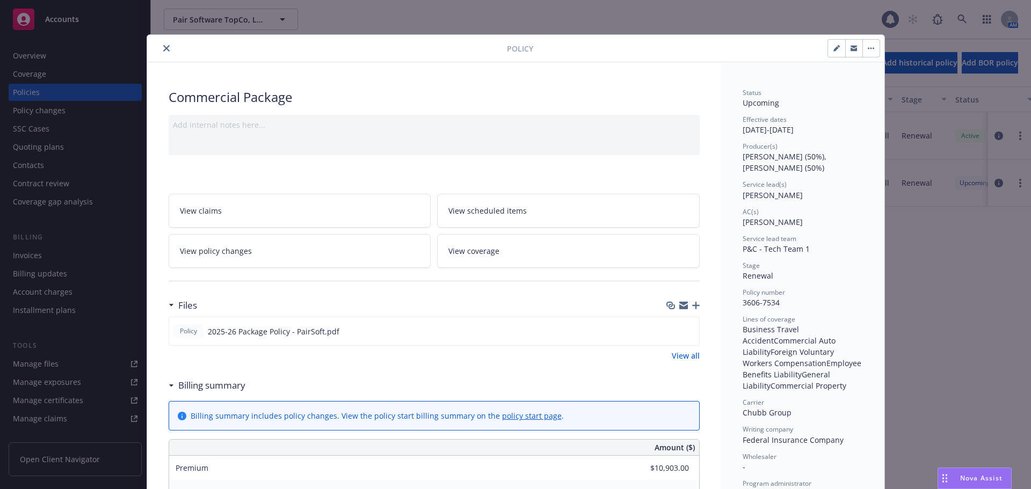
click at [163, 47] on icon "close" at bounding box center [166, 48] width 6 height 6
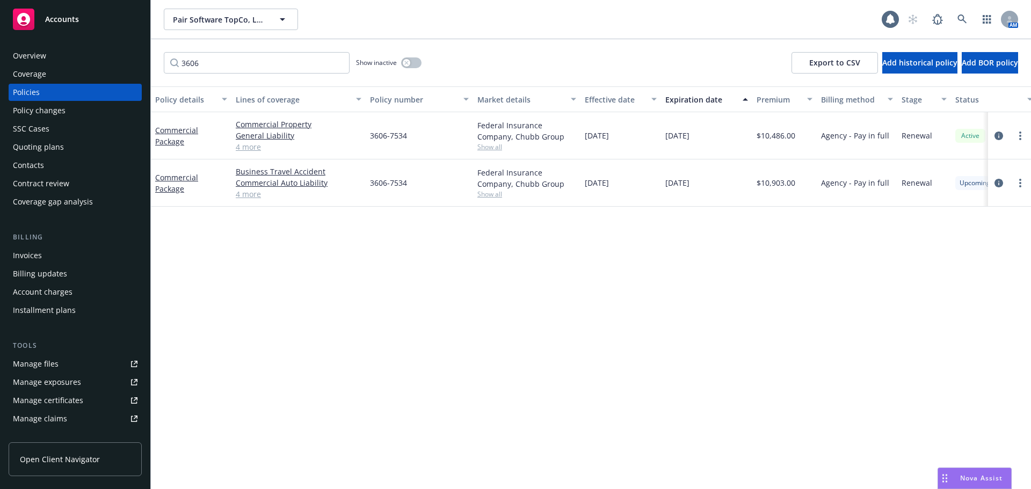
click at [59, 260] on div "Invoices" at bounding box center [75, 255] width 125 height 17
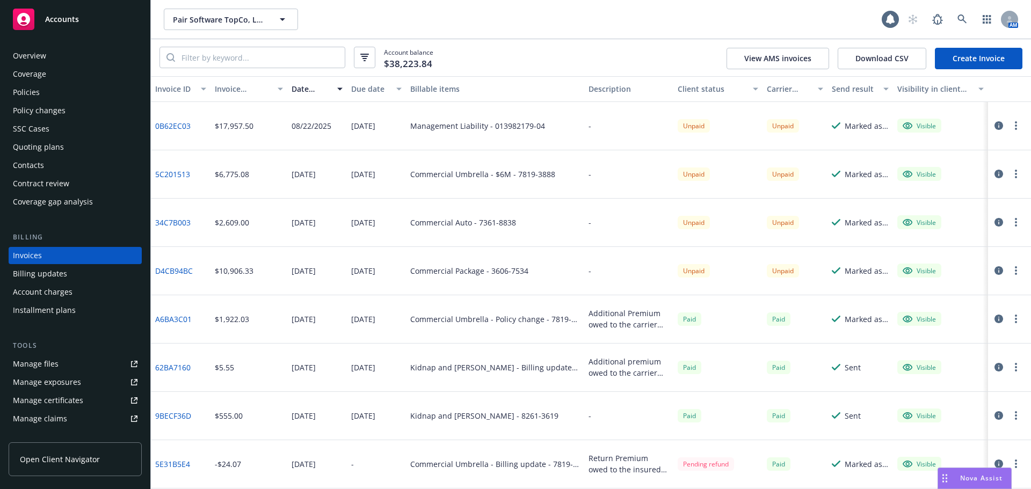
click at [184, 267] on link "D4CB94BC" at bounding box center [174, 270] width 38 height 11
click at [71, 105] on div "Policy changes" at bounding box center [75, 110] width 125 height 17
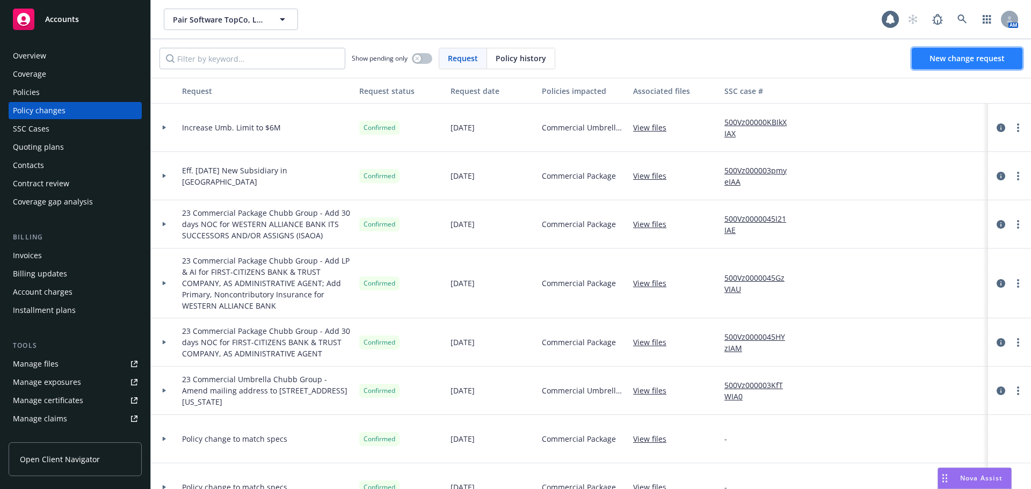
click at [979, 58] on span "New change request" at bounding box center [966, 58] width 75 height 10
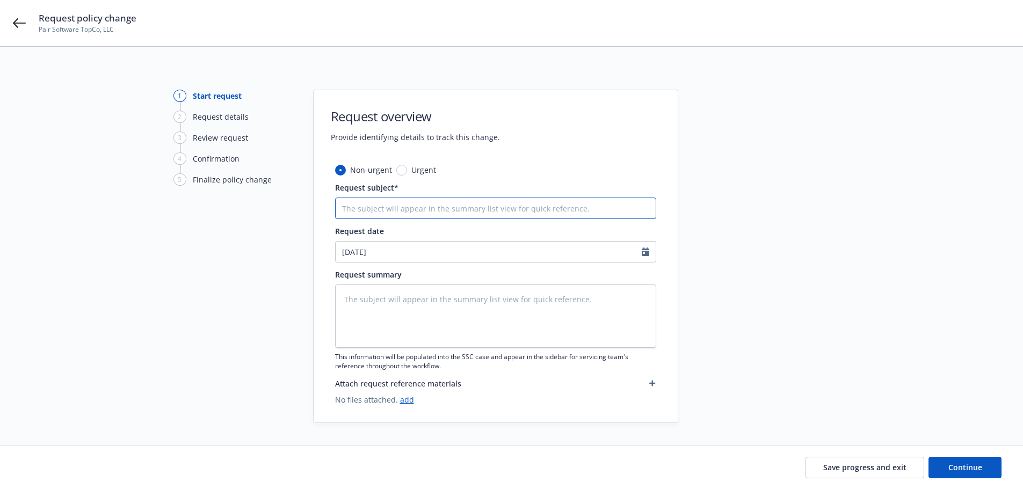
click at [479, 212] on input "Request subject*" at bounding box center [495, 208] width 321 height 21
type textarea "x"
type input "U"
type textarea "x"
type input "Up"
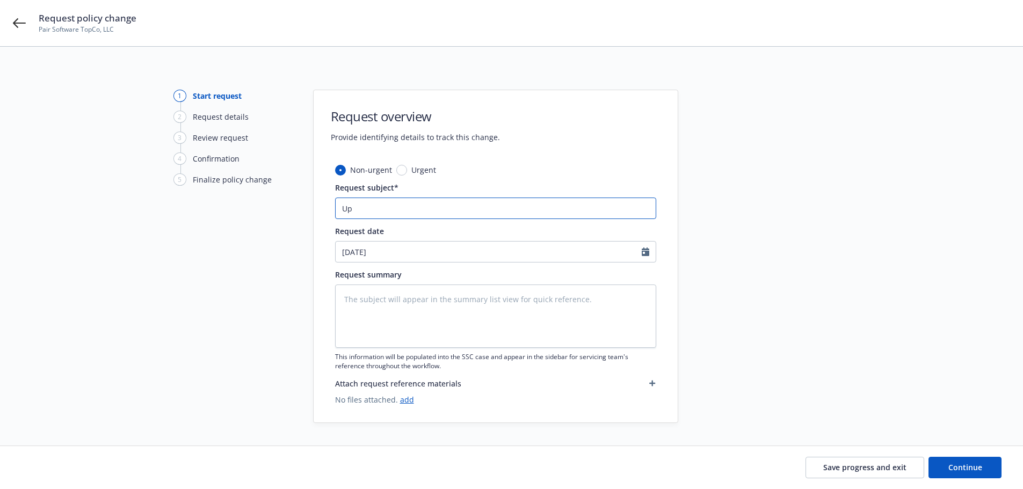
type textarea "x"
type input "Upd"
type textarea "x"
type input "Upda"
type textarea "x"
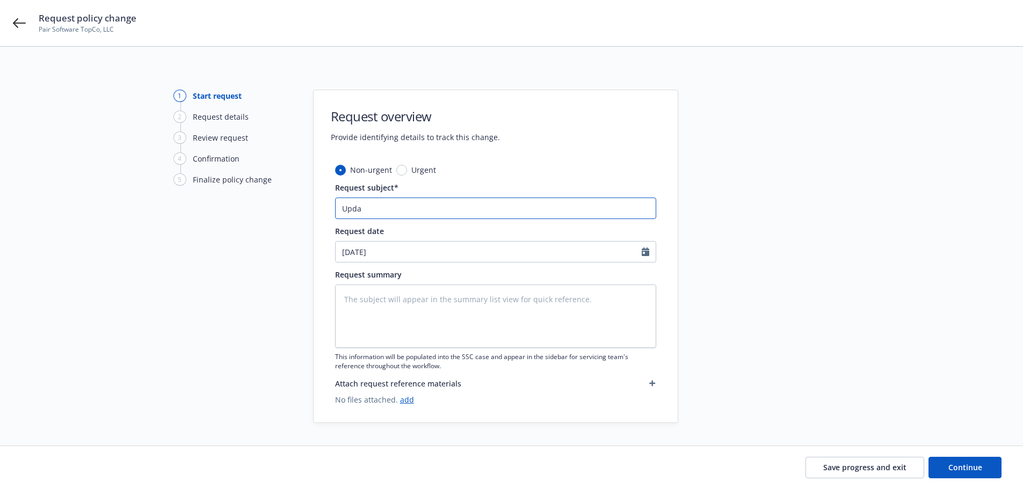
type input "Updat"
type textarea "x"
type input "Update"
type textarea "x"
type input "Update"
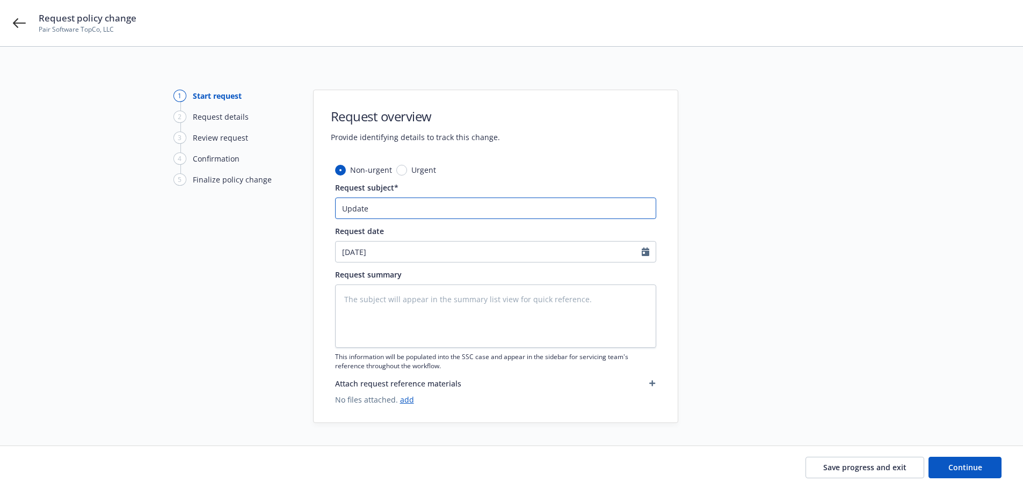
type textarea "x"
type input "Update N"
type textarea "x"
type input "Update N."
type textarea "x"
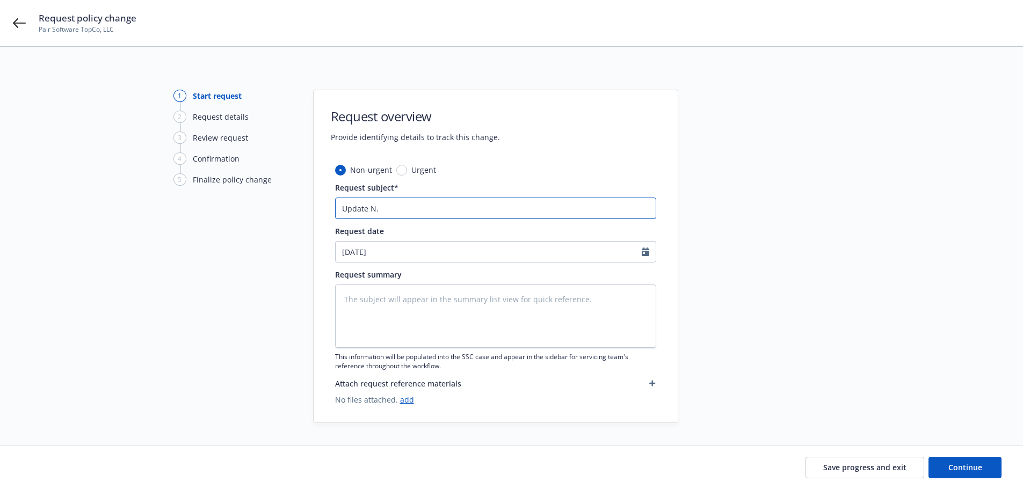
type input "Update N.I"
type textarea "x"
type input "Update N.I."
type textarea "x"
type input "Update N.I."
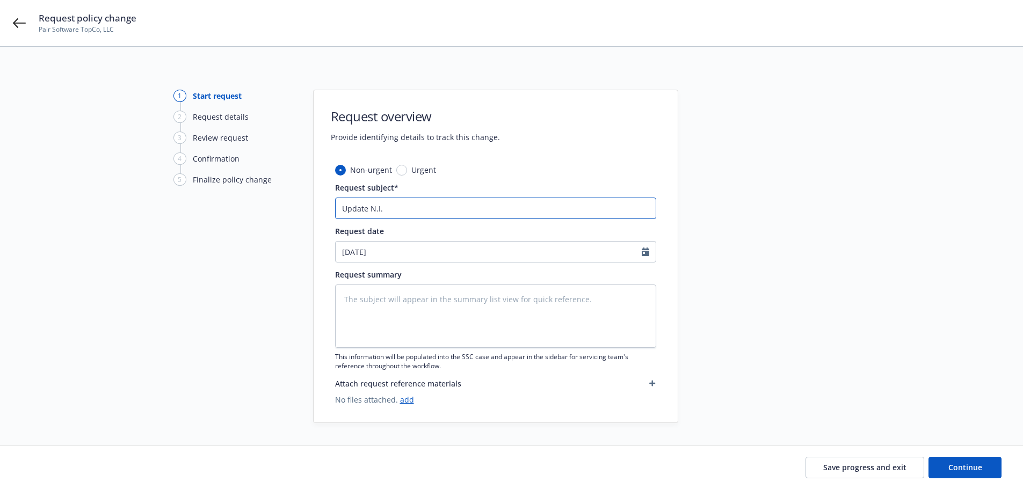
type textarea "x"
type input "Update N.I. L"
type textarea "x"
type input "Update N.I. Li"
type textarea "x"
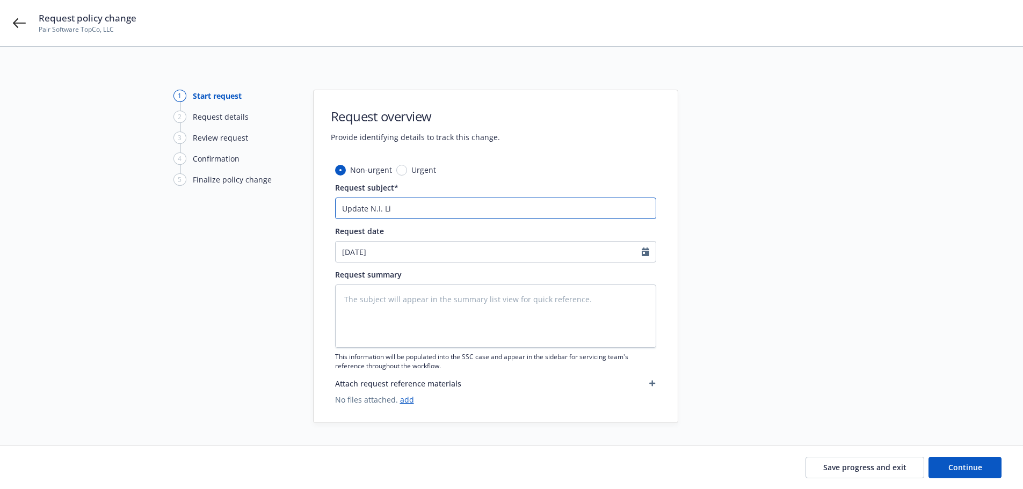
type input "Update N.I. Lis"
type textarea "x"
type input "Update N.I. List"
type textarea "x"
type input "Update N.I. List"
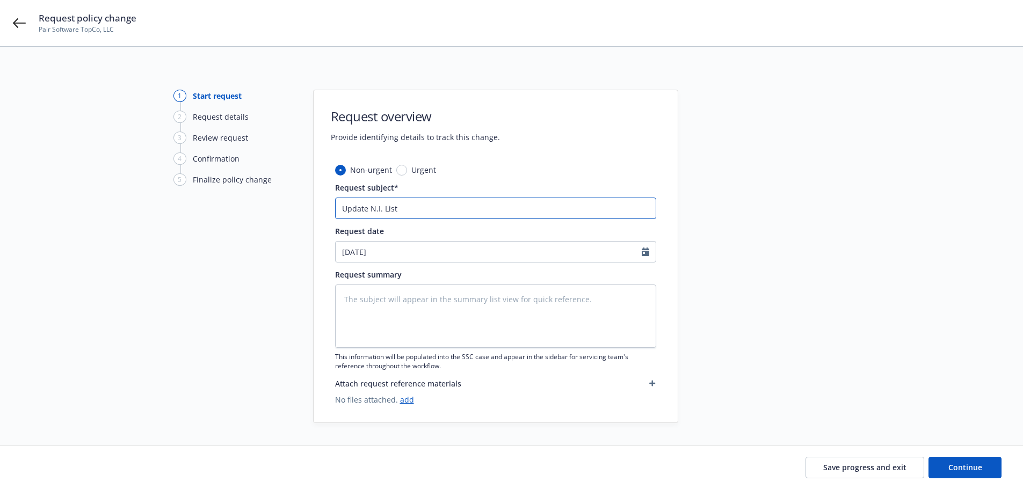
type textarea "x"
type input "Update N.I. List a"
type textarea "x"
type input "Update N.I. List an"
type textarea "x"
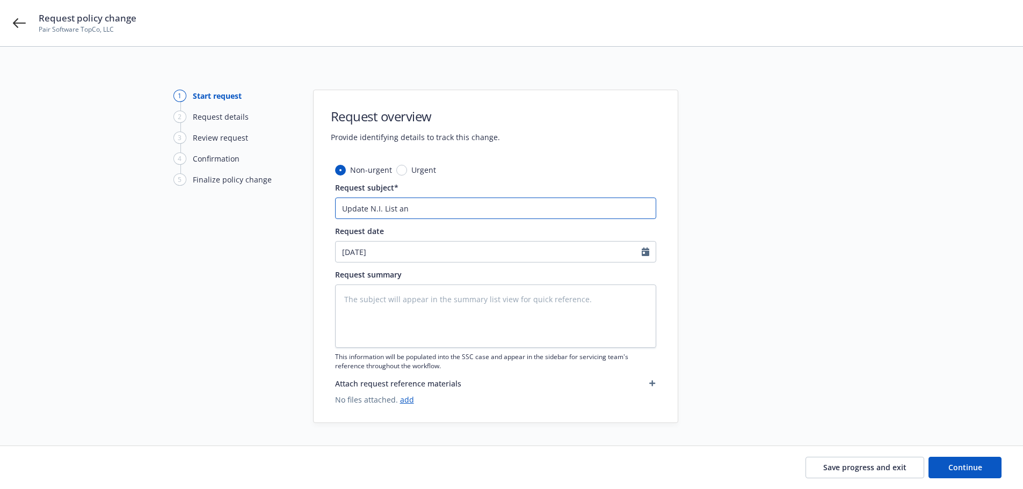
type input "Update N.I. List and"
type textarea "x"
type input "Update N.I. List and"
type textarea "x"
type input "Update N.I. List and"
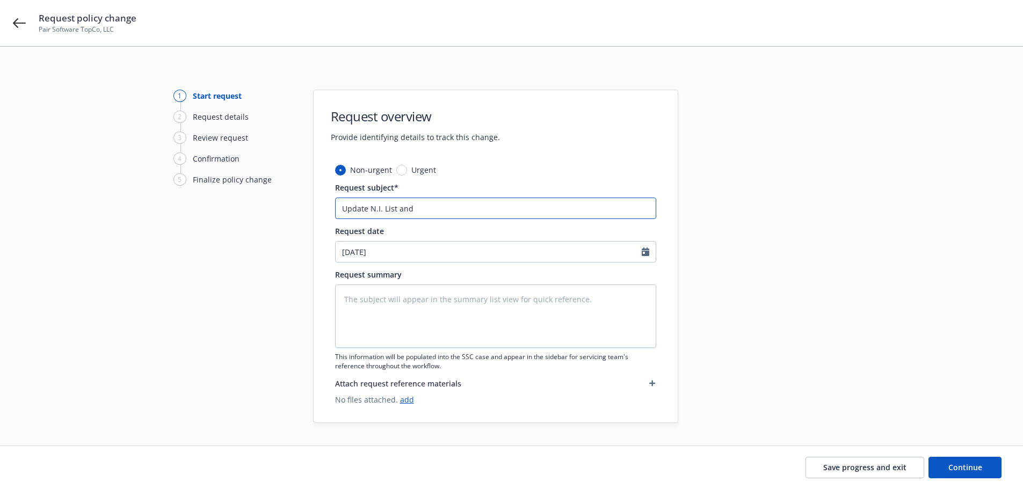
type textarea "x"
type input "Update N.I. List an"
type textarea "x"
type input "Update N.I. List a"
type textarea "x"
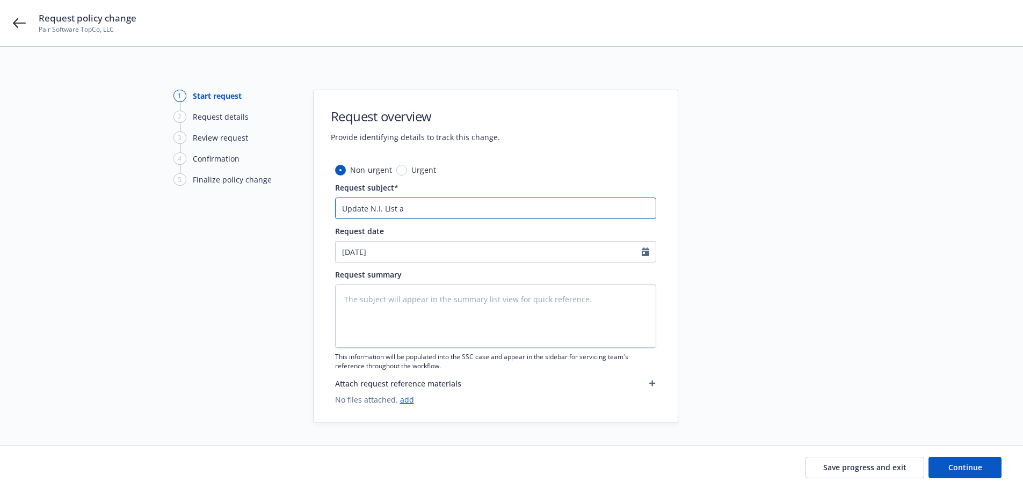
type input "Update N.I. List"
type textarea "x"
type input "Update N.I. List &"
type textarea "x"
type input "Update N.I. List & A"
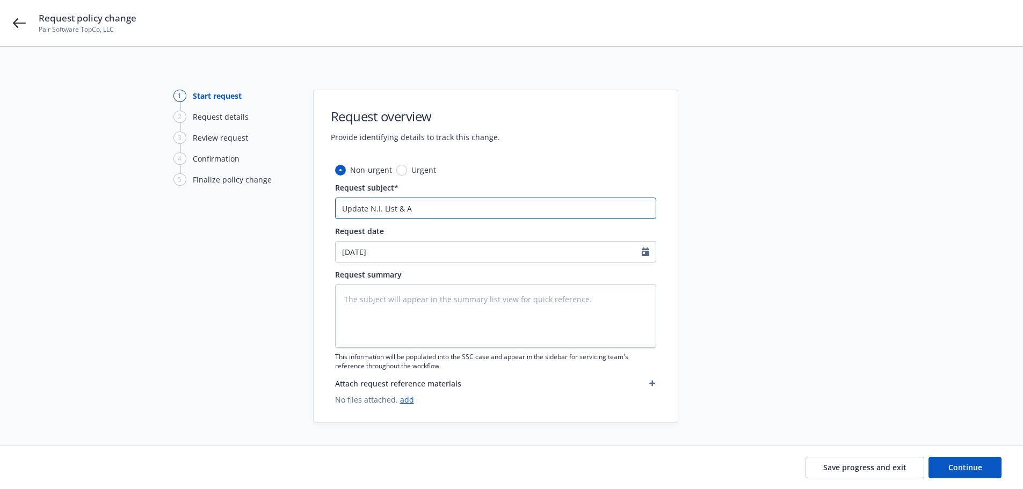
type textarea "x"
type input "Update N.I. List & Am"
type textarea "x"
type input "Update N.I. List & Ame"
type textarea "x"
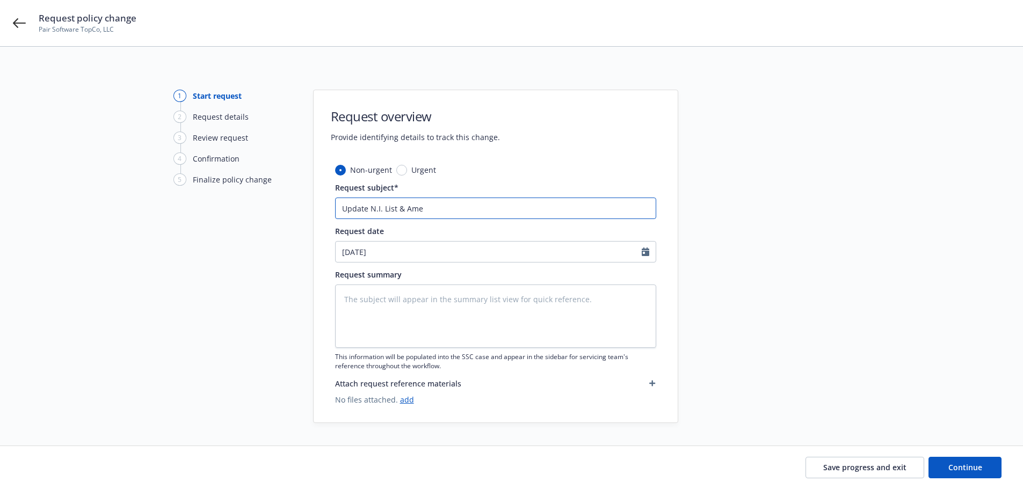
type input "Update N.I. List & Amen"
type textarea "x"
type input "Update N.I. List & Amend"
type textarea "x"
type input "Update N.I. List & Amend"
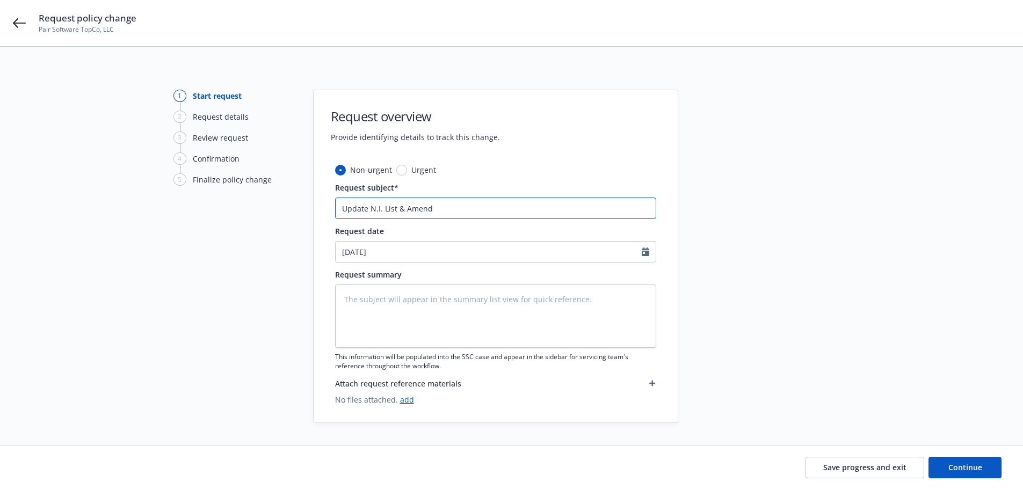
type textarea "x"
type input "Update N.I. List & Amend R"
type textarea "x"
type input "Update N.I. List & Amend Re"
type textarea "x"
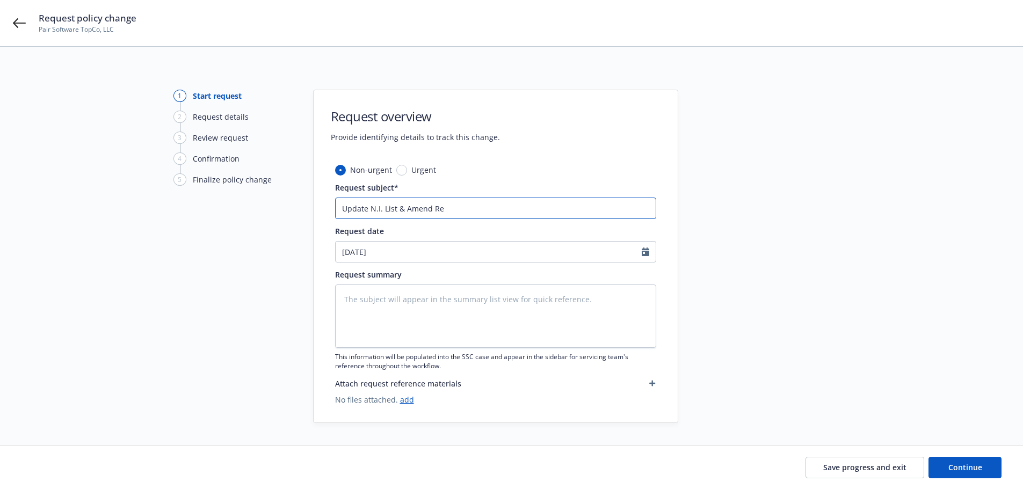
type input "Update N.I. List & Amend Rev"
type textarea "x"
type input "Update N.I. List & Amend Reve"
type textarea "x"
type input "Update N.I. List & Amend Reven"
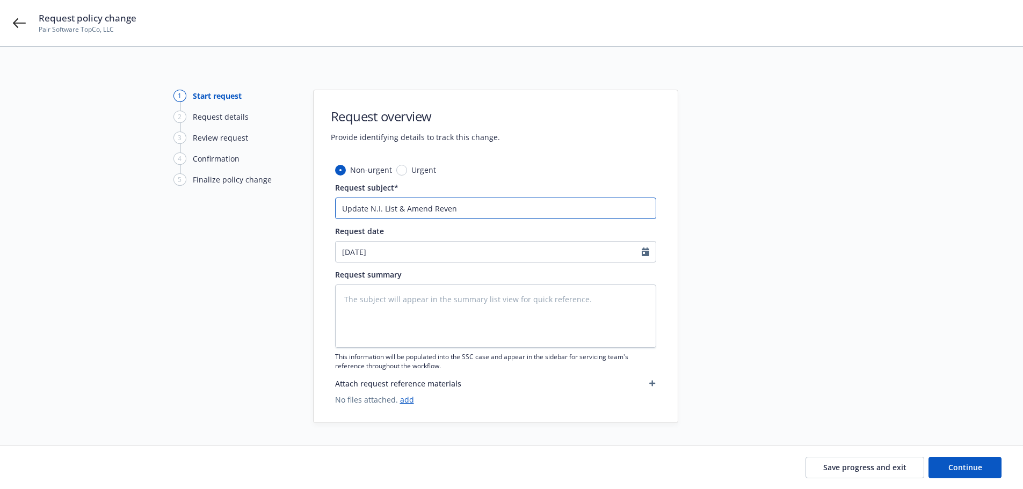
type textarea "x"
type input "Update N.I. List & Amend Revenu"
type textarea "x"
type input "Update N.I. List & Amend Revenue"
type textarea "x"
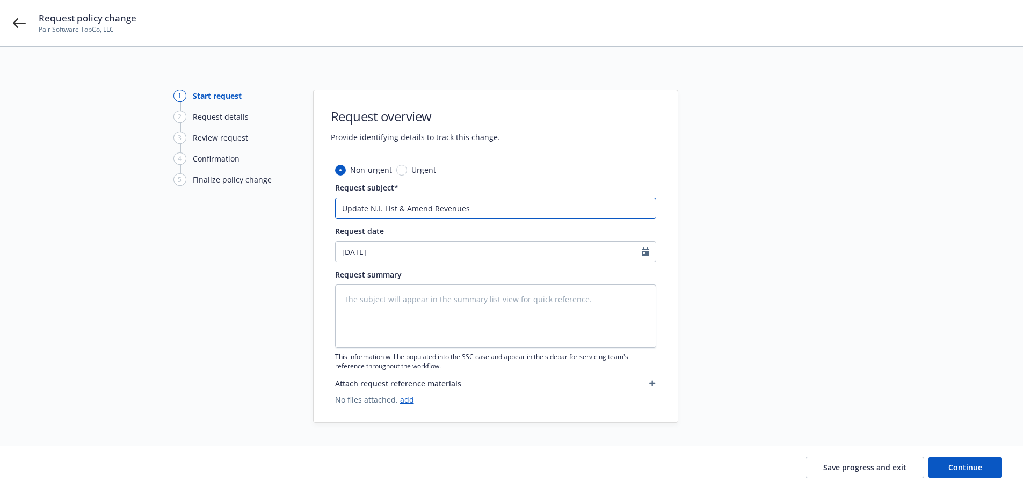
type input "Update N.I. List & Amend Revenues"
click at [971, 473] on button "Continue" at bounding box center [964, 467] width 73 height 21
type textarea "x"
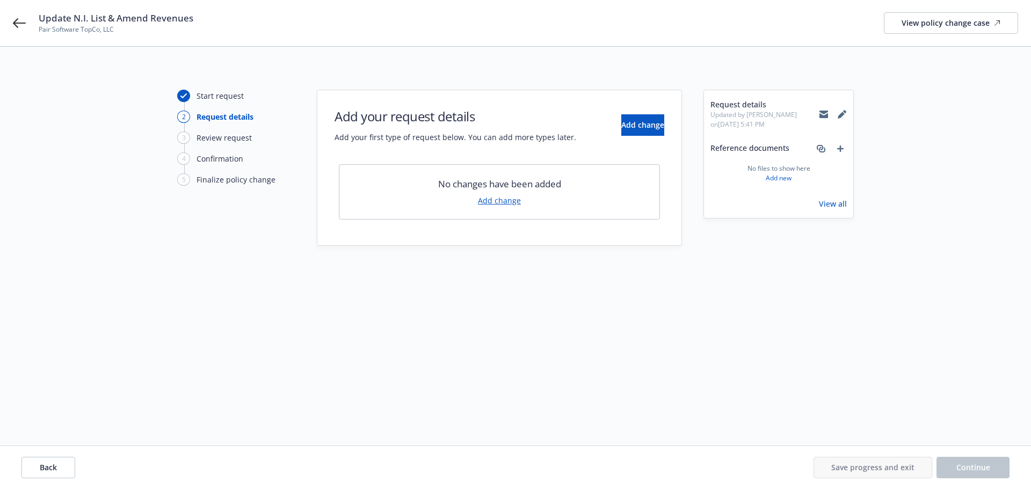
click at [506, 201] on link "Add change" at bounding box center [499, 200] width 43 height 11
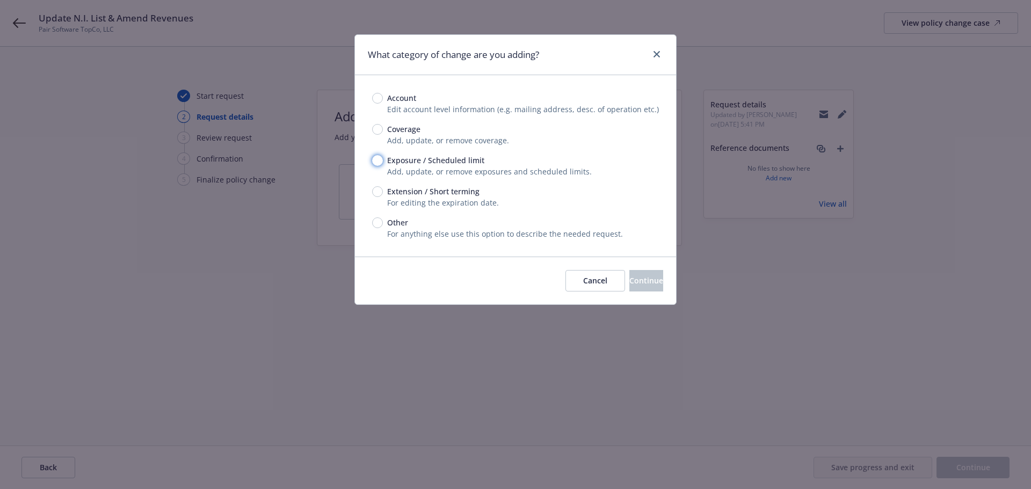
click at [377, 159] on input "Exposure / Scheduled limit" at bounding box center [377, 160] width 11 height 11
radio input "true"
click at [380, 220] on input "Other" at bounding box center [377, 222] width 11 height 11
radio input "true"
click at [629, 283] on span "Continue" at bounding box center [646, 280] width 34 height 10
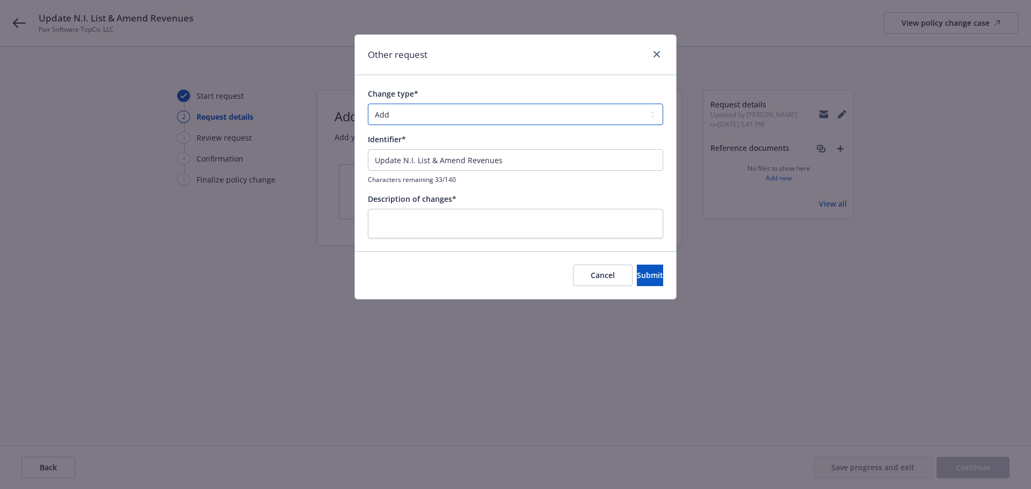
click at [409, 110] on select "Add Audit Change Remove" at bounding box center [515, 114] width 295 height 21
select select "CHANGE"
click at [368, 104] on select "Add Audit Change Remove" at bounding box center [515, 114] width 295 height 21
drag, startPoint x: 525, startPoint y: 161, endPoint x: 305, endPoint y: 170, distance: 220.3
click at [305, 170] on div "Other request Change type* Add Audit Change Remove Identifier* Update N.I. List…" at bounding box center [515, 244] width 1031 height 489
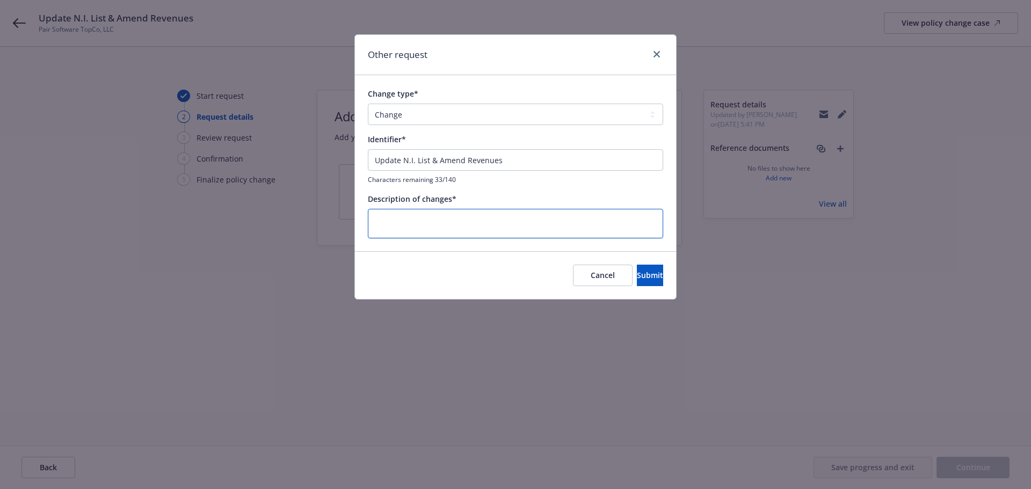
click at [426, 229] on textarea at bounding box center [515, 224] width 295 height 30
paste textarea "Update N.I. List & Amend Revenues"
type textarea "x"
type textarea "Update N.I. List & Amend Revenues"
click at [637, 280] on span "Submit" at bounding box center [650, 275] width 26 height 10
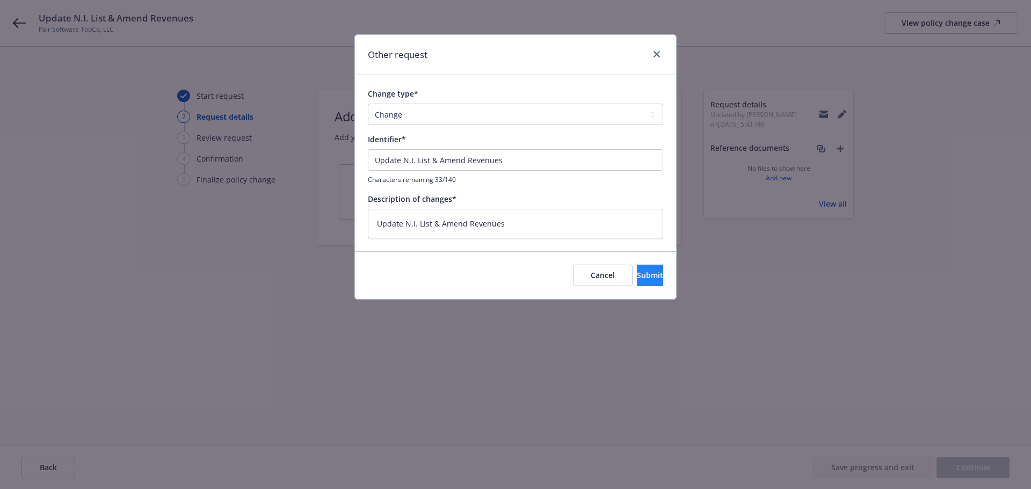
type textarea "x"
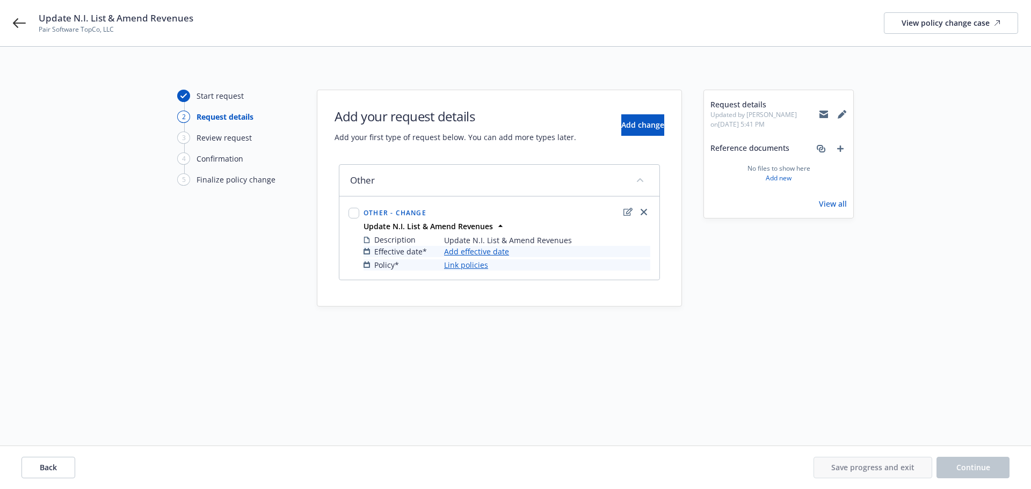
click at [494, 253] on link "Add effective date" at bounding box center [476, 251] width 65 height 11
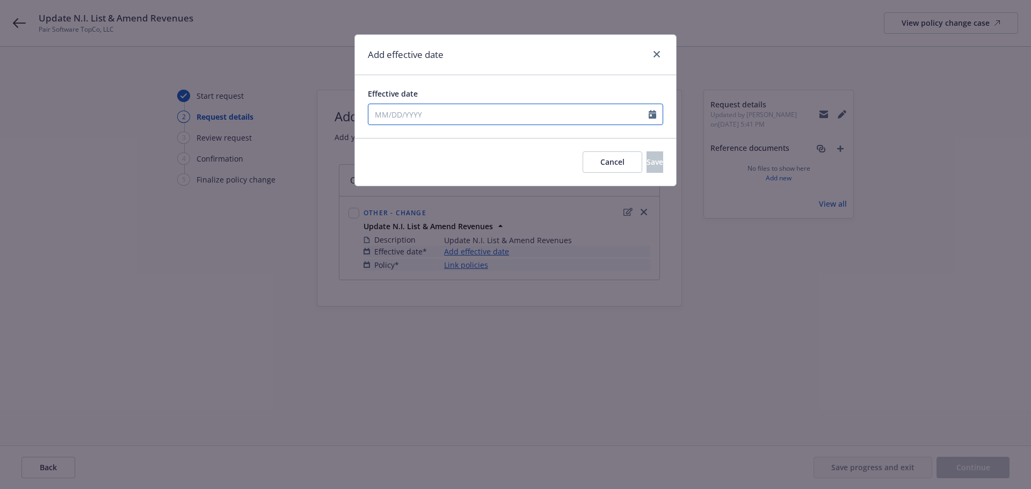
click at [650, 111] on icon "Calendar" at bounding box center [653, 114] width 8 height 9
select select "8"
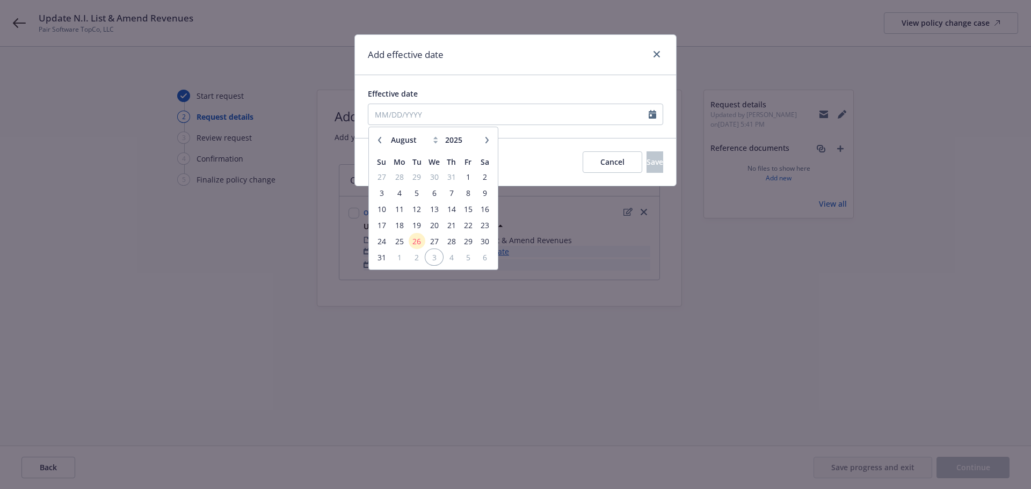
click at [435, 258] on span "3" at bounding box center [434, 257] width 16 height 13
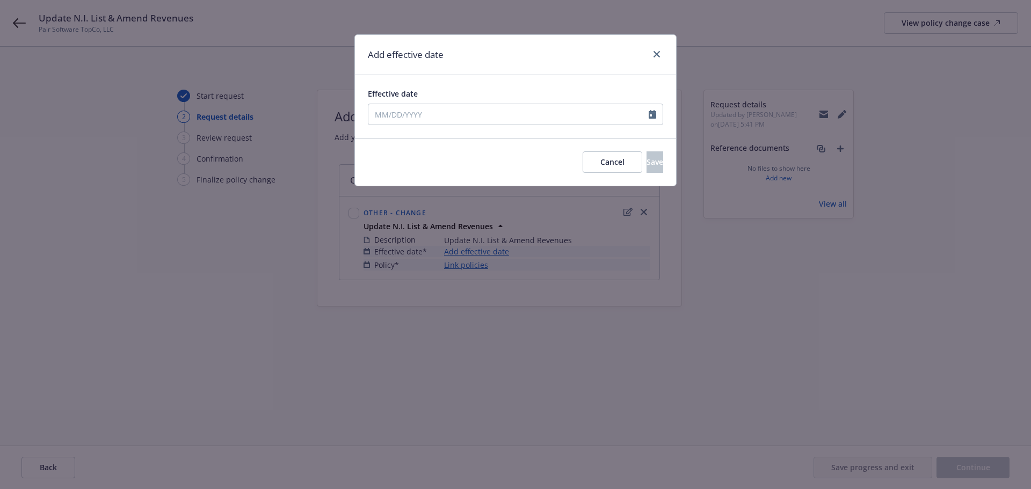
type input "09/03/2025"
click at [652, 115] on icon "Calendar" at bounding box center [653, 114] width 8 height 9
select select "9"
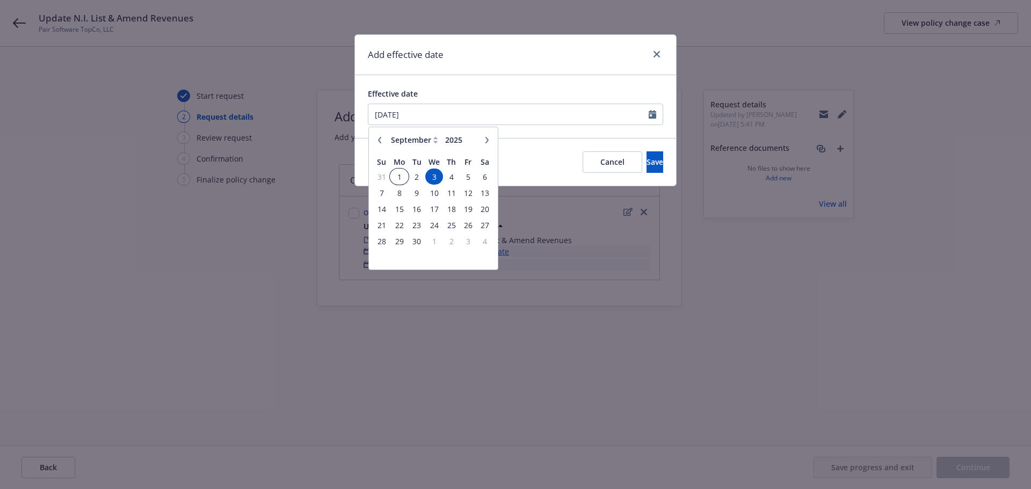
click at [400, 177] on span "1" at bounding box center [399, 176] width 16 height 13
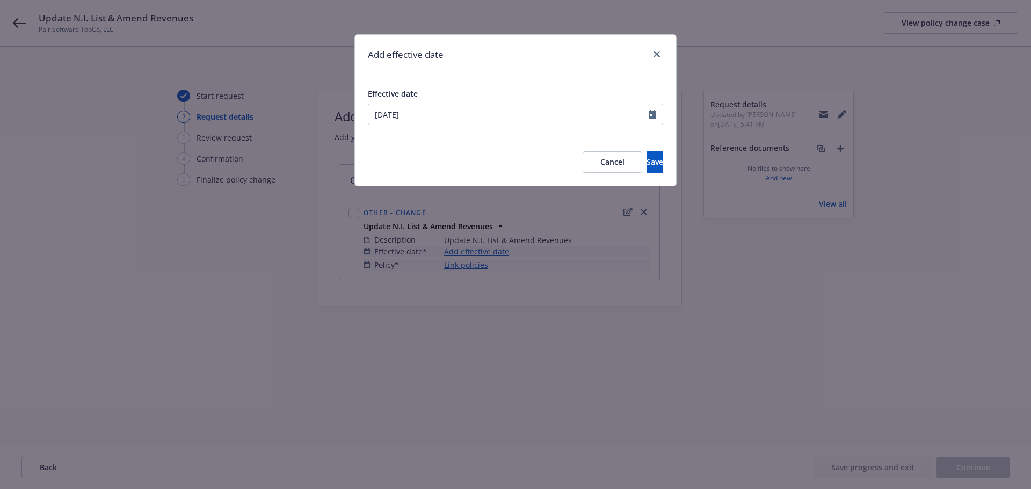
type input "[DATE]"
click at [646, 161] on button "Save" at bounding box center [654, 161] width 17 height 21
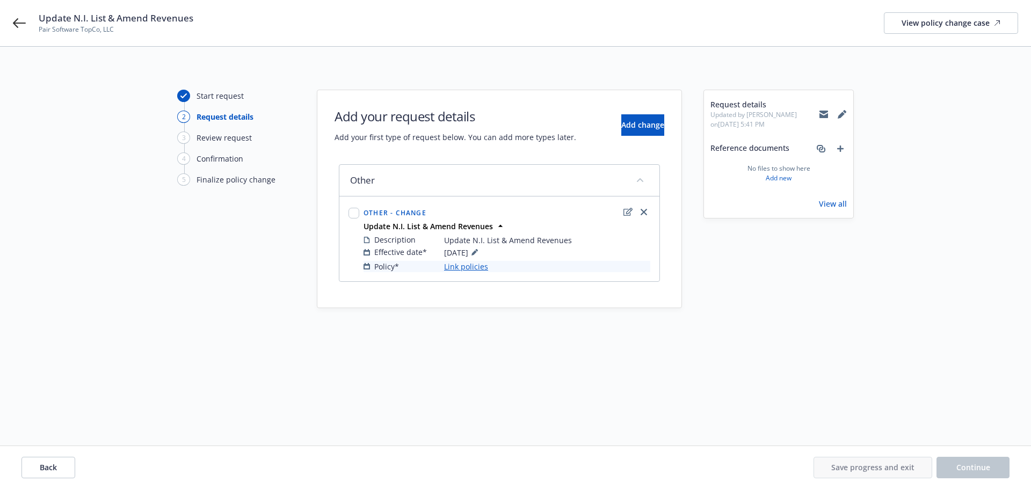
click at [467, 267] on link "Link policies" at bounding box center [466, 266] width 44 height 11
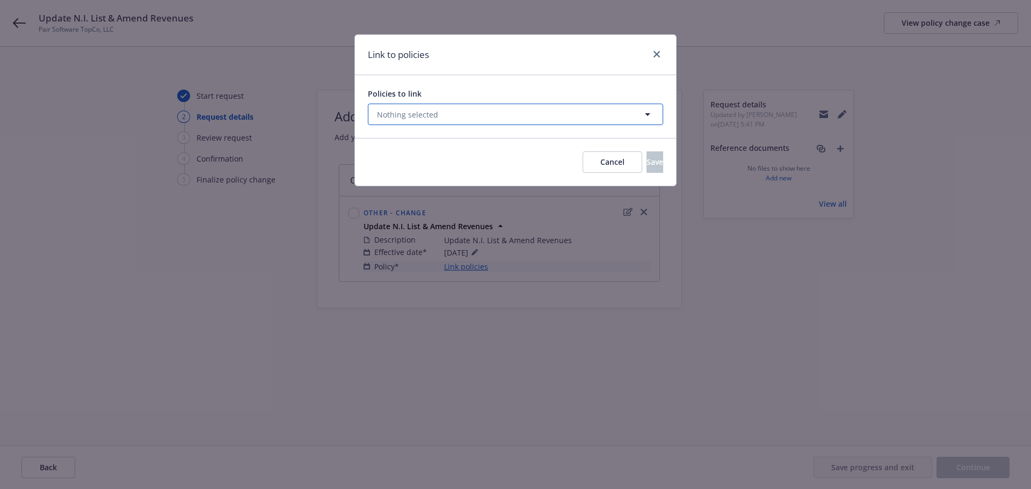
click at [412, 113] on span "Nothing selected" at bounding box center [407, 114] width 61 height 11
click at [592, 137] on select "All Active Upcoming Expired Cancelled" at bounding box center [609, 140] width 61 height 17
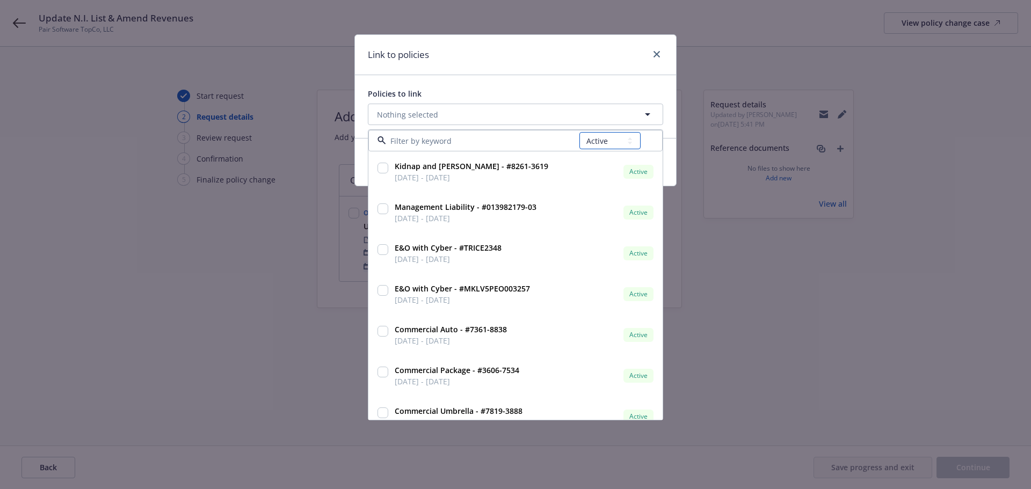
select select "UPCOMING"
click at [580, 132] on select "All Active Upcoming Expired Cancelled" at bounding box center [609, 140] width 61 height 17
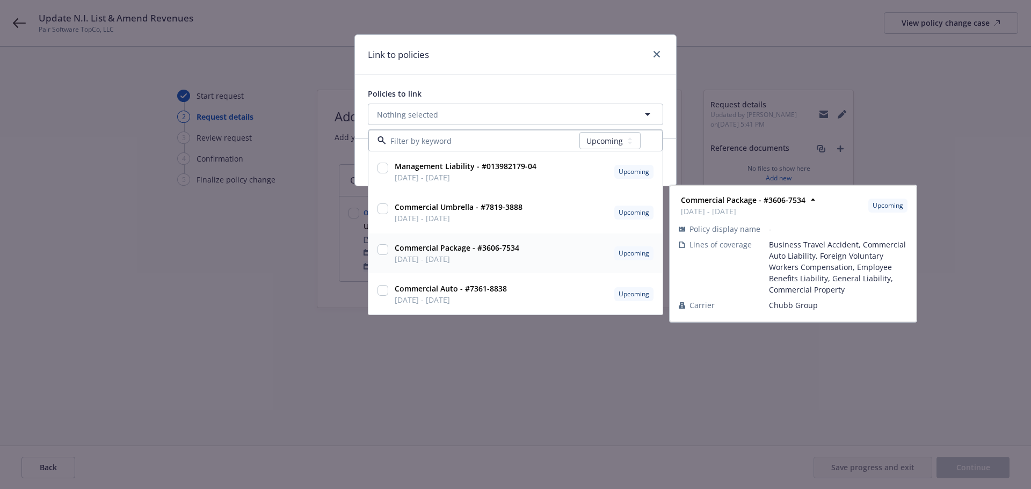
click at [380, 247] on input "checkbox" at bounding box center [382, 249] width 11 height 11
checkbox input "true"
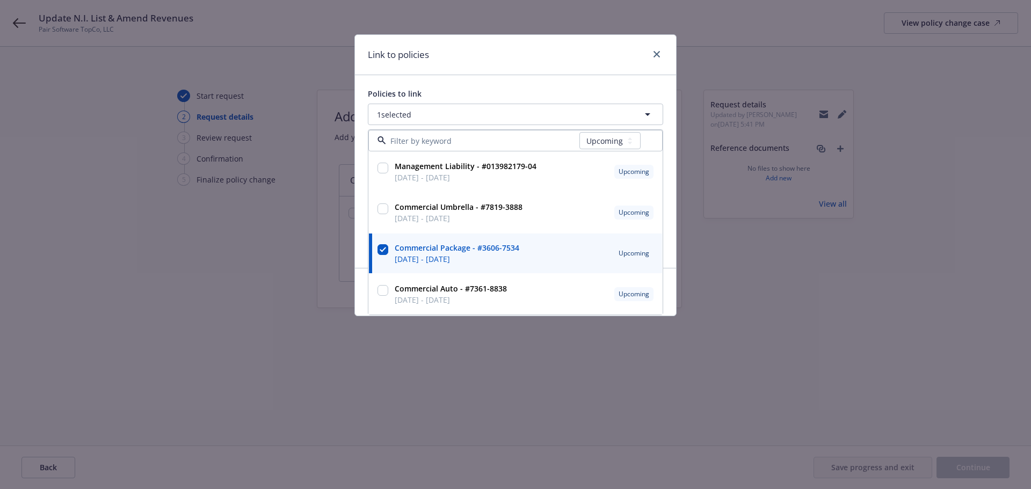
click at [460, 84] on div "Policies to link 1 selected All Active Upcoming Expired Cancelled Management Li…" at bounding box center [515, 171] width 321 height 193
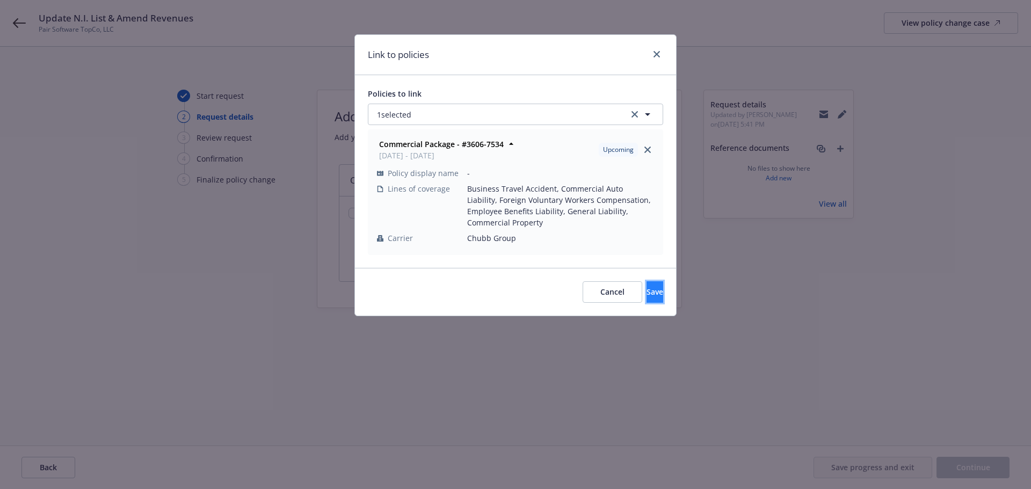
click at [646, 292] on button "Save" at bounding box center [654, 291] width 17 height 21
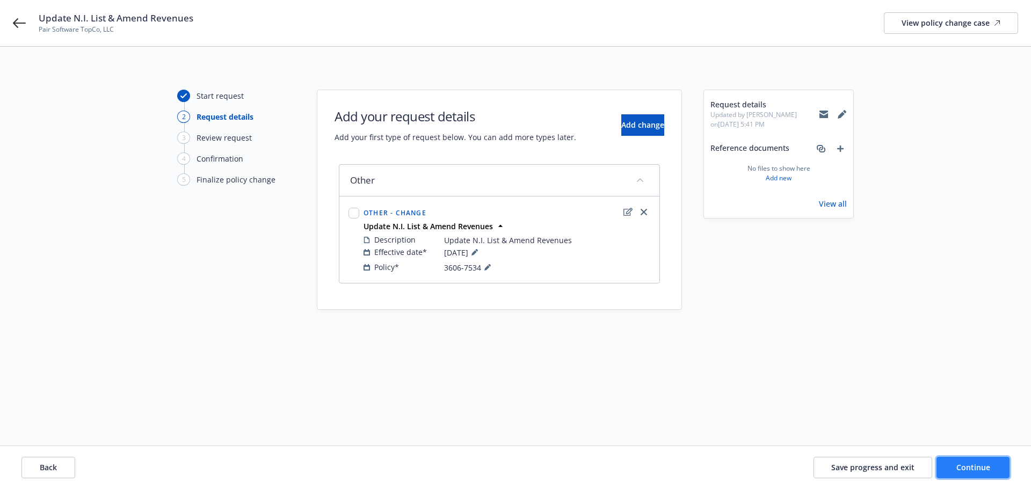
click at [990, 470] on button "Continue" at bounding box center [972, 467] width 73 height 21
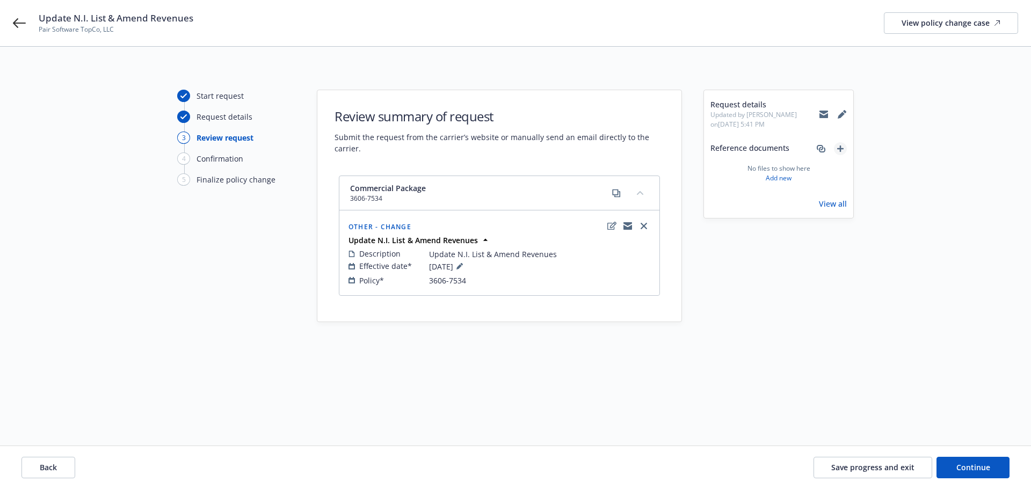
click at [838, 152] on link "add" at bounding box center [840, 148] width 13 height 13
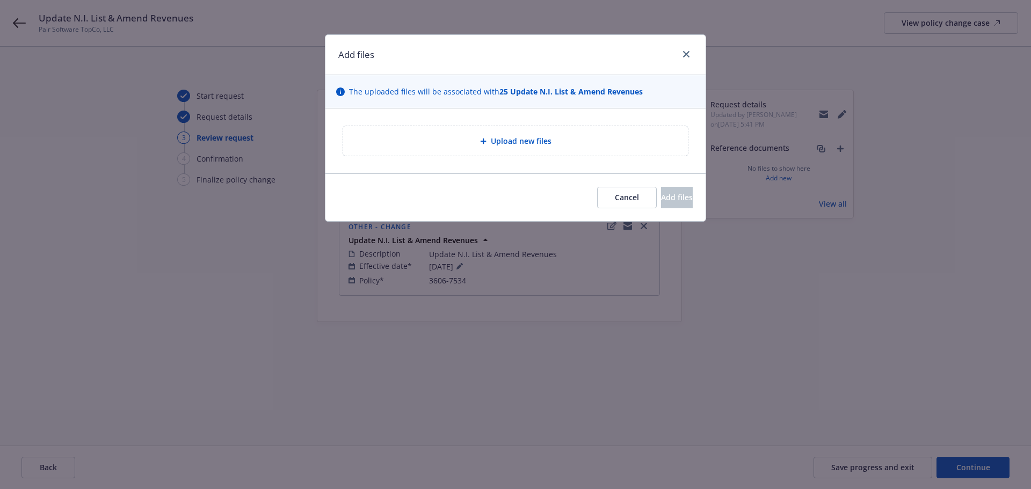
type textarea "x"
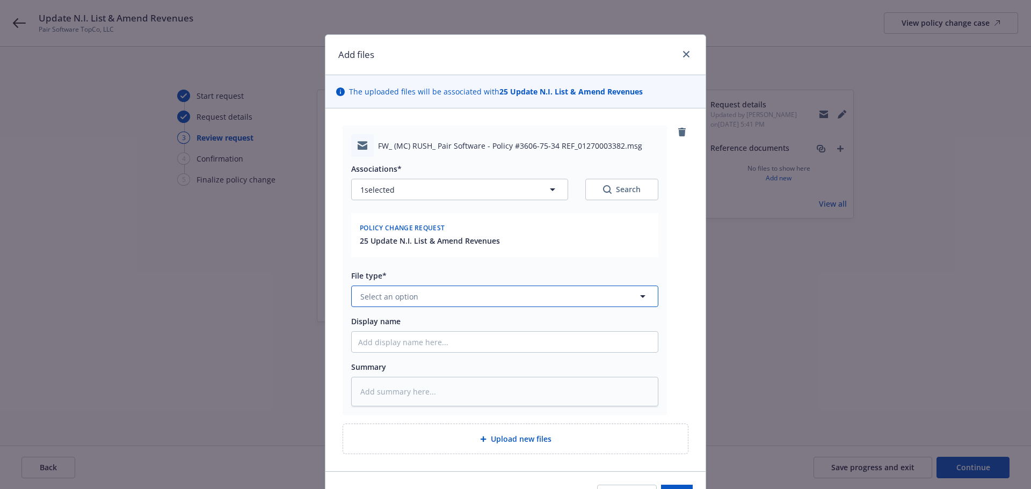
click at [433, 303] on button "Select an option" at bounding box center [504, 296] width 307 height 21
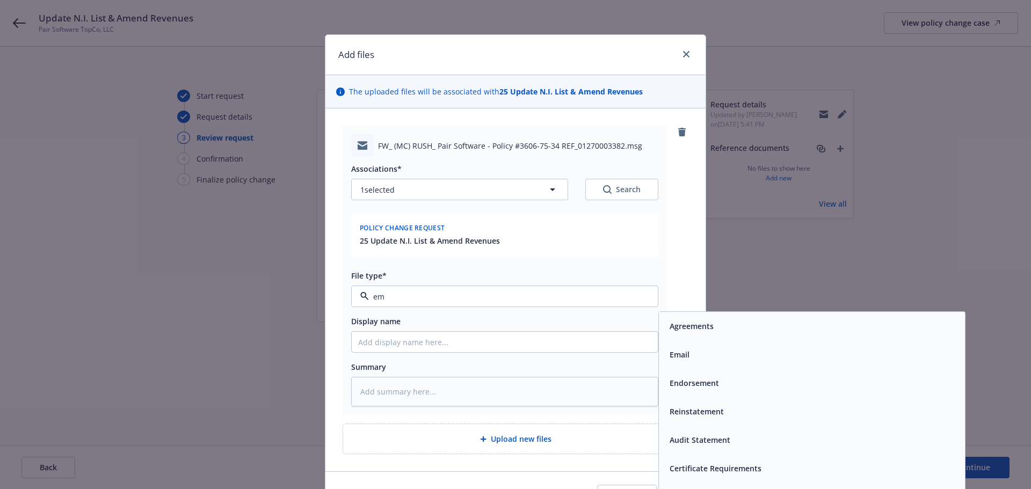
type input "ema"
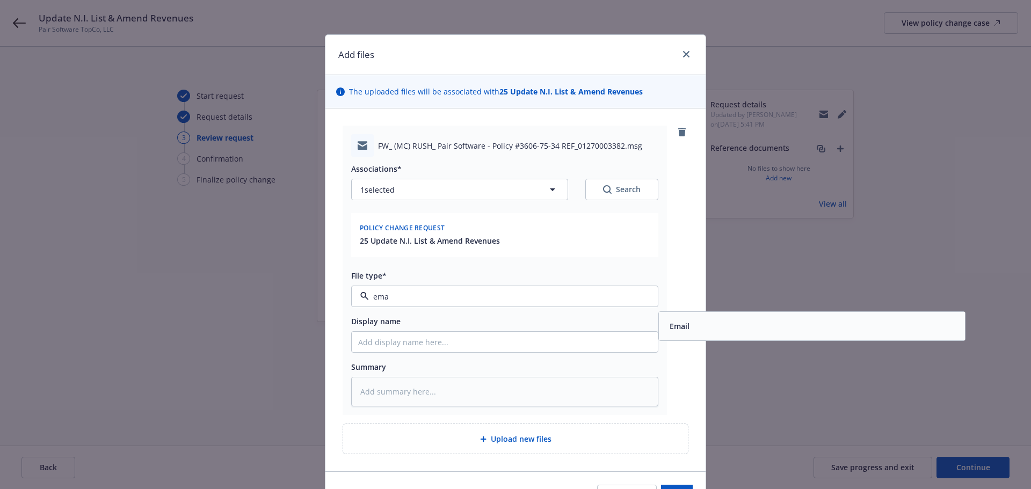
click at [696, 331] on div "Email" at bounding box center [811, 326] width 293 height 16
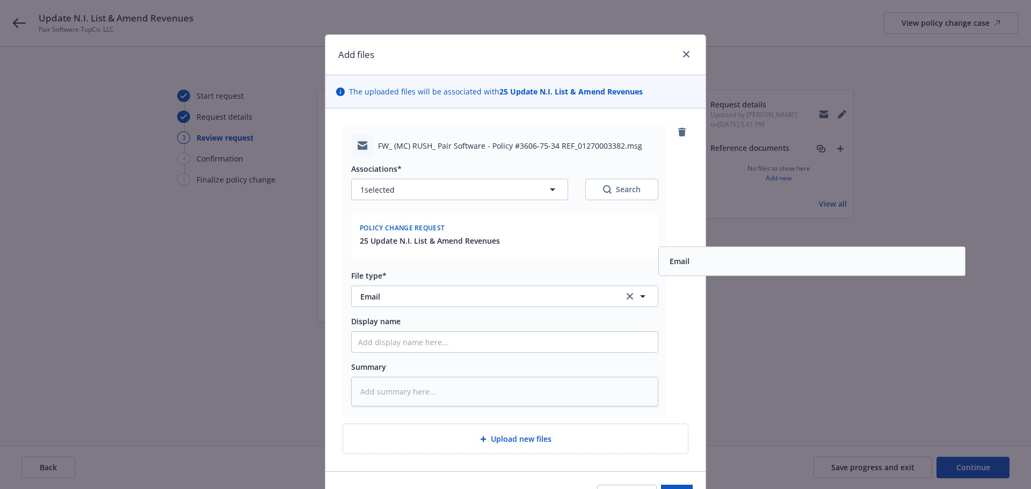
click at [675, 367] on div "FW_ (MC) RUSH_ Pair Software - Policy #3606-75-34 REF_01270003382.msg Associati…" at bounding box center [516, 270] width 346 height 289
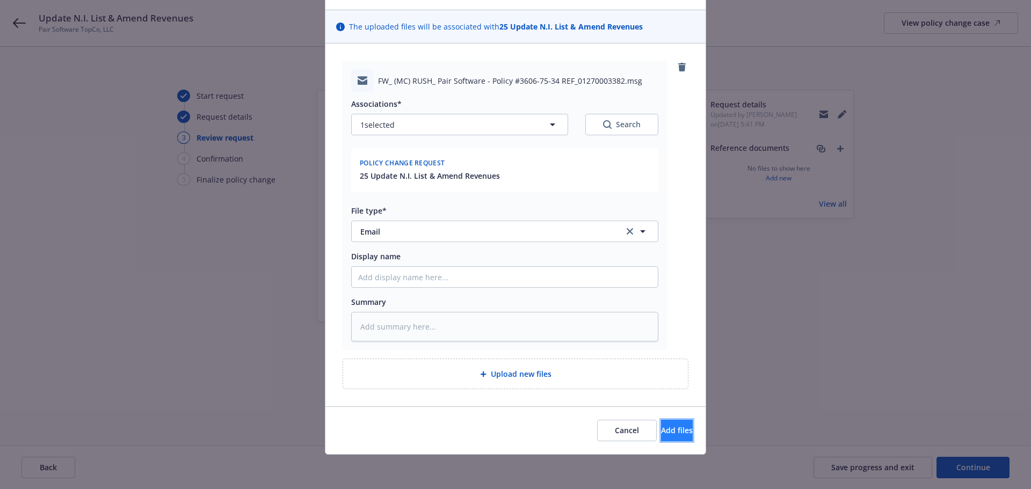
click at [667, 437] on button "Add files" at bounding box center [677, 430] width 32 height 21
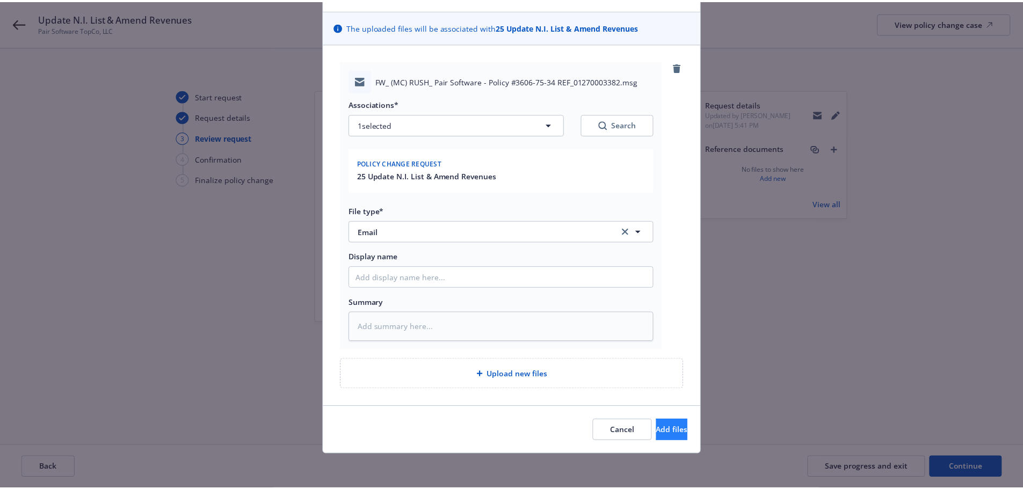
scroll to position [26, 0]
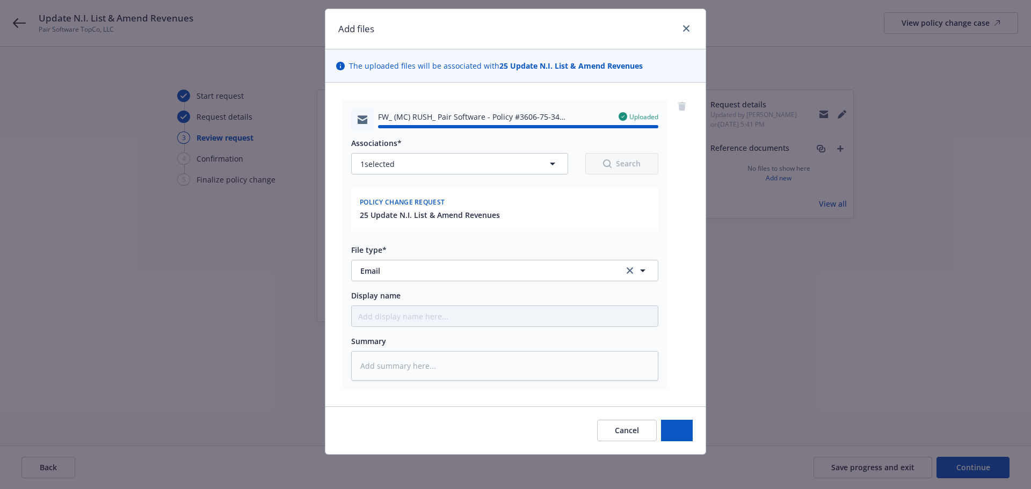
type textarea "x"
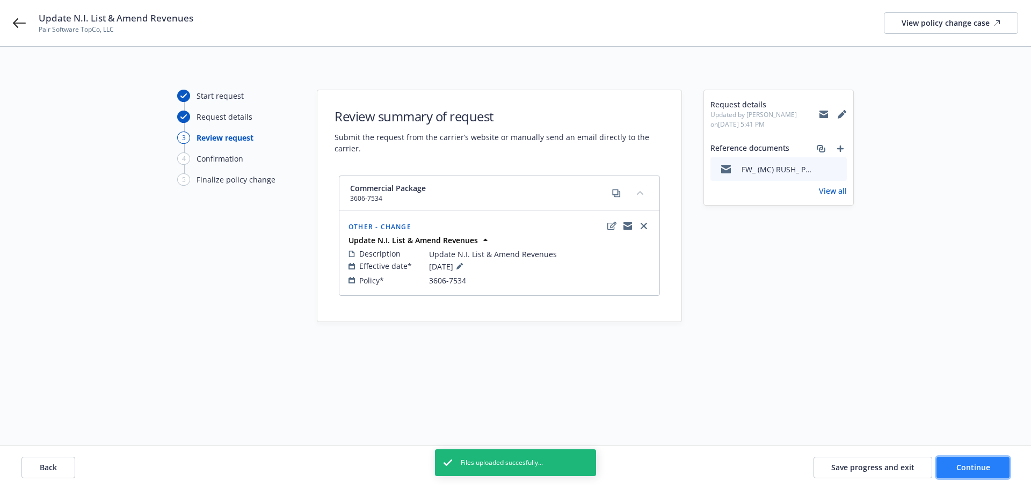
click at [968, 466] on span "Continue" at bounding box center [973, 467] width 34 height 10
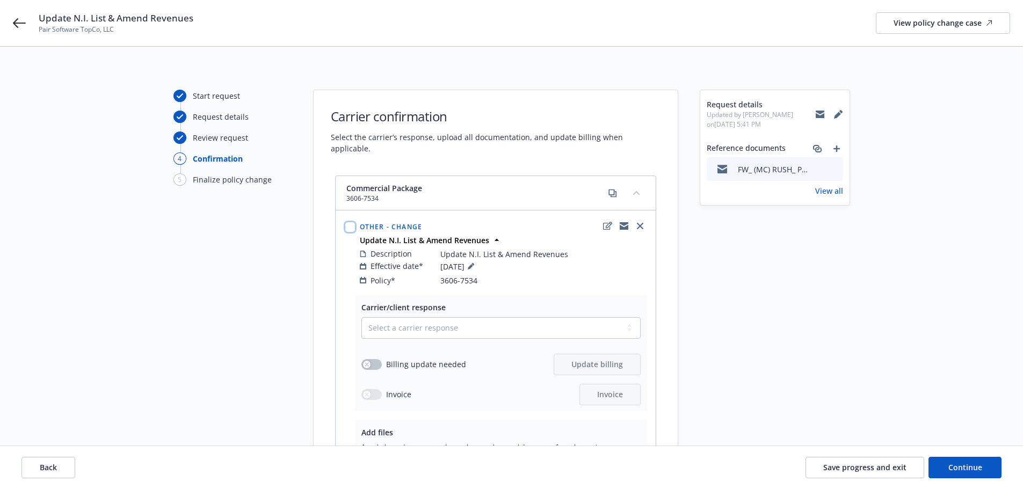
click at [352, 222] on input "checkbox" at bounding box center [350, 227] width 11 height 11
checkbox input "true"
click at [424, 424] on span "Carrier response" at bounding box center [407, 422] width 61 height 10
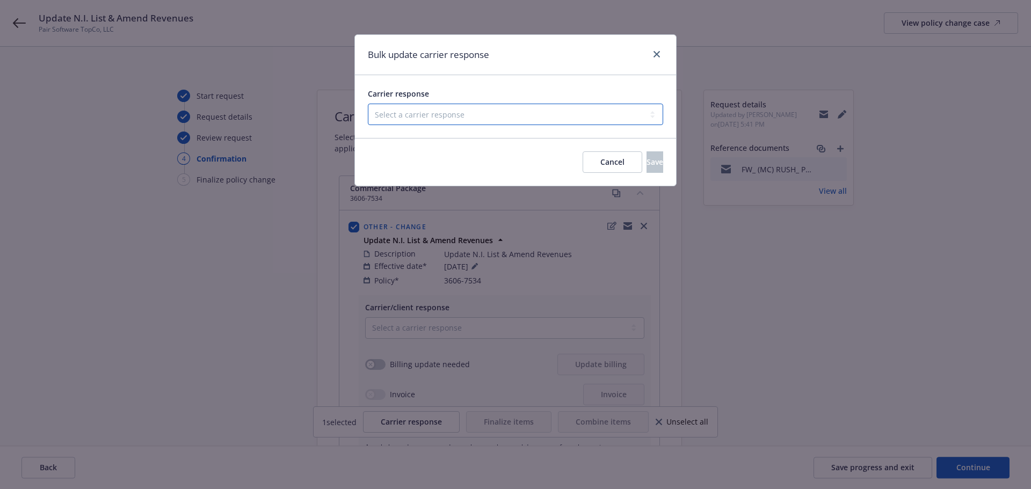
click at [434, 117] on select "Select a carrier response Accepted Accepted with revision No endorsement needed…" at bounding box center [515, 114] width 295 height 21
select select "ACCEPTED"
click at [368, 104] on select "Select a carrier response Accepted Accepted with revision No endorsement needed…" at bounding box center [515, 114] width 295 height 21
click at [647, 169] on button "Save" at bounding box center [654, 161] width 17 height 21
checkbox input "false"
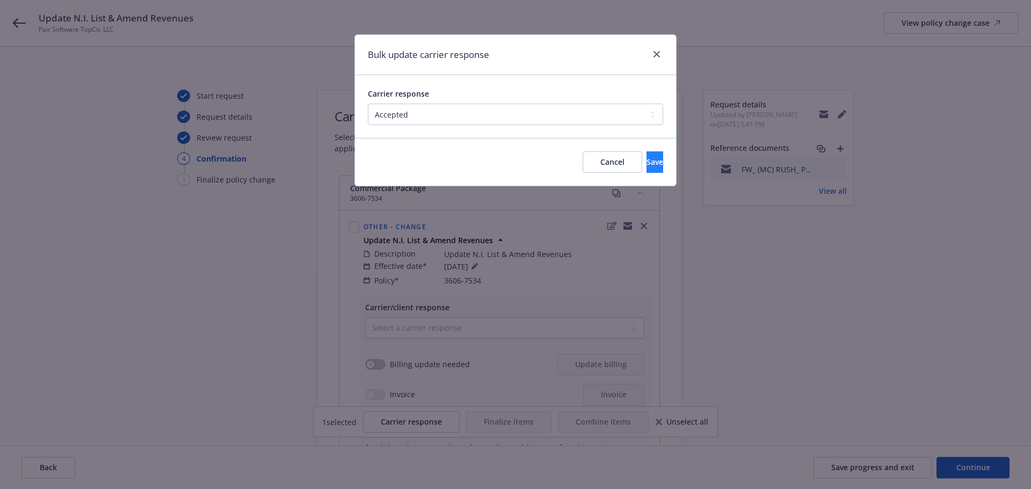
select select "ACCEPTED"
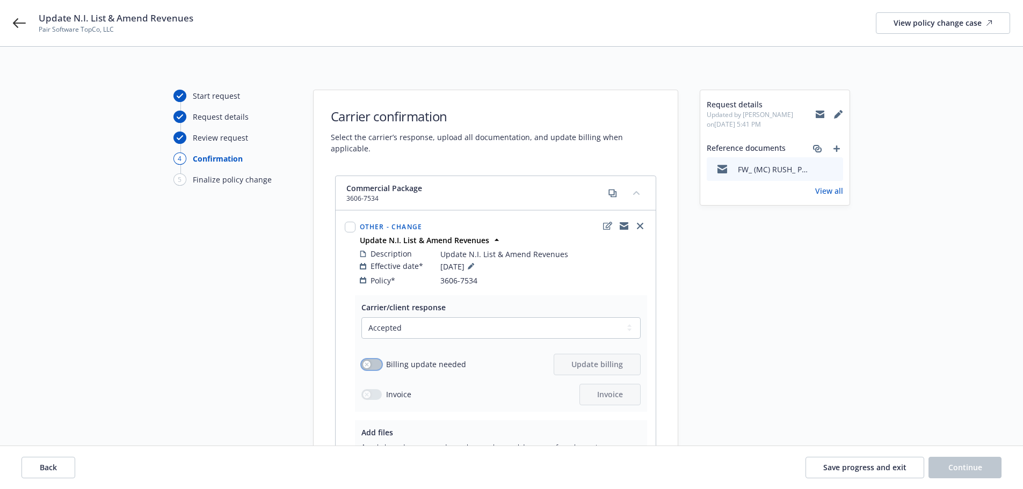
click at [367, 361] on div "button" at bounding box center [367, 365] width 8 height 8
click at [583, 359] on span "Update billing" at bounding box center [597, 364] width 52 height 10
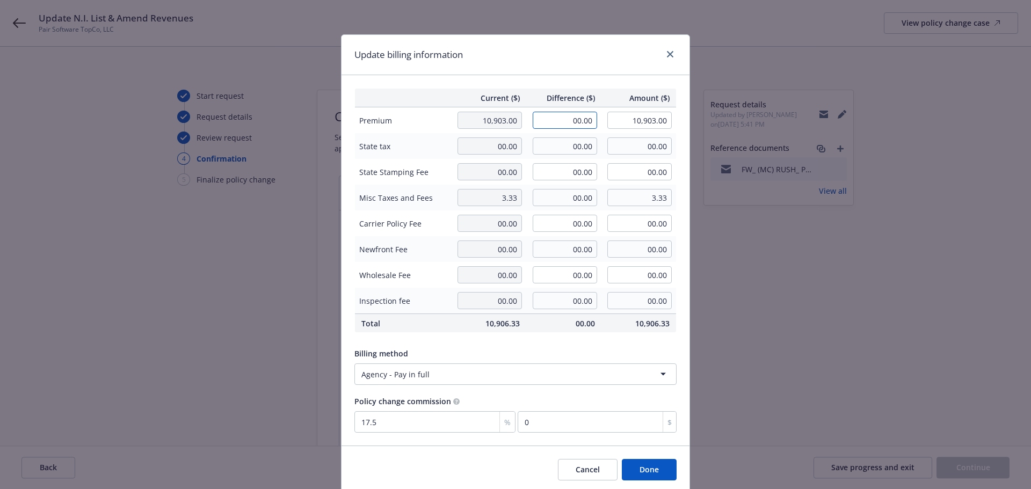
click at [553, 121] on input "00.00" at bounding box center [565, 120] width 64 height 17
type input "1,218.00"
type input "12,121.00"
type input "213.15"
click at [560, 198] on input "00.00" at bounding box center [565, 197] width 64 height 17
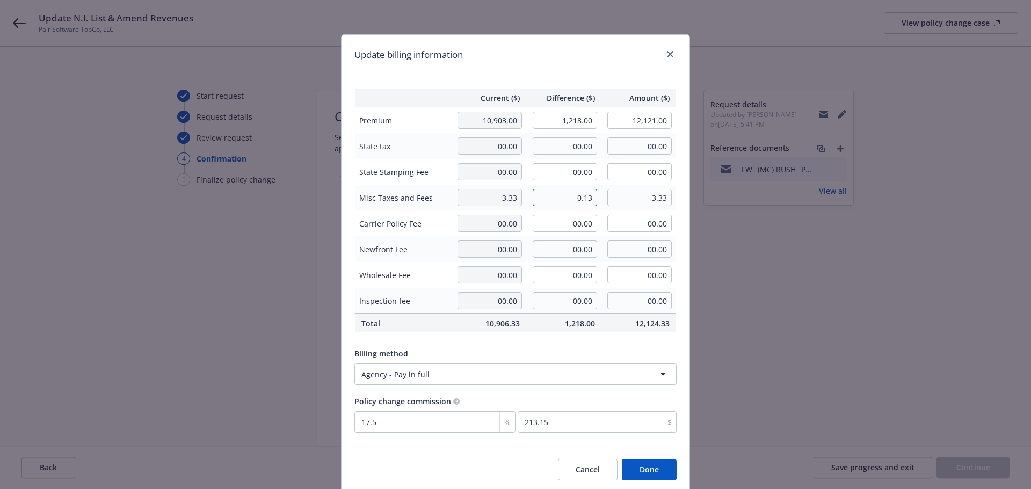
type input "0.13"
type input "3.46"
click at [596, 187] on td "0.13" at bounding box center [563, 198] width 75 height 26
click at [638, 468] on button "Done" at bounding box center [649, 469] width 55 height 21
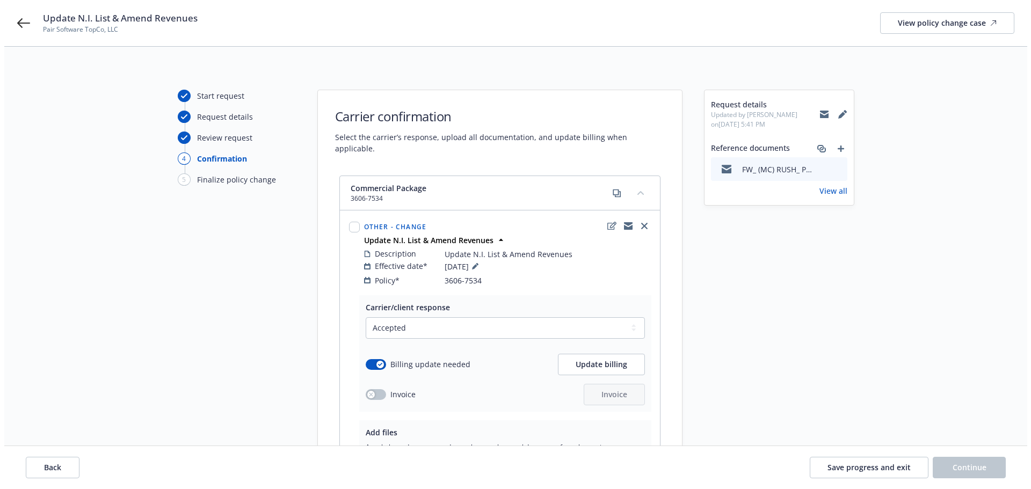
scroll to position [144, 0]
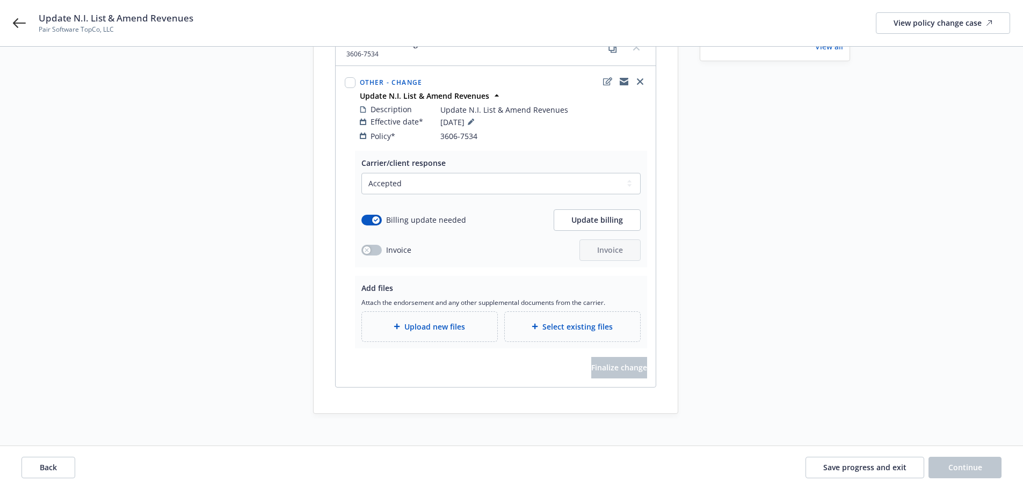
click at [420, 321] on div "Upload new files" at bounding box center [430, 327] width 118 height 12
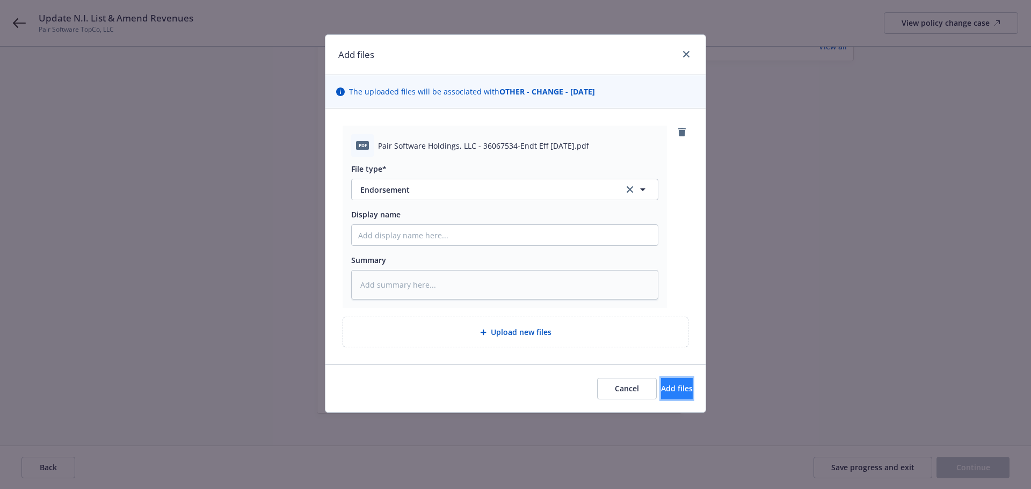
click at [661, 395] on button "Add files" at bounding box center [677, 388] width 32 height 21
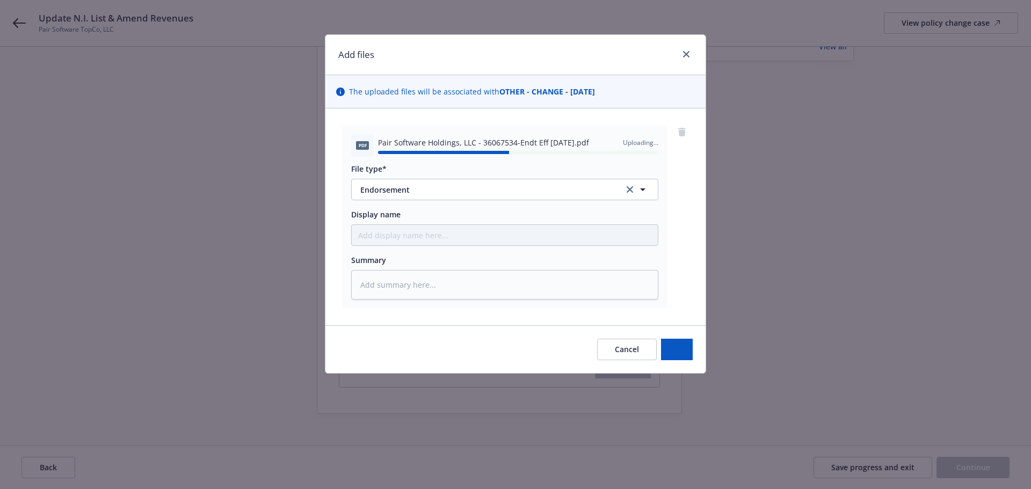
type textarea "x"
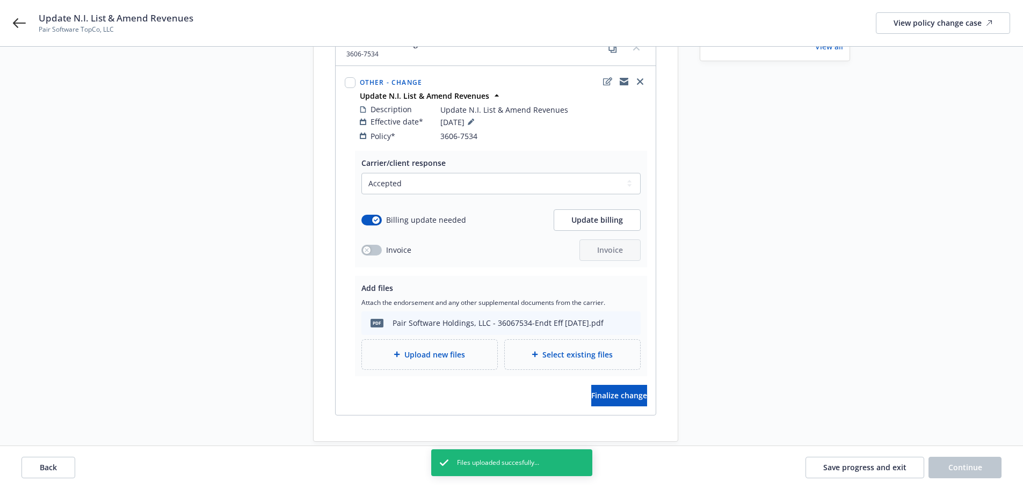
click at [643, 362] on div "Add files Attach the endorsement and any other supplemental documents from the …" at bounding box center [501, 326] width 292 height 100
click at [629, 386] on button "Finalize change" at bounding box center [619, 395] width 56 height 21
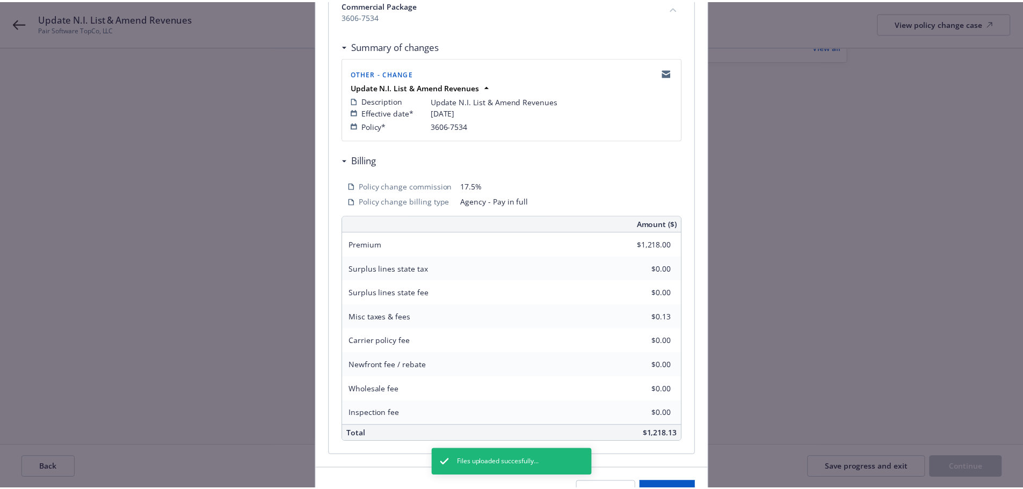
scroll to position [237, 0]
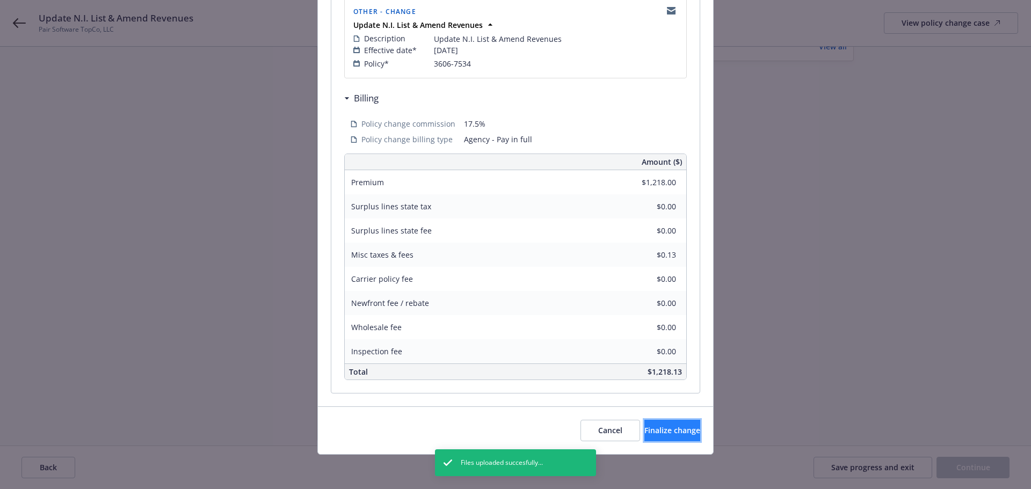
click at [656, 428] on span "Finalize change" at bounding box center [672, 430] width 56 height 10
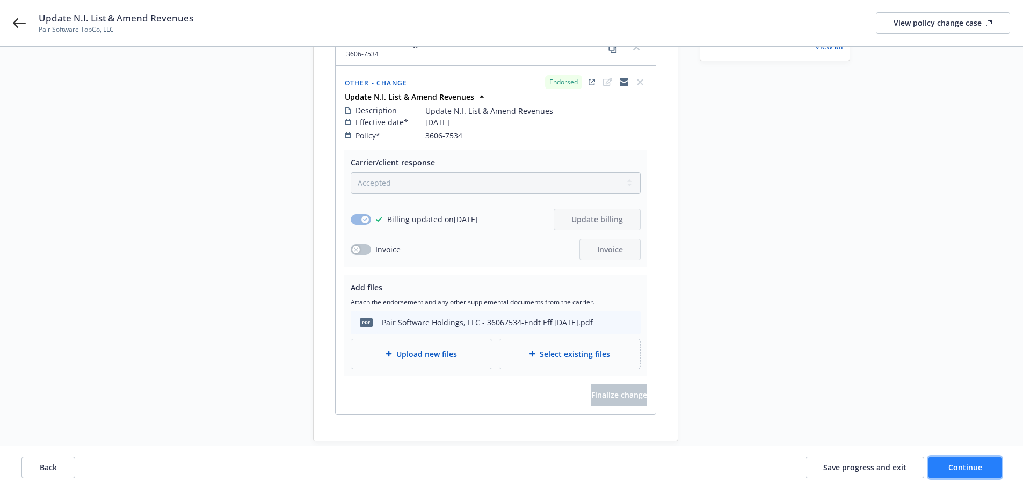
click at [954, 466] on span "Continue" at bounding box center [965, 467] width 34 height 10
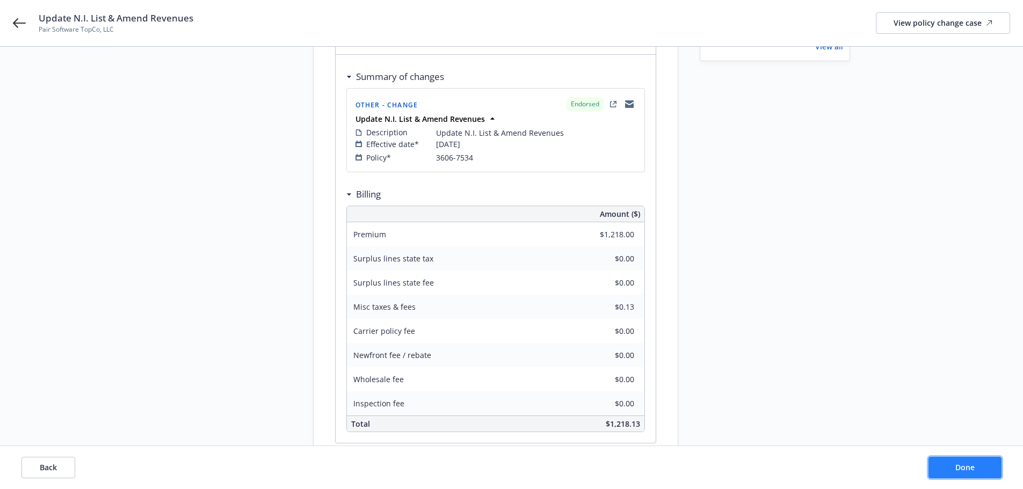
click at [954, 466] on button "Done" at bounding box center [964, 467] width 73 height 21
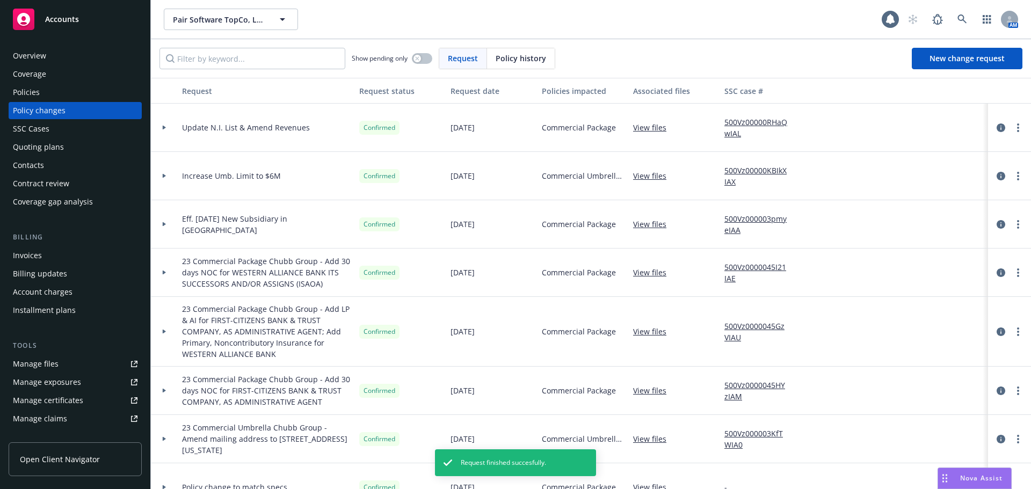
click at [45, 253] on div "Invoices" at bounding box center [75, 255] width 125 height 17
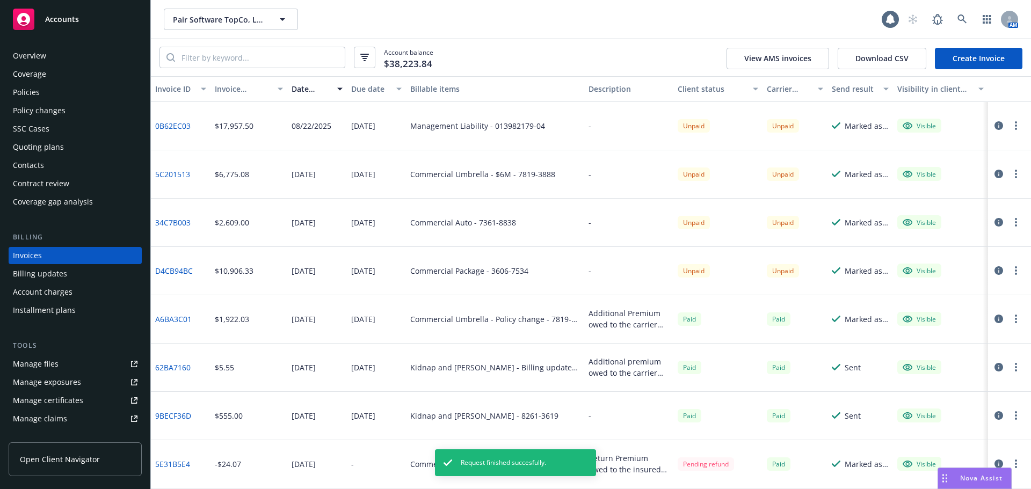
click at [970, 56] on link "Create Invoice" at bounding box center [979, 58] width 88 height 21
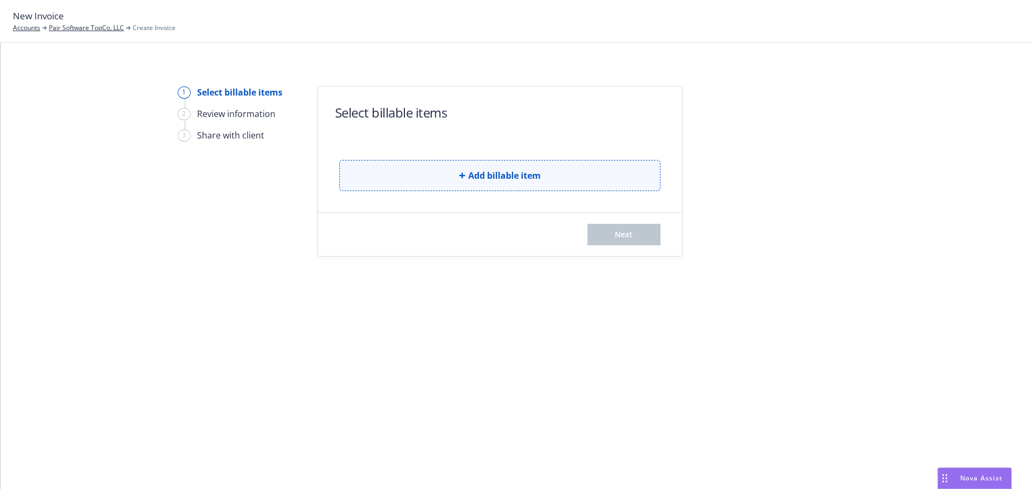
click at [451, 181] on button "Add billable item" at bounding box center [499, 175] width 321 height 31
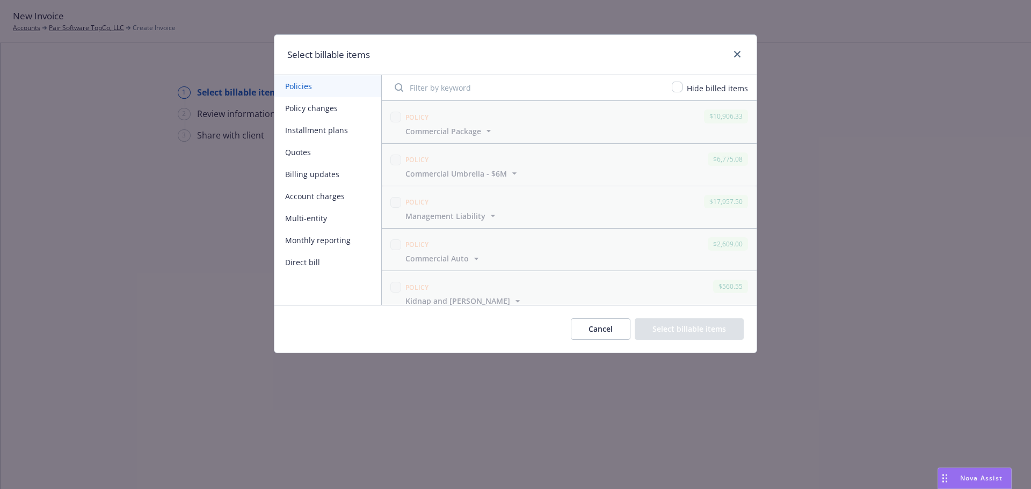
click at [335, 110] on button "Policy changes" at bounding box center [327, 108] width 107 height 22
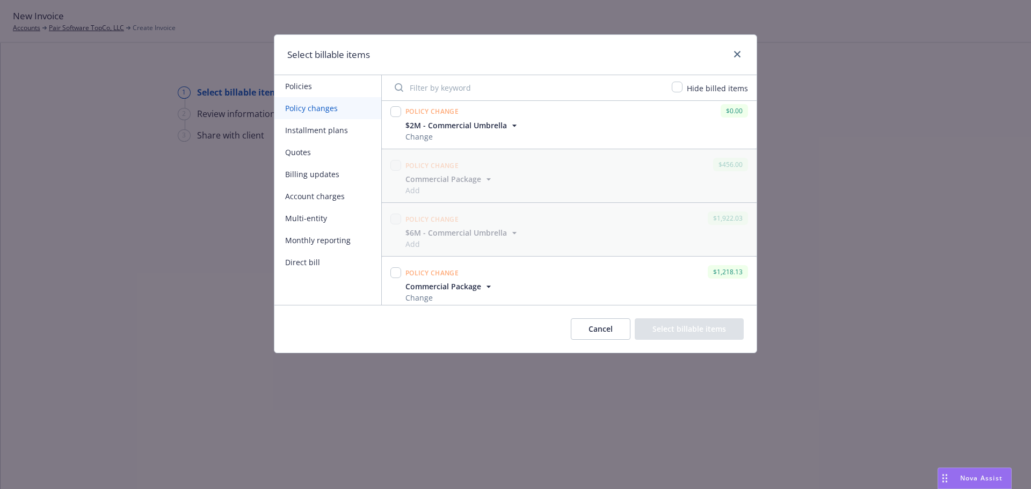
scroll to position [172, 0]
click at [397, 267] on input "checkbox" at bounding box center [395, 267] width 11 height 11
checkbox input "true"
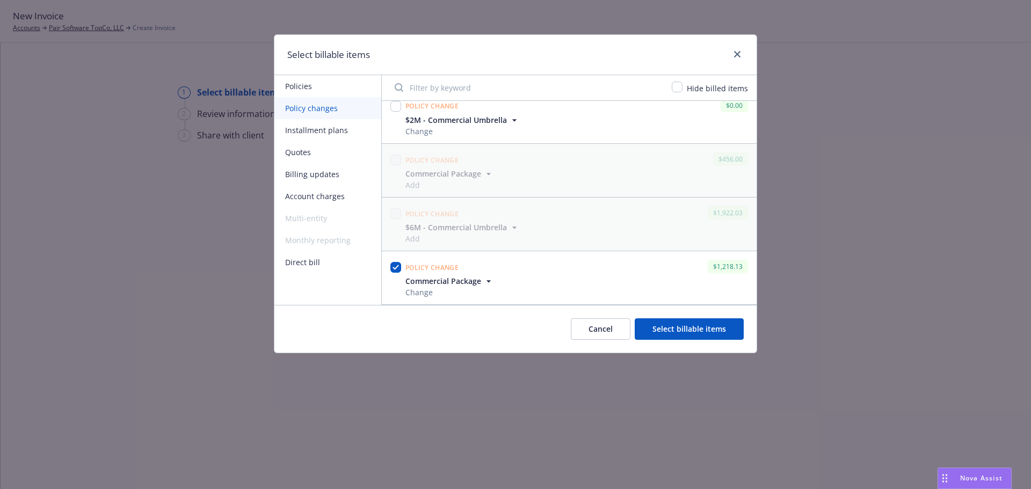
click at [698, 326] on button "Select billable items" at bounding box center [689, 328] width 109 height 21
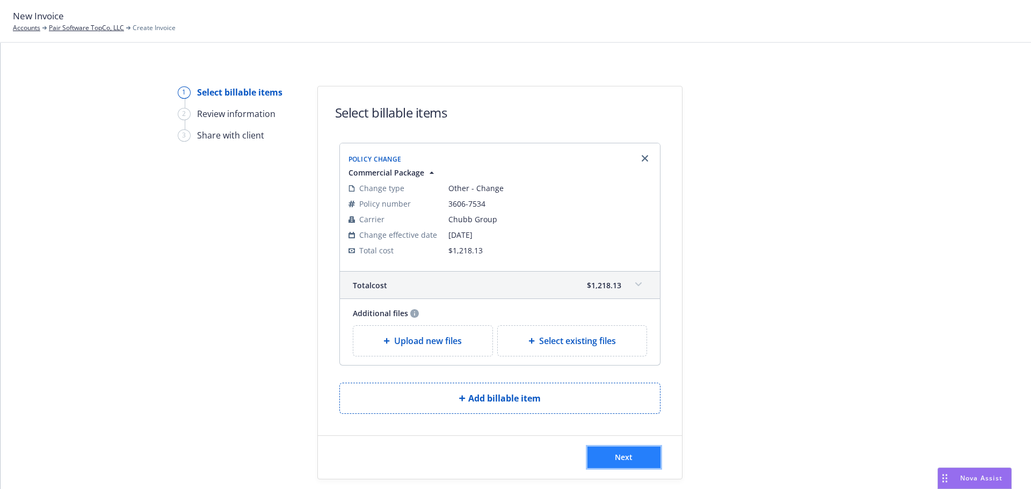
click at [593, 459] on button "Next" at bounding box center [623, 457] width 73 height 21
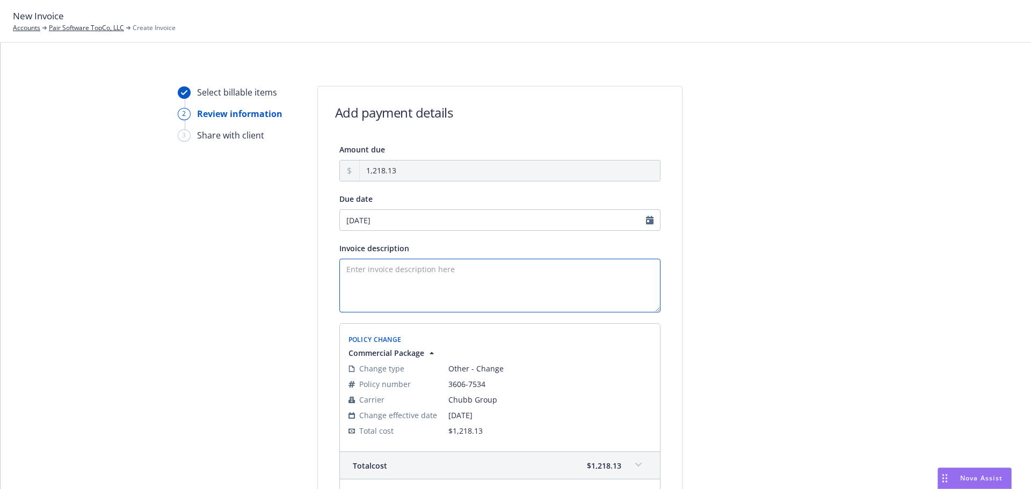
click at [409, 282] on textarea "Invoice description" at bounding box center [499, 286] width 321 height 54
type textarea "Additional Premium owed to carrier for endorsement amending the Named Insured l…"
click at [709, 350] on div at bounding box center [779, 349] width 150 height 526
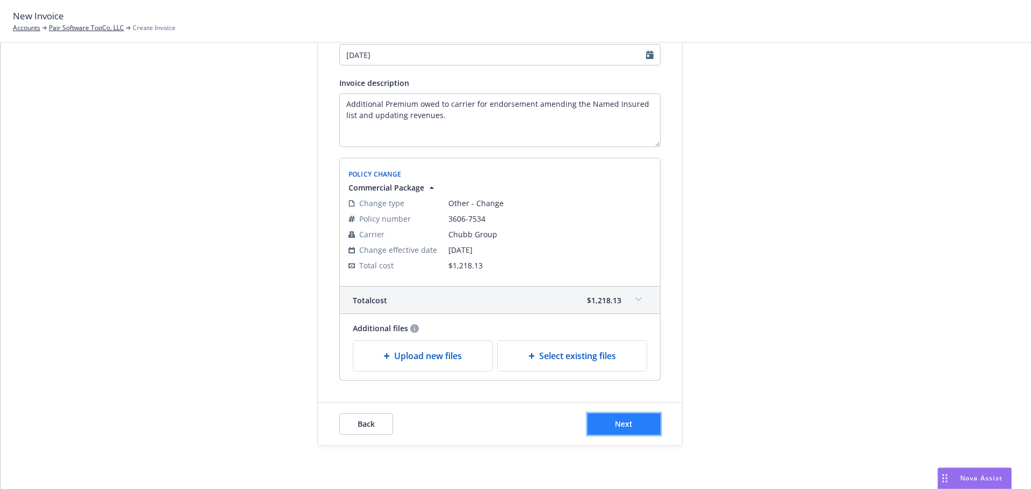
click at [637, 425] on button "Next" at bounding box center [623, 423] width 73 height 21
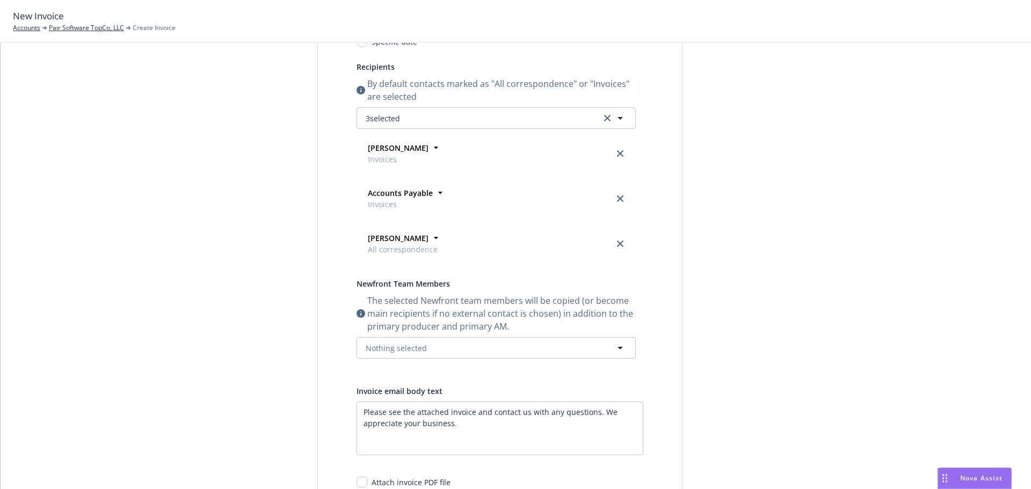
scroll to position [0, 0]
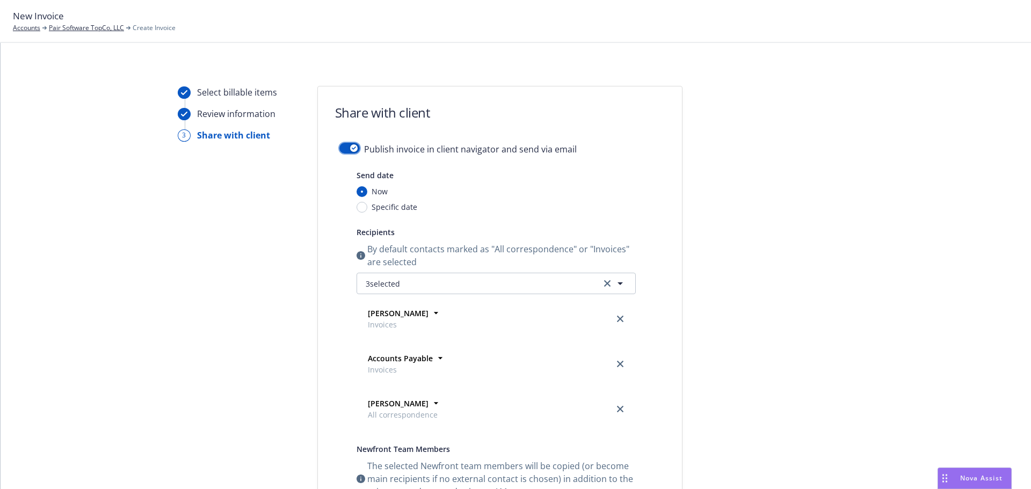
click at [350, 146] on div "button" at bounding box center [354, 148] width 8 height 8
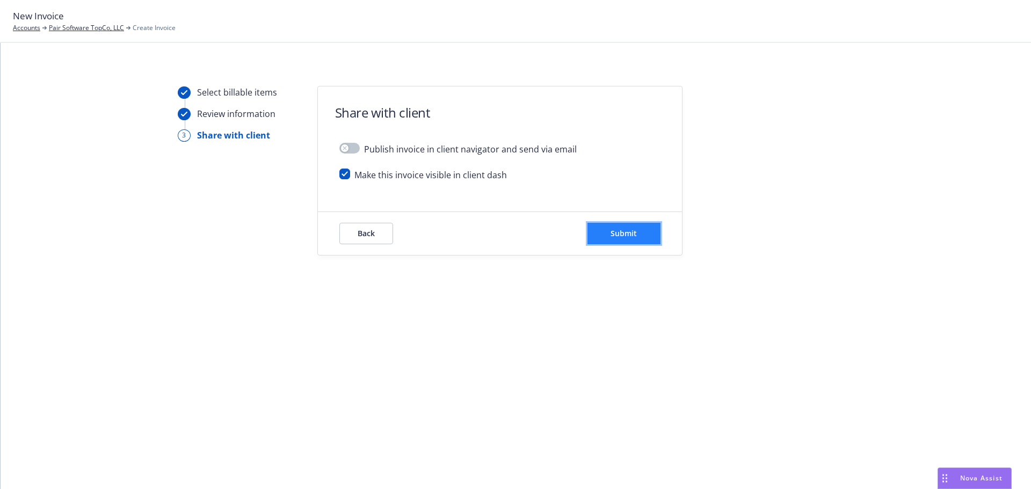
click at [605, 228] on button "Submit" at bounding box center [623, 233] width 73 height 21
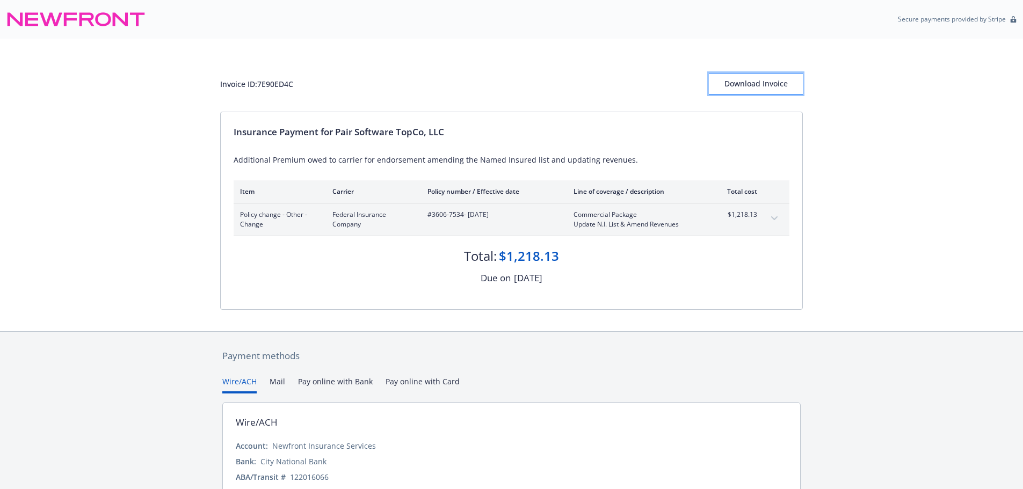
click at [781, 85] on div "Download Invoice" at bounding box center [756, 84] width 94 height 20
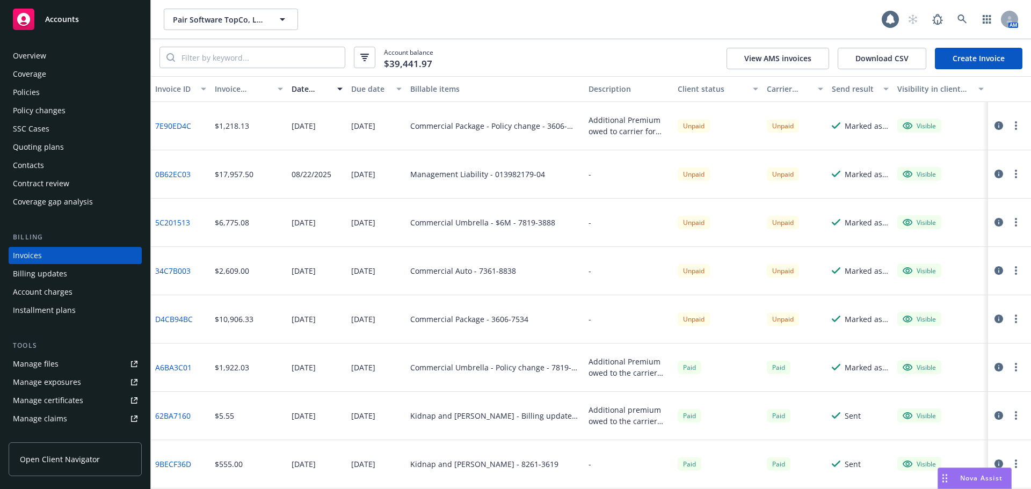
click at [64, 81] on div "Coverage" at bounding box center [75, 74] width 125 height 17
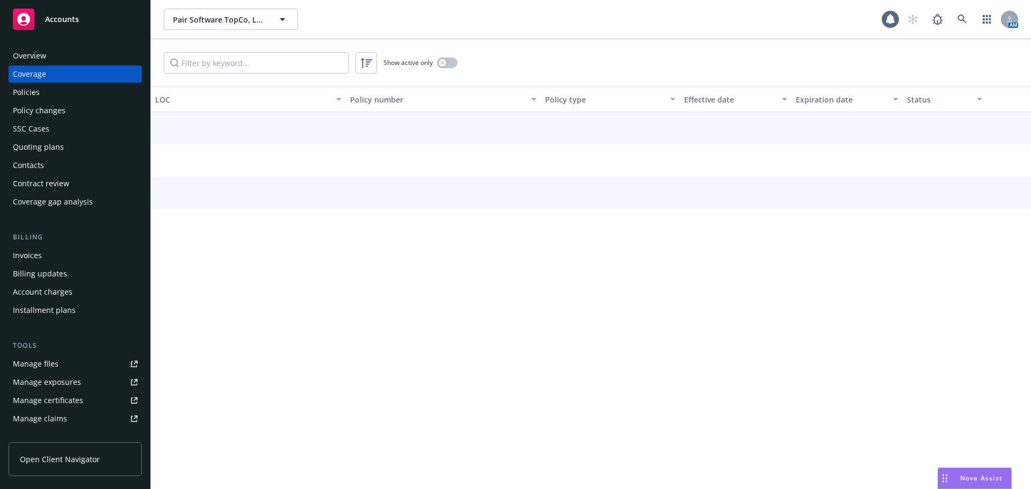
click at [53, 90] on div "Policies" at bounding box center [75, 92] width 125 height 17
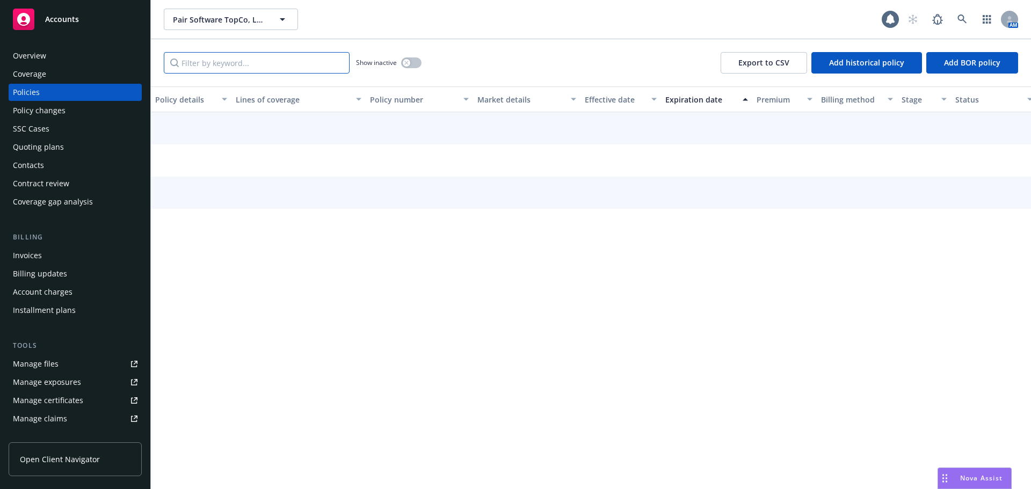
click at [202, 60] on input "Filter by keyword..." at bounding box center [257, 62] width 186 height 21
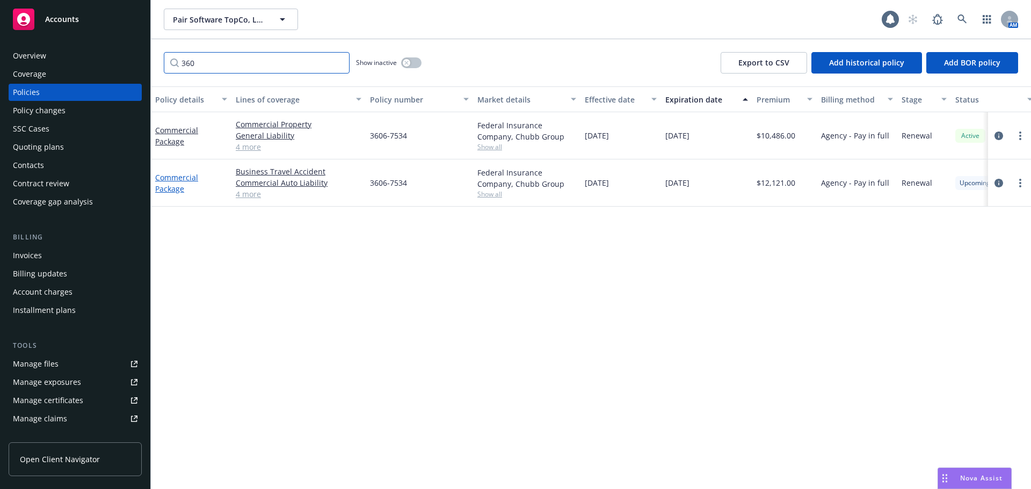
type input "360"
click at [176, 177] on link "Commercial Package" at bounding box center [176, 182] width 43 height 21
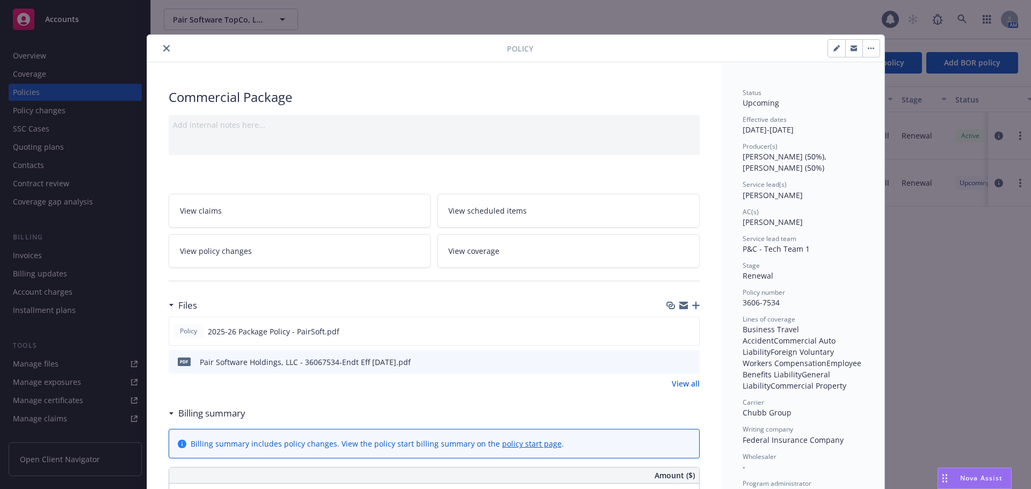
click at [166, 47] on button "close" at bounding box center [166, 48] width 13 height 13
